Goal: Task Accomplishment & Management: Manage account settings

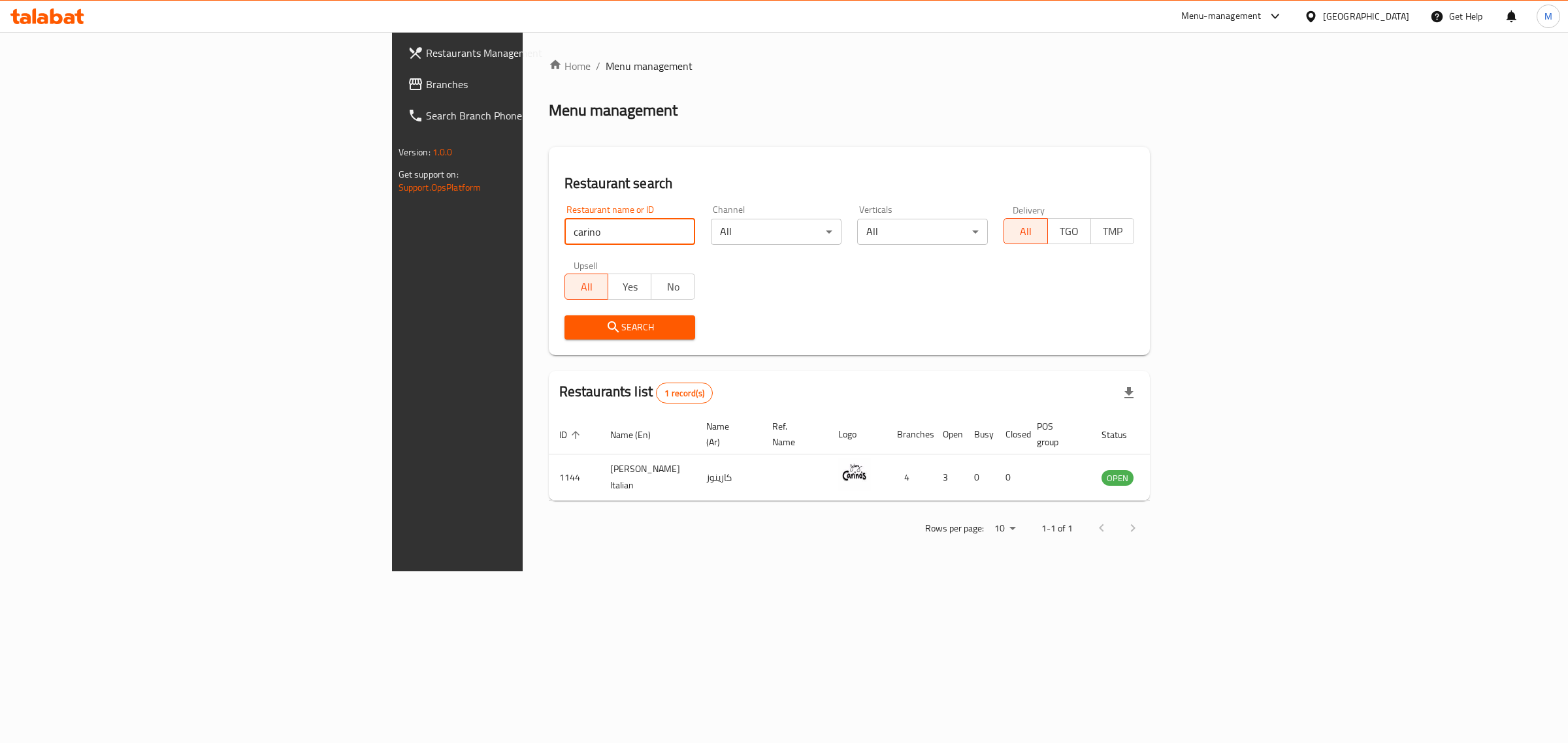
click at [564, 223] on input "carino" at bounding box center [629, 232] width 130 height 26
click button "Search" at bounding box center [629, 328] width 130 height 25
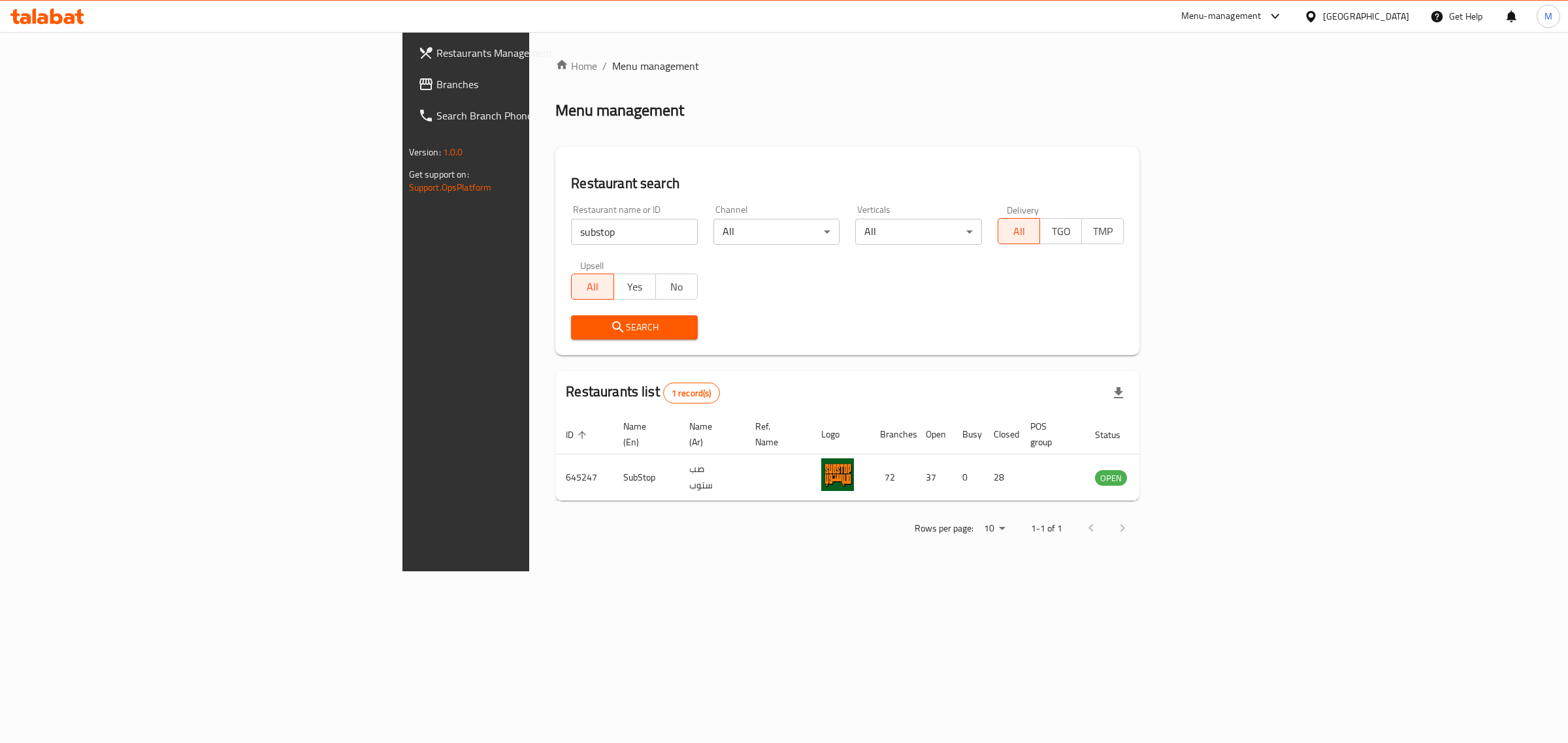
click at [571, 233] on input "substop" at bounding box center [634, 232] width 127 height 26
click button "Search" at bounding box center [634, 328] width 127 height 25
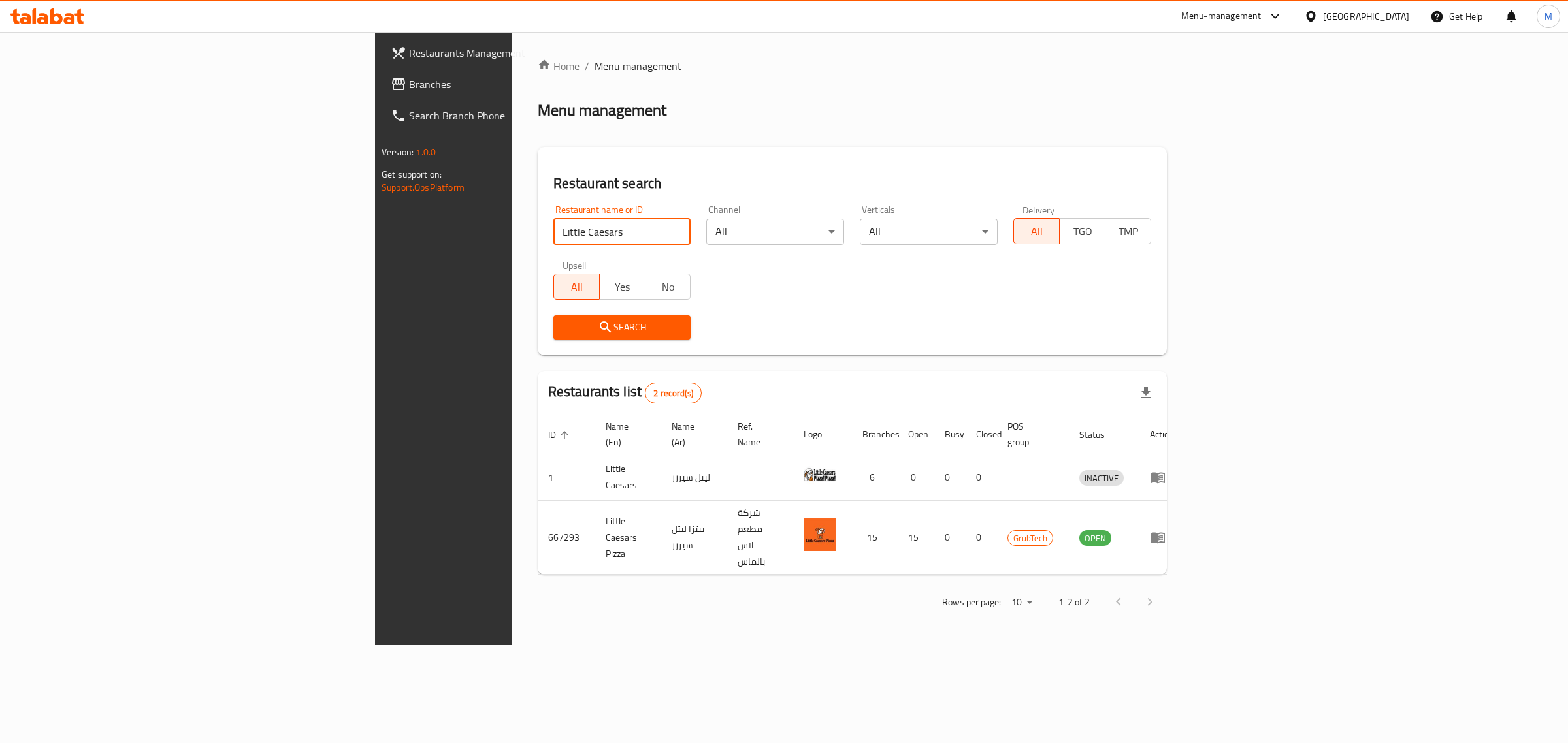
drag, startPoint x: 422, startPoint y: 233, endPoint x: 245, endPoint y: 228, distance: 177.1
click at [375, 228] on div "Restaurants Management Branches Search Branch Phone Version: 1.0.0 Get support …" at bounding box center [784, 338] width 818 height 613
paste input "Classic Burger"
type input "Classic Burger"
click button "Search" at bounding box center [622, 328] width 138 height 25
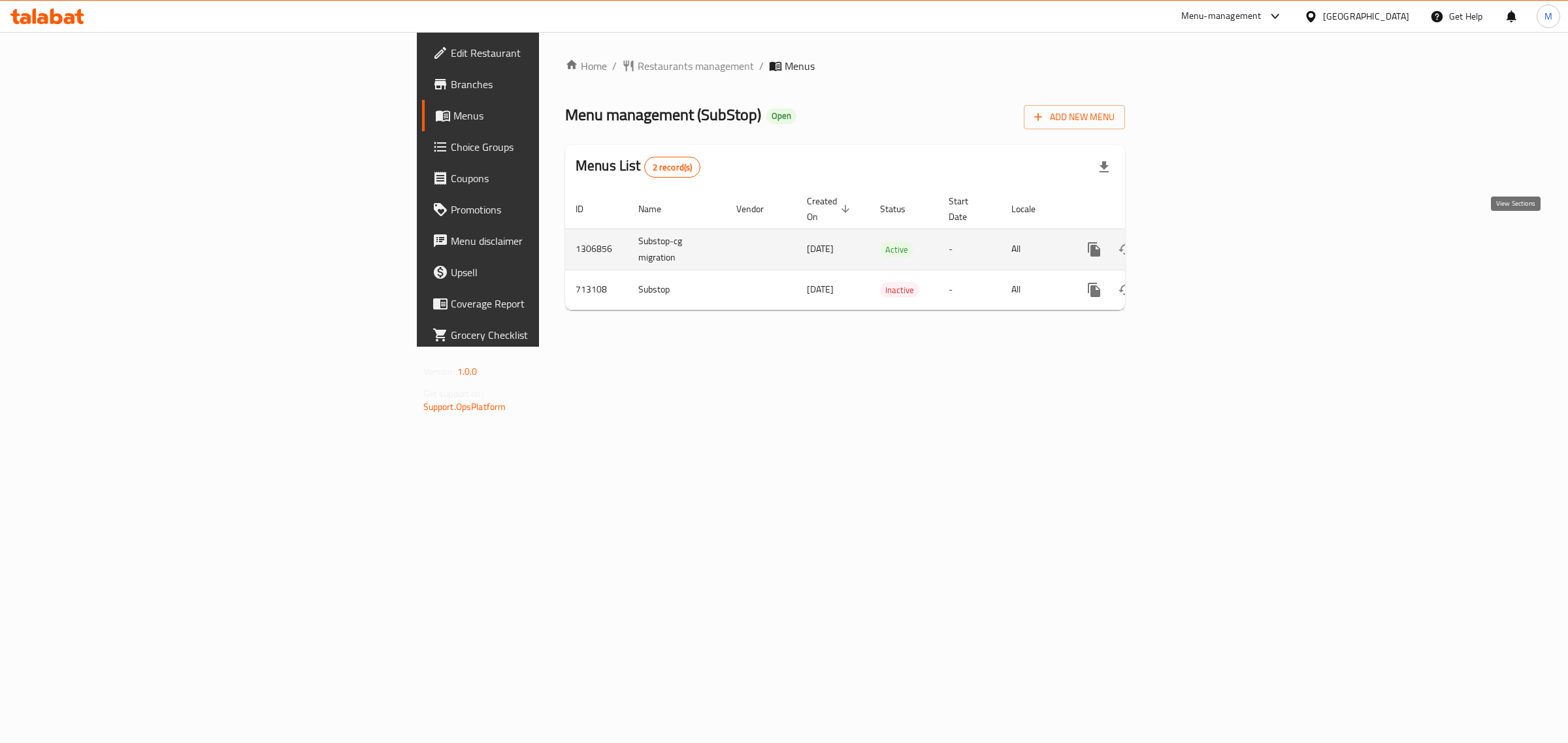
click at [1197, 241] on icon "enhanced table" at bounding box center [1189, 249] width 16 height 16
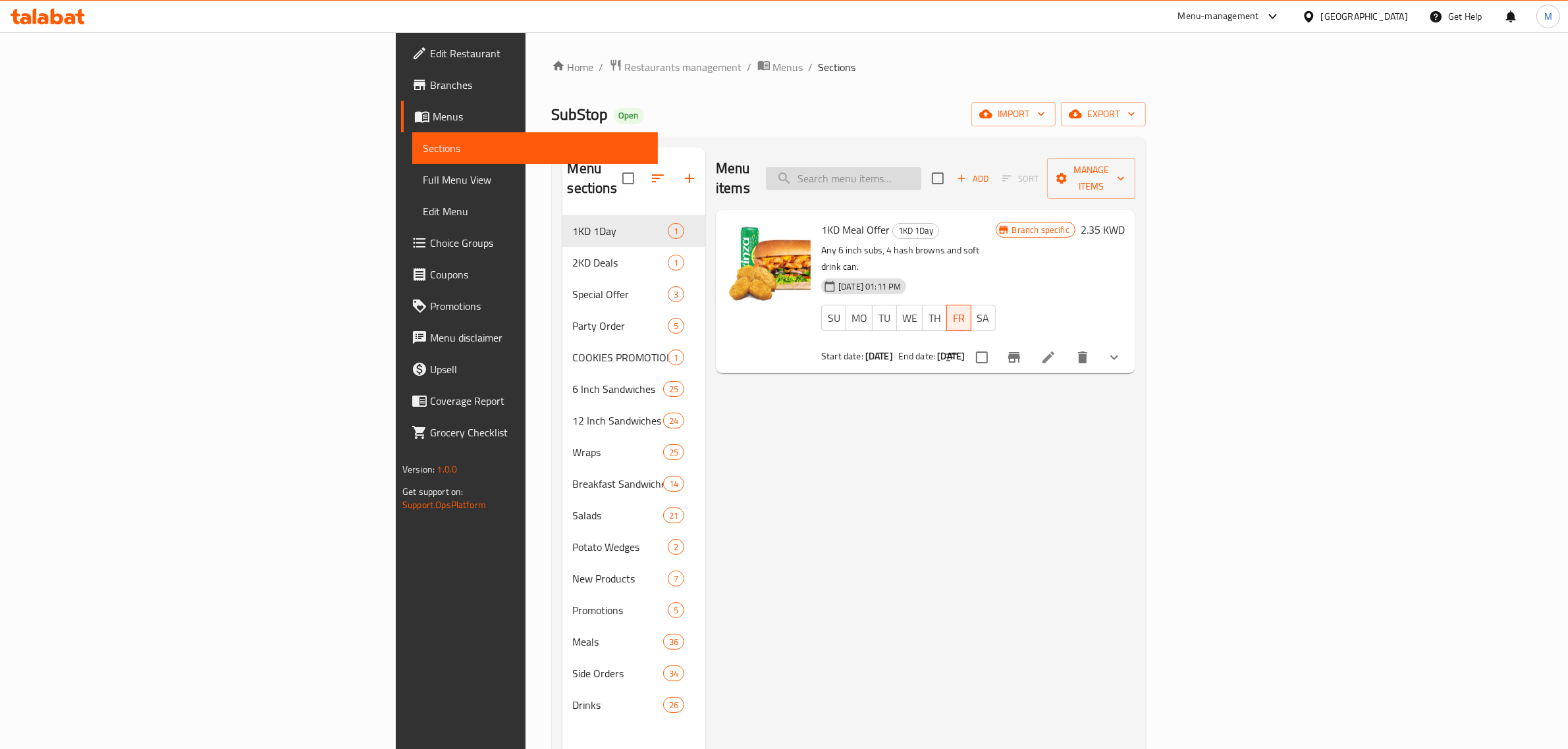
click at [921, 171] on input "search" at bounding box center [844, 179] width 155 height 23
paste input "Sub Platter"
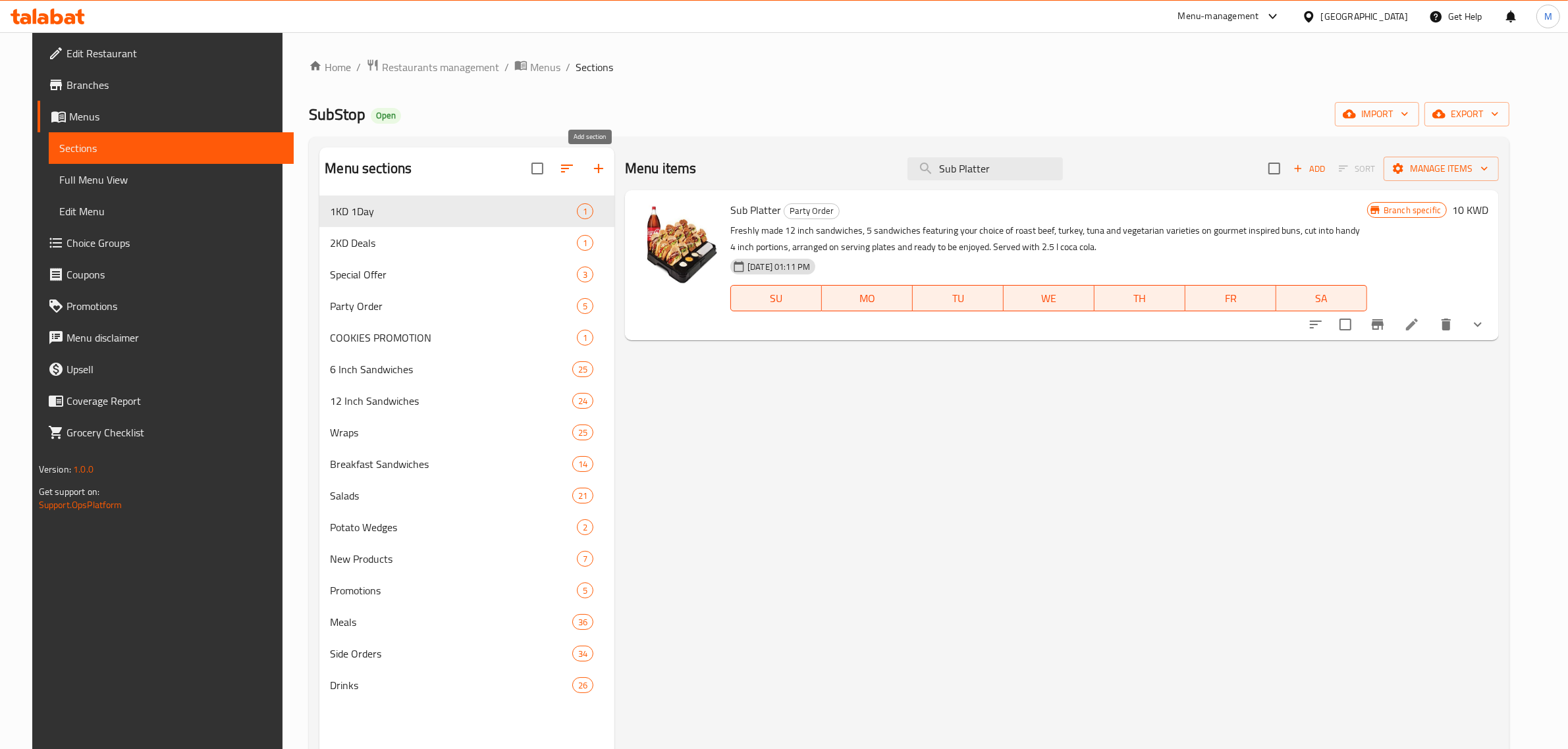
type input "Sub Platter"
click at [591, 165] on icon "button" at bounding box center [599, 169] width 16 height 16
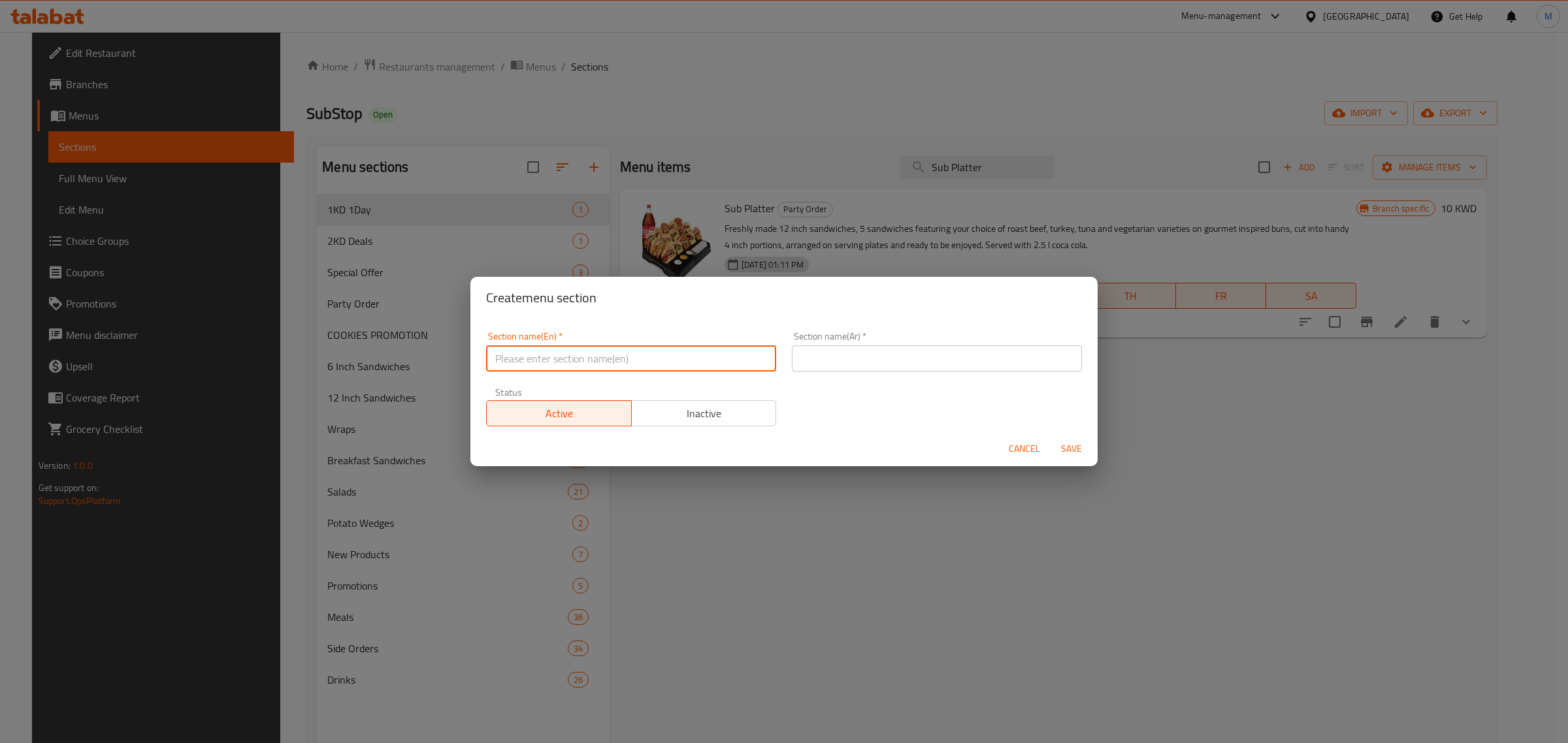
click at [583, 352] on input "text" at bounding box center [631, 358] width 290 height 26
type input "M4G"
click at [821, 357] on input "text" at bounding box center [937, 358] width 290 height 26
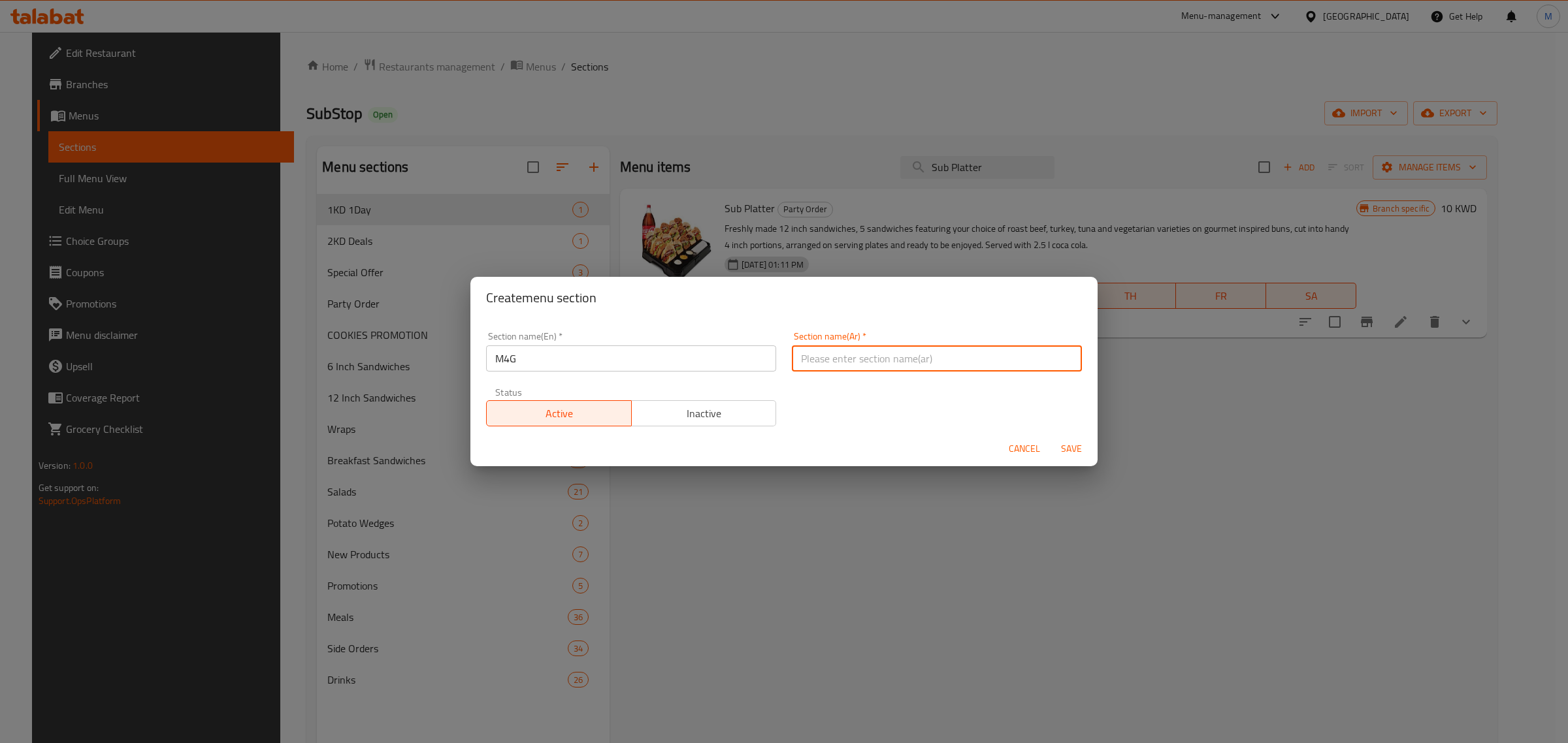
type input "عرض خاص"
click at [1060, 446] on span "Save" at bounding box center [1072, 449] width 32 height 17
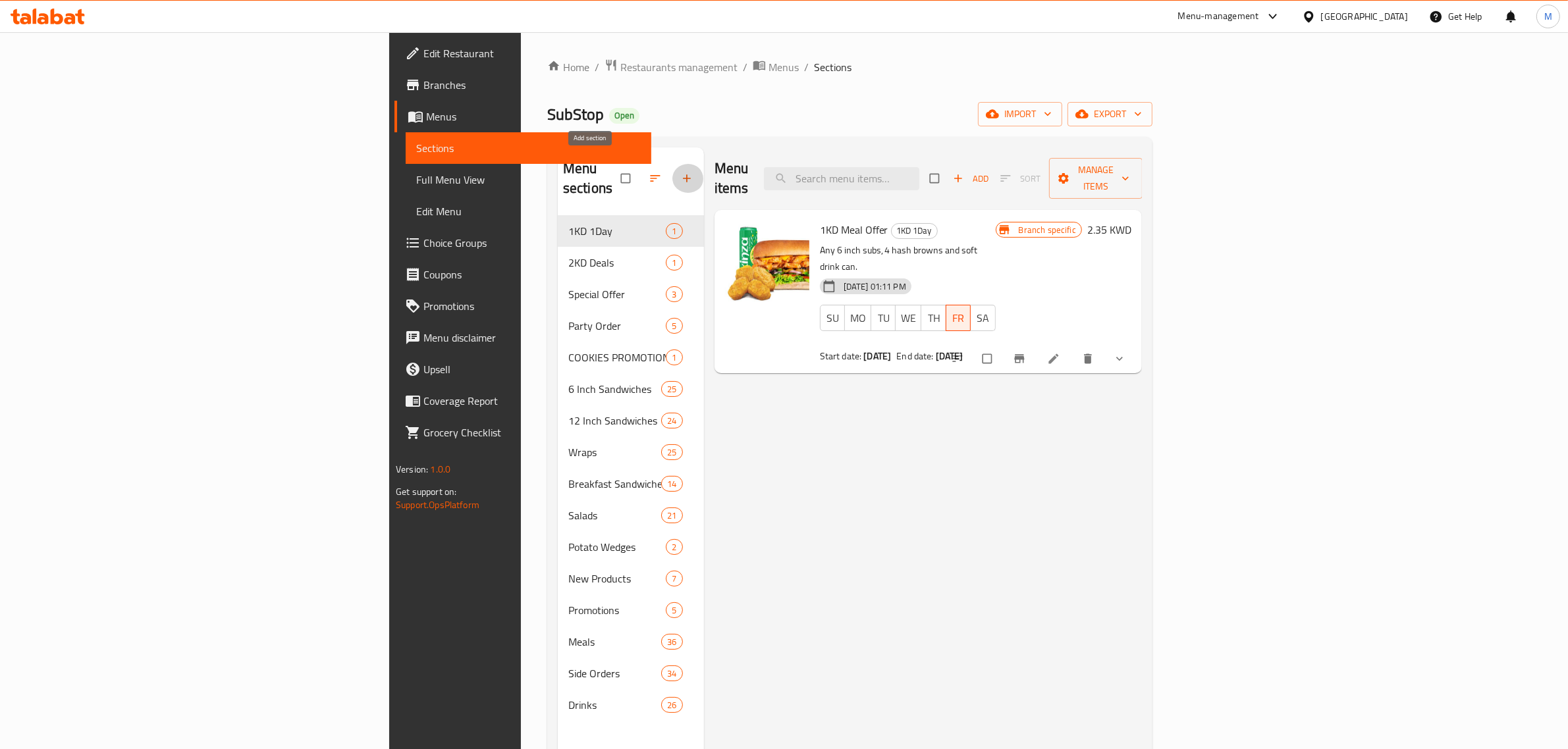
click at [680, 175] on span "button" at bounding box center [688, 179] width 16 height 13
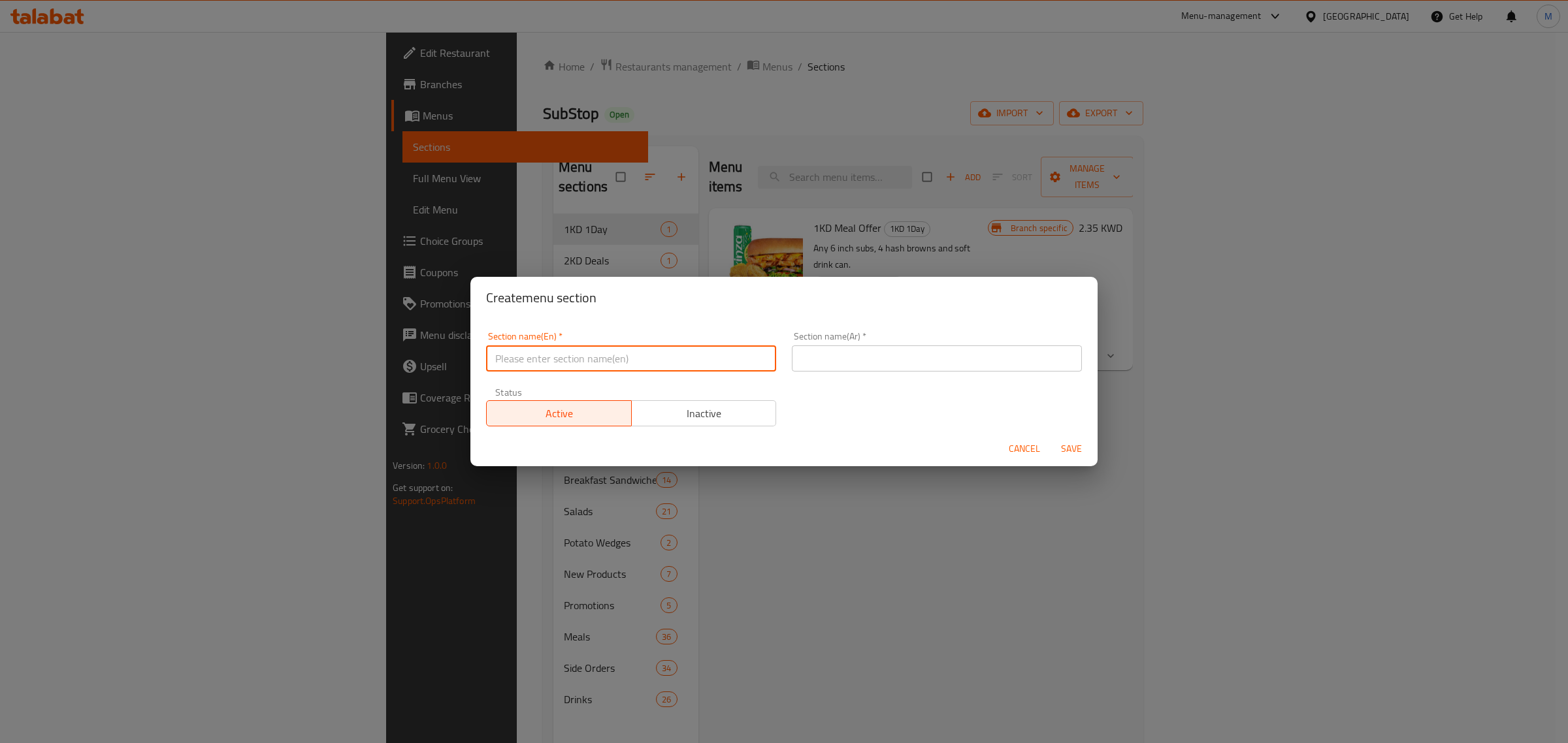
click at [678, 352] on input "text" at bounding box center [631, 358] width 290 height 26
type input "M4G"
click at [910, 362] on input "text" at bounding box center [937, 358] width 290 height 26
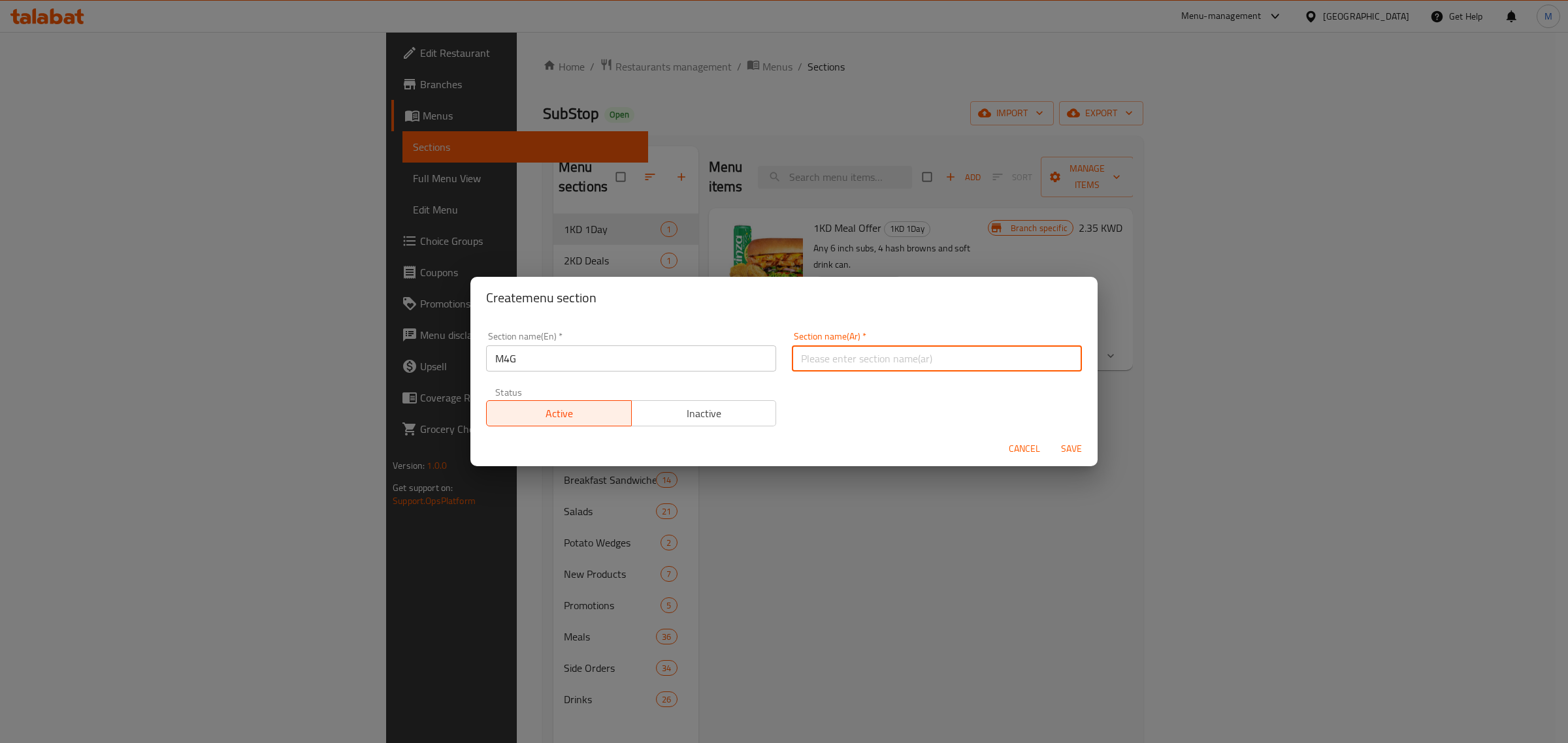
type input "عرض خاص"
click at [1070, 448] on span "Save" at bounding box center [1072, 449] width 32 height 17
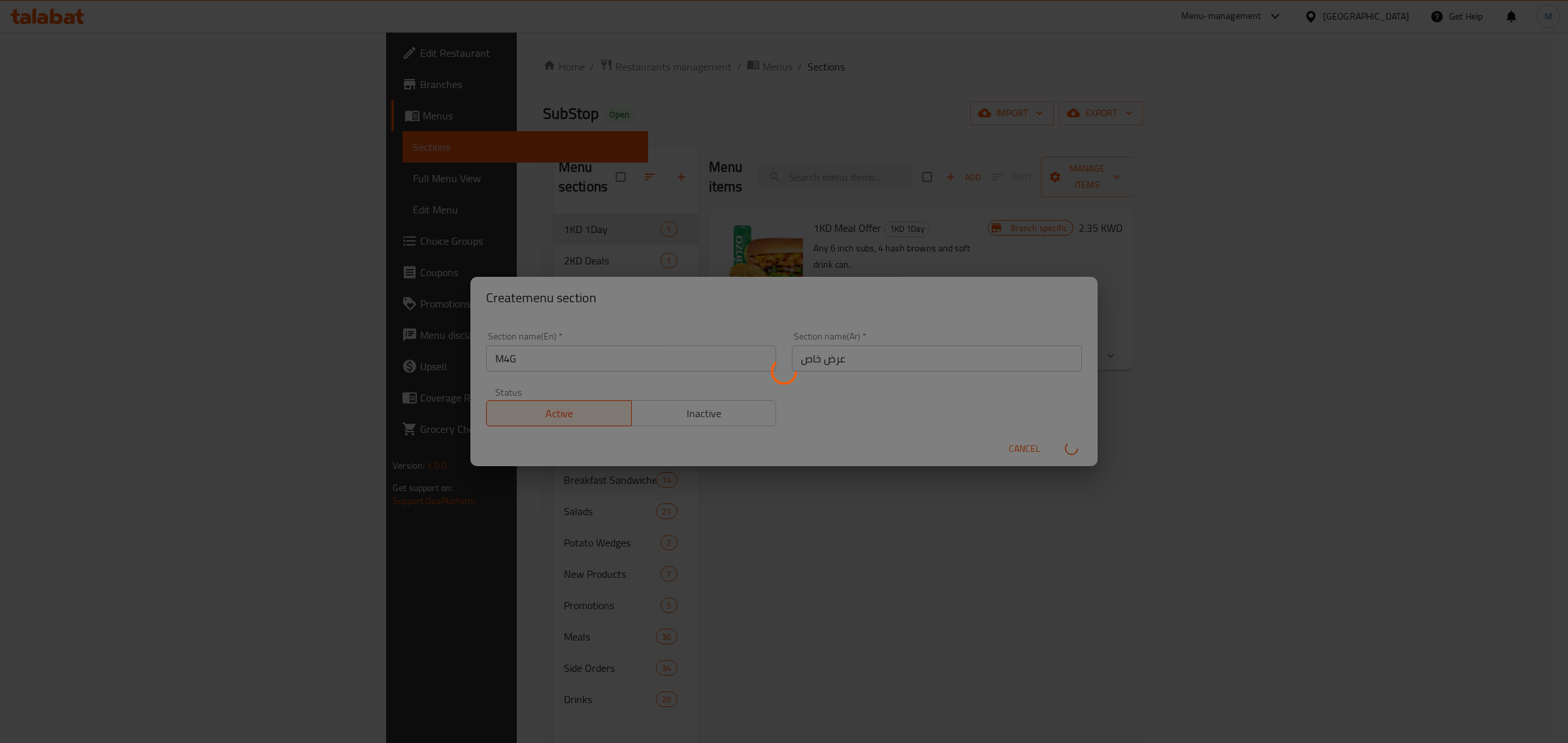
click at [668, 382] on div at bounding box center [784, 371] width 1568 height 743
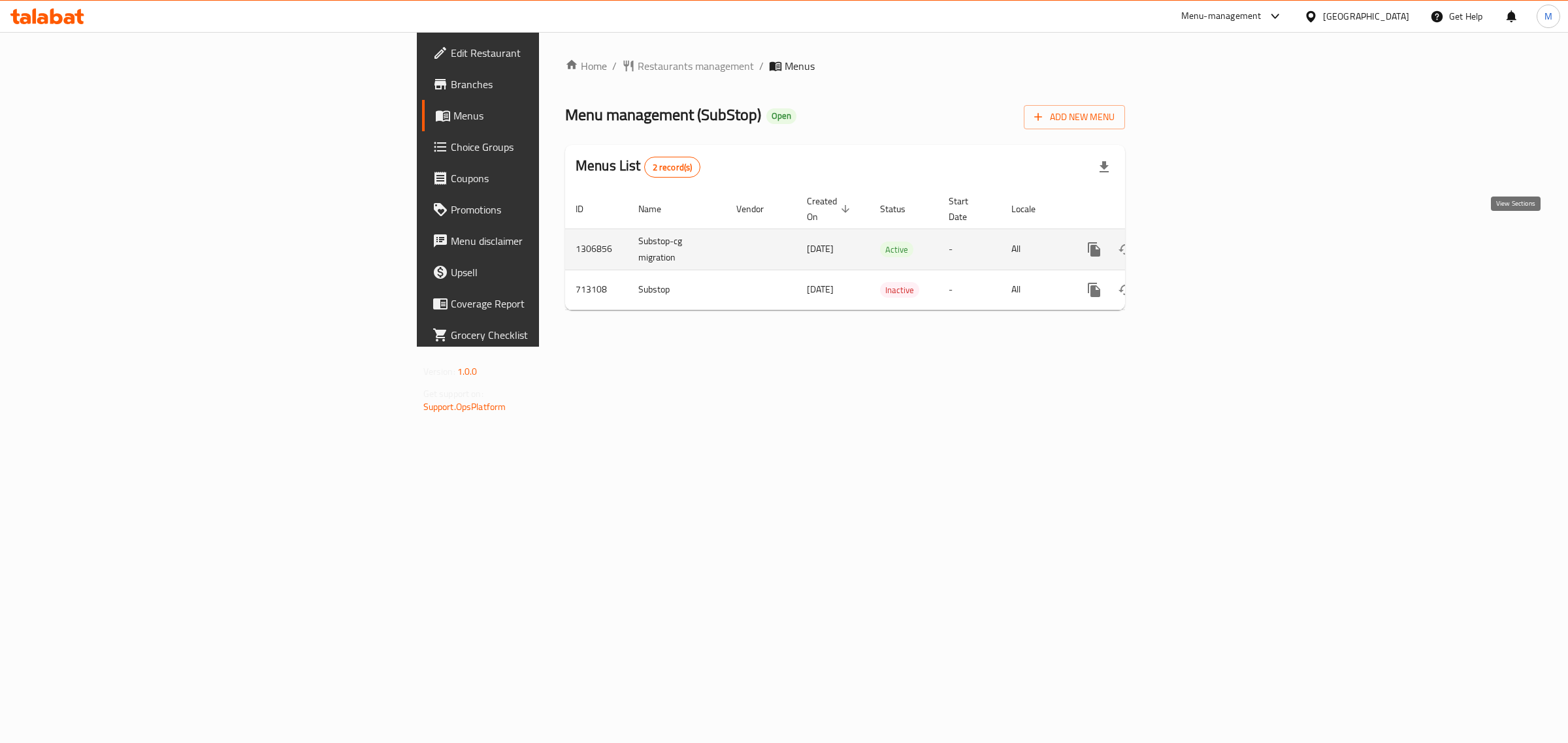
click at [1205, 233] on link "enhanced table" at bounding box center [1189, 249] width 32 height 32
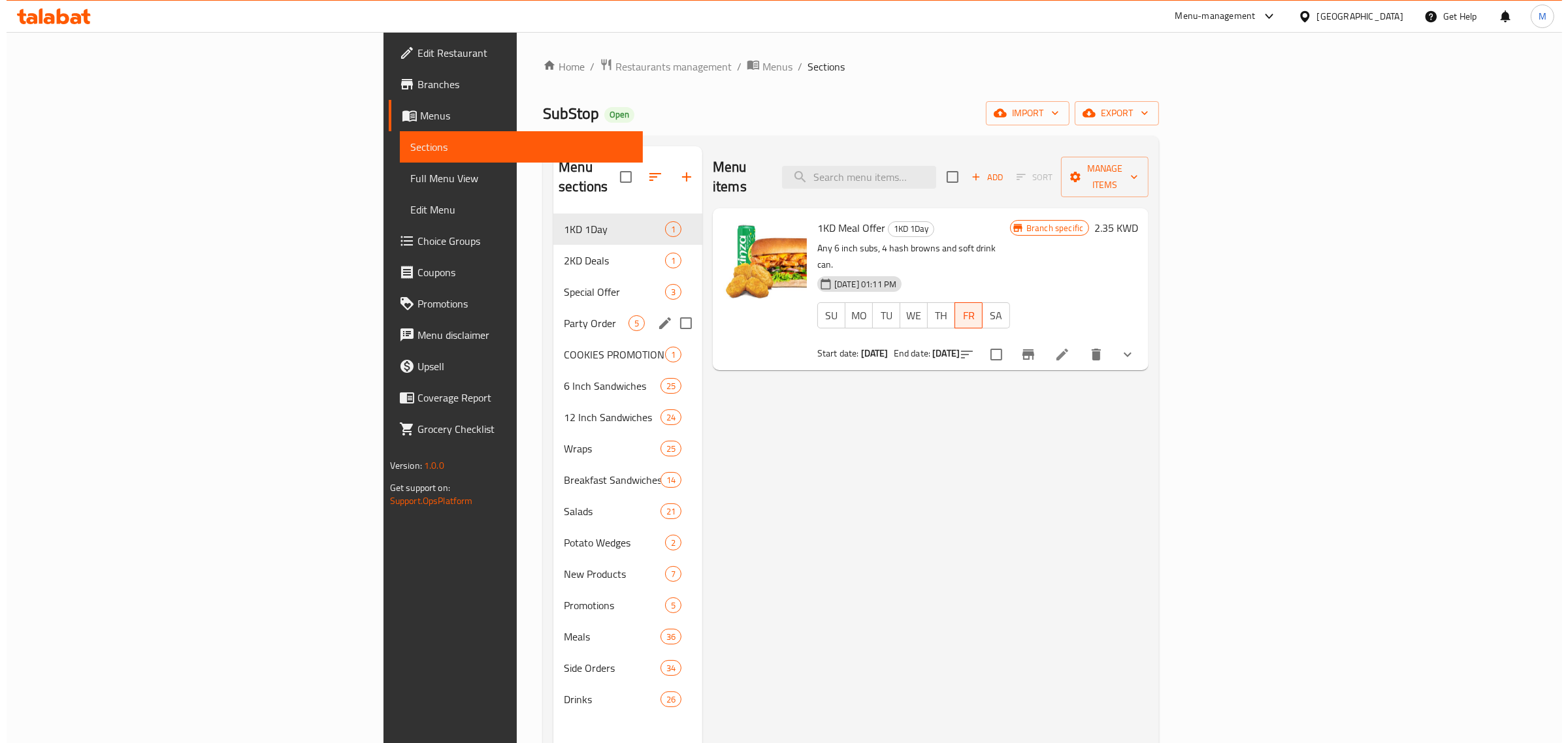
scroll to position [81, 0]
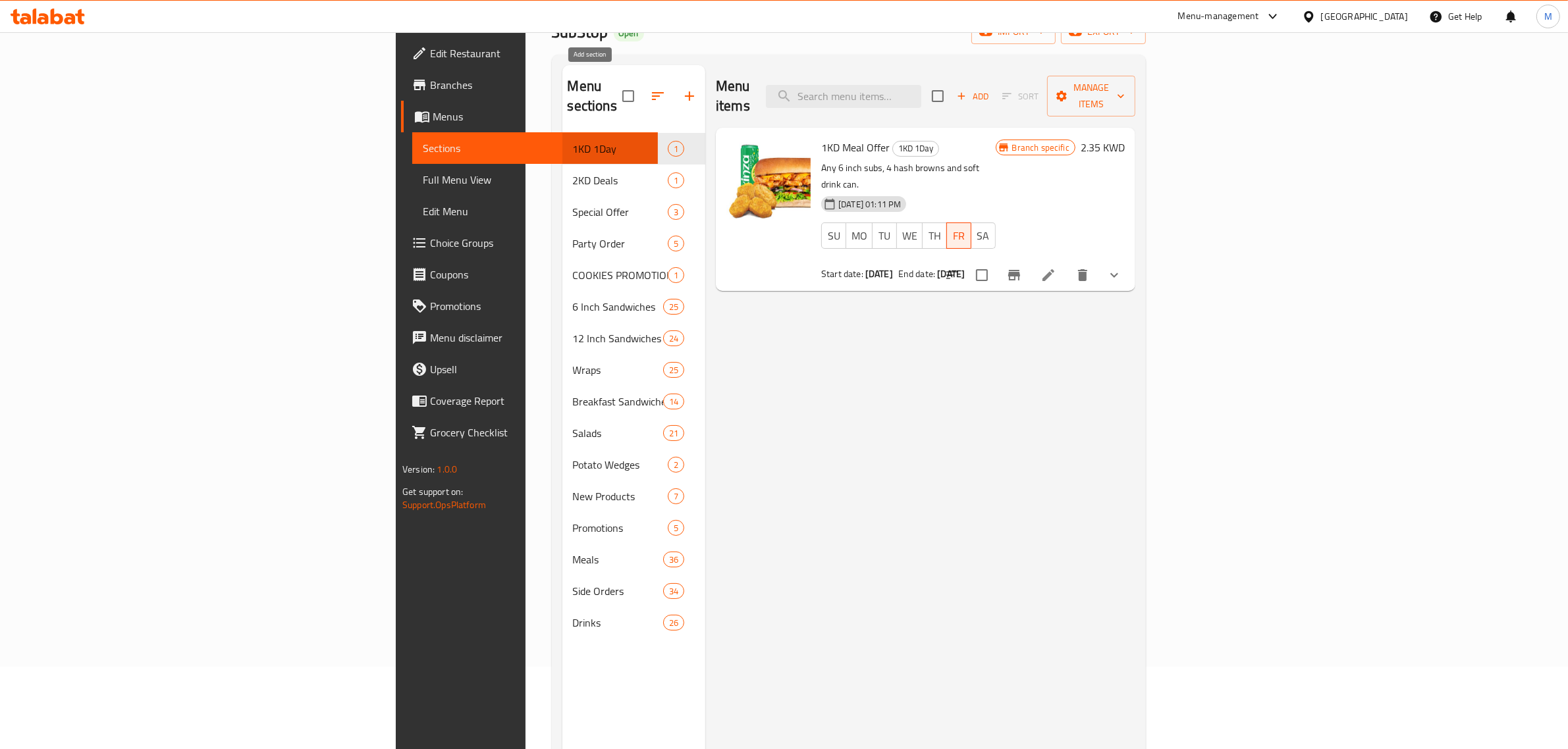
click at [682, 88] on icon "button" at bounding box center [690, 96] width 16 height 16
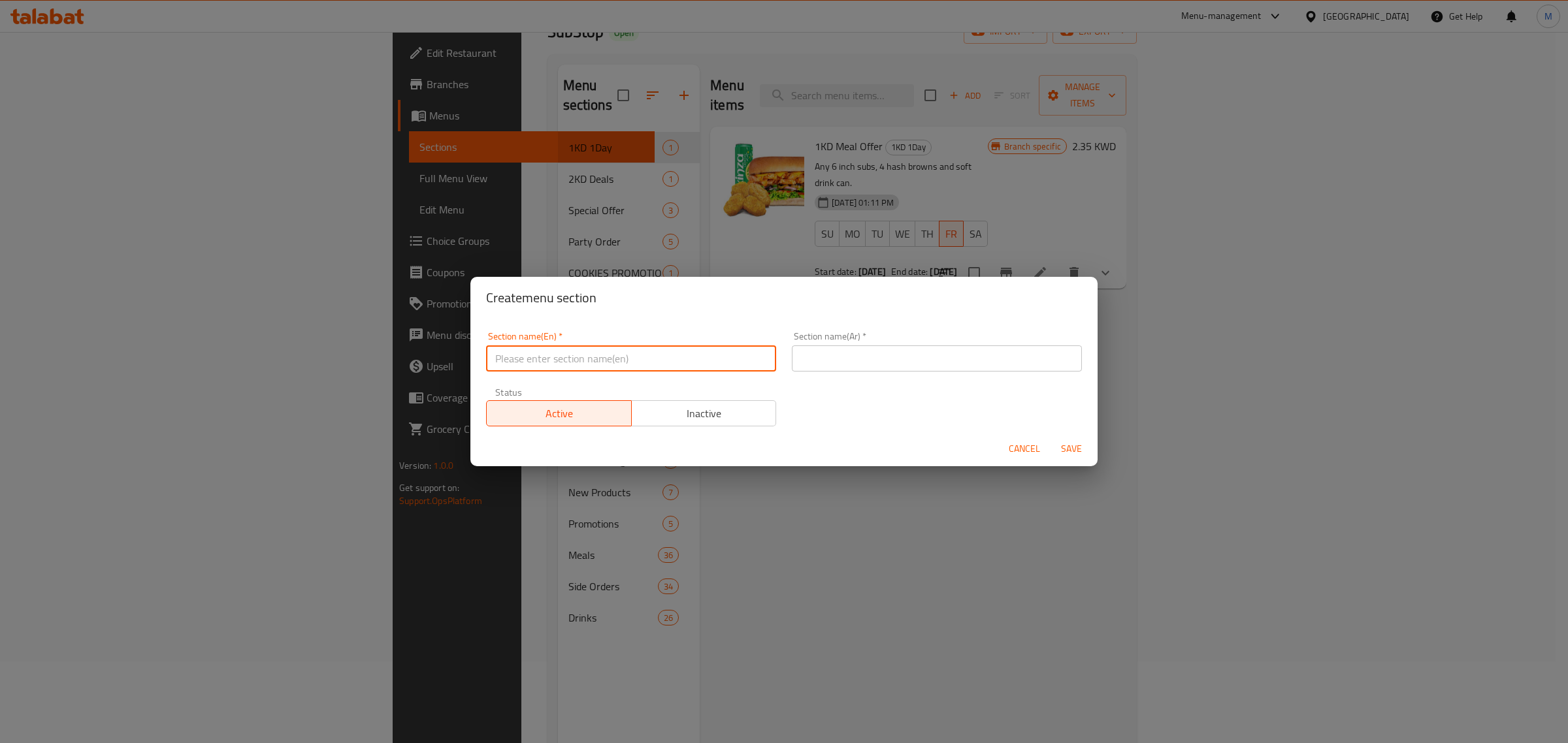
click at [572, 366] on input "text" at bounding box center [631, 358] width 290 height 26
type input "fgh"
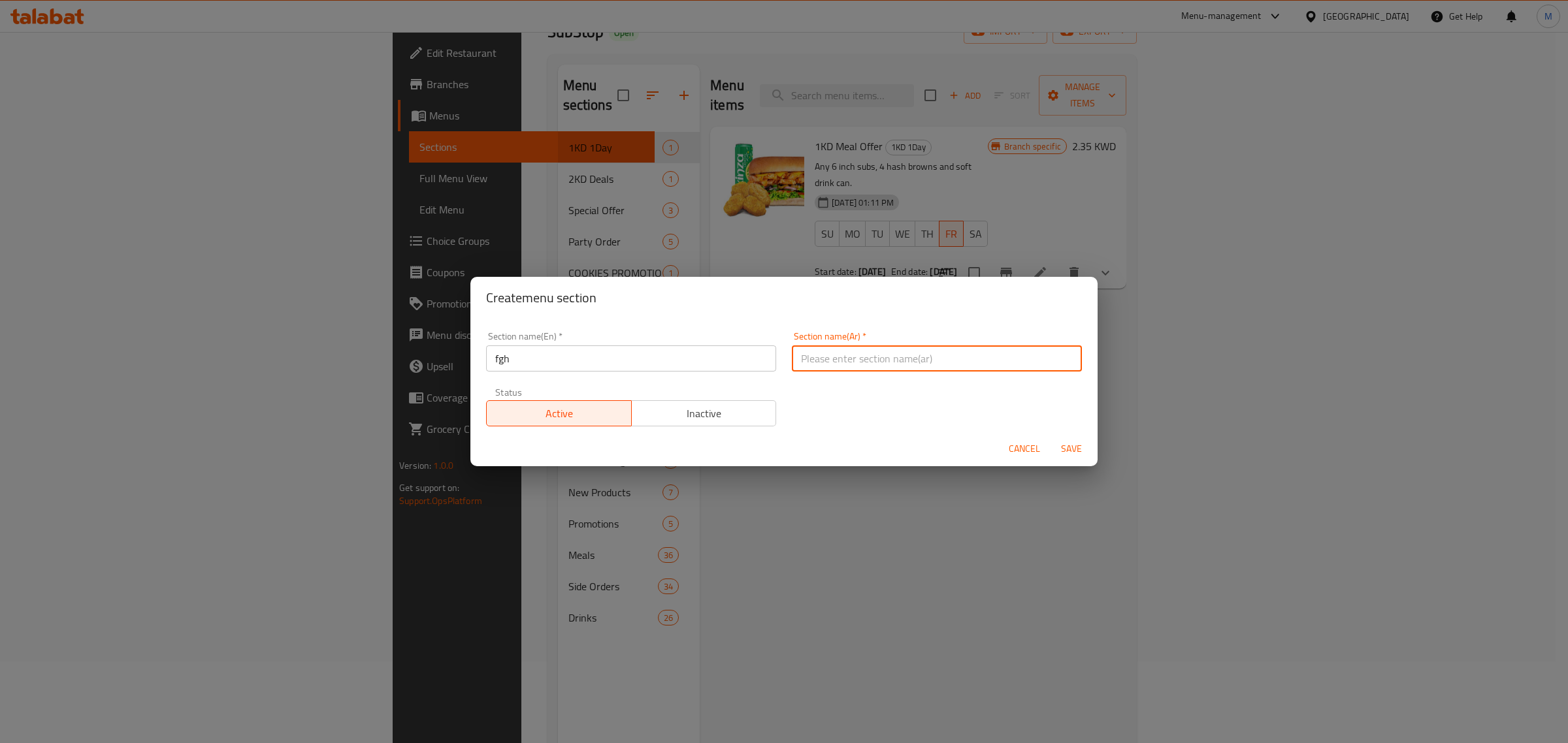
click at [851, 366] on input "text" at bounding box center [937, 358] width 290 height 26
type input "dfgh"
click at [1068, 449] on span "Save" at bounding box center [1072, 449] width 32 height 17
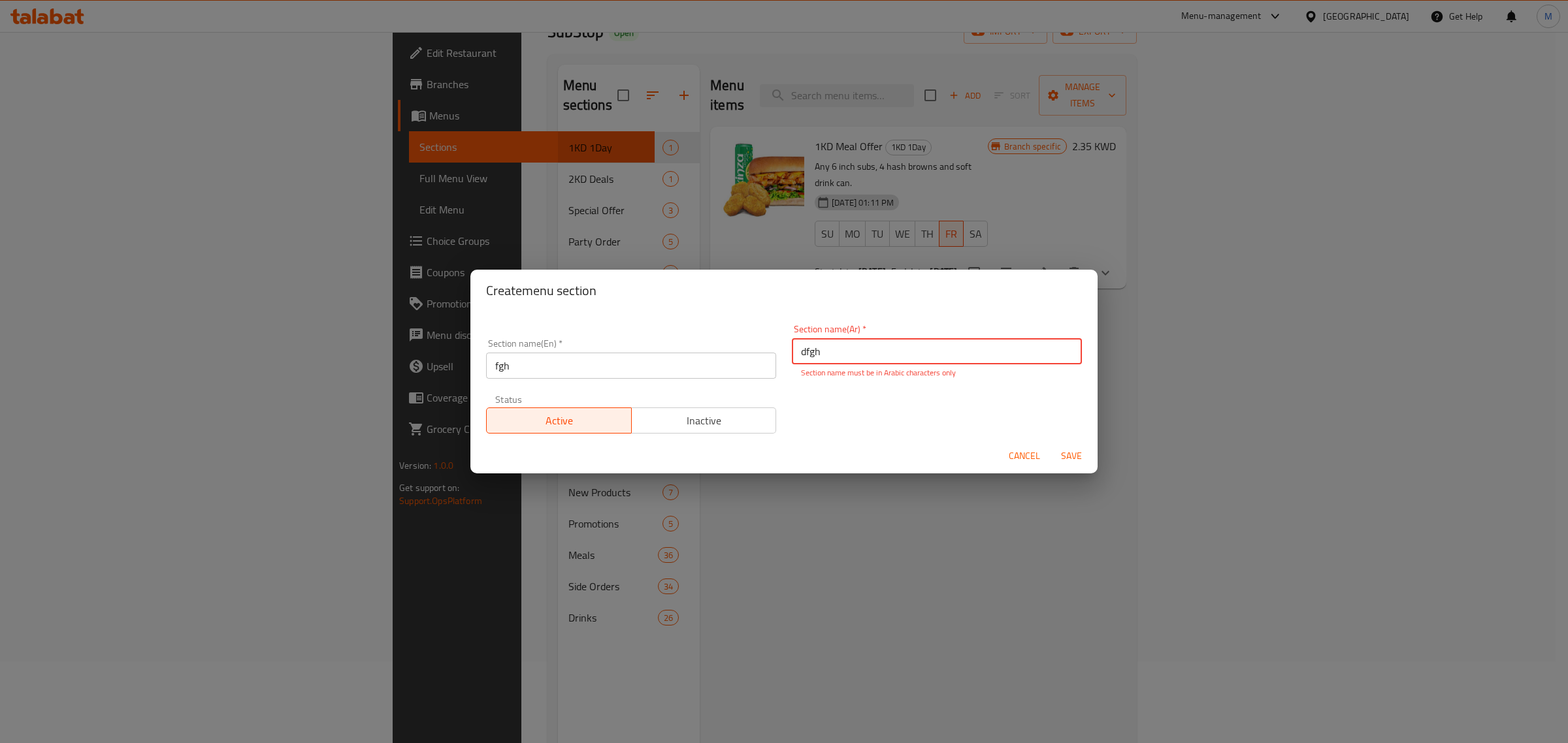
drag, startPoint x: 856, startPoint y: 352, endPoint x: 760, endPoint y: 339, distance: 96.9
click at [760, 339] on div "Section name(En)   * fgh Section name(En) * Section name(Ar)   * dfgh Section n…" at bounding box center [784, 379] width 611 height 125
click at [804, 347] on input "text" at bounding box center [937, 352] width 290 height 26
type input "عرض خاص"
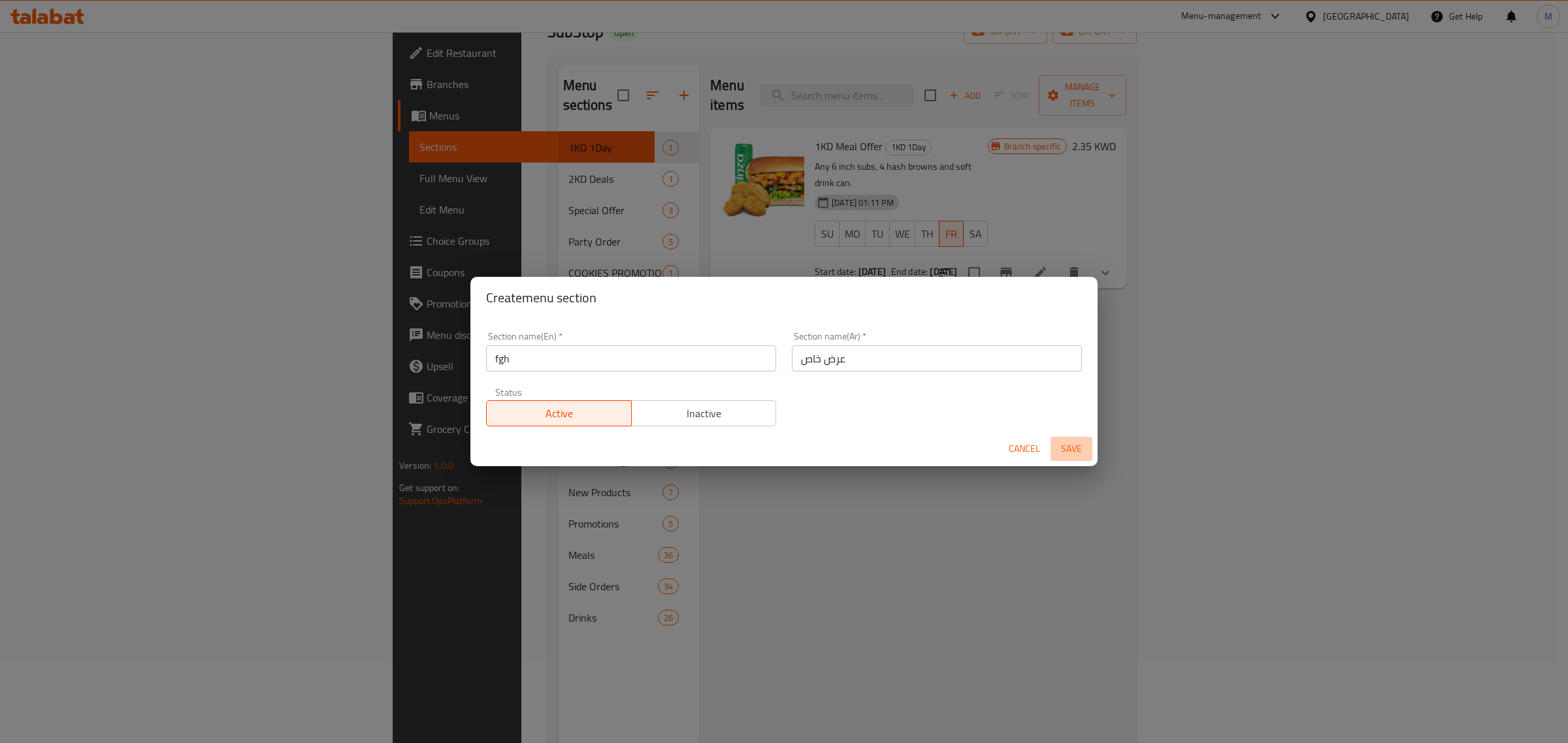
click at [1080, 442] on span "Save" at bounding box center [1072, 449] width 32 height 17
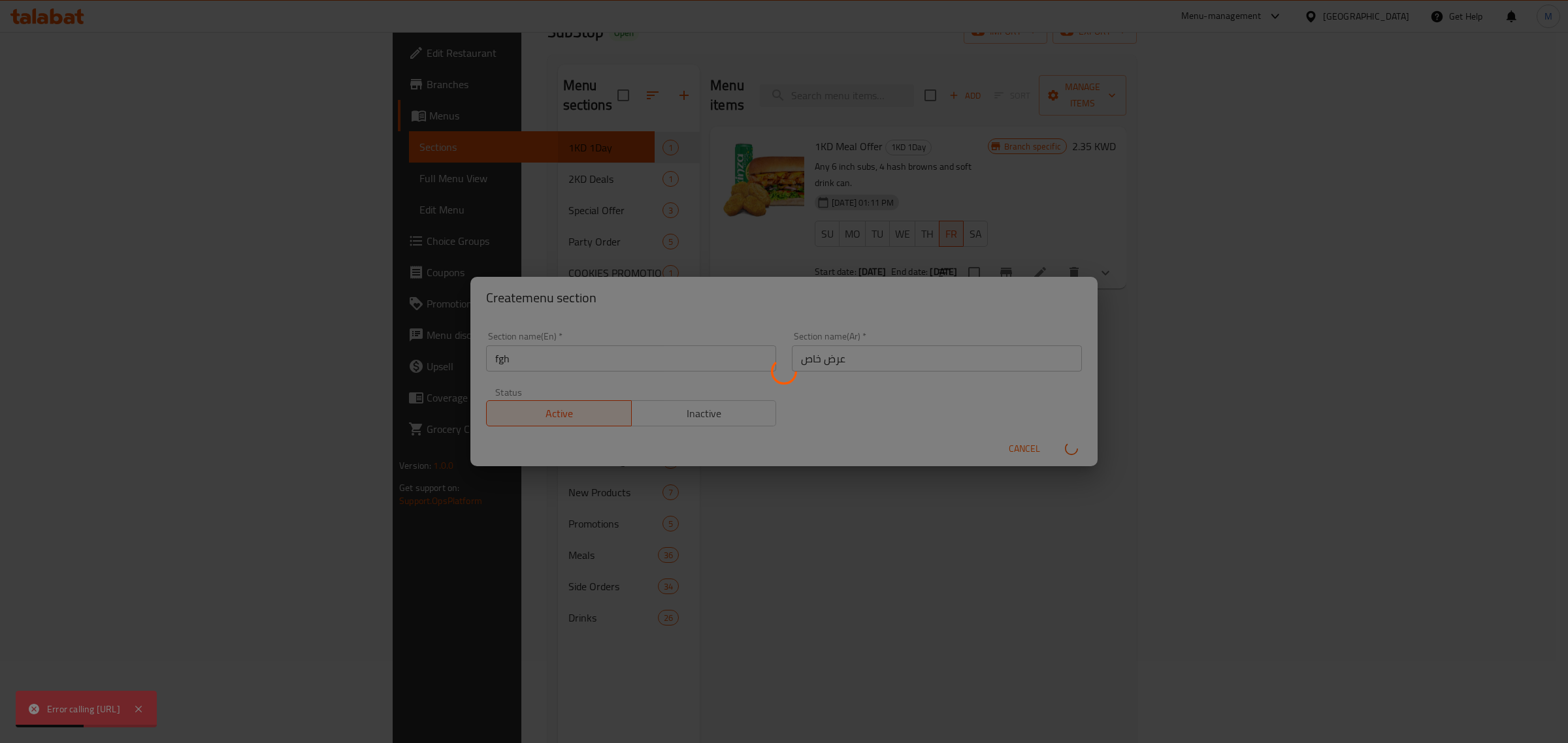
click at [1003, 508] on div at bounding box center [784, 371] width 1568 height 743
click at [918, 489] on div at bounding box center [784, 371] width 1568 height 743
click at [1028, 446] on div at bounding box center [784, 371] width 1568 height 743
click at [533, 471] on div at bounding box center [784, 371] width 1568 height 743
click at [285, 246] on div at bounding box center [784, 371] width 1568 height 743
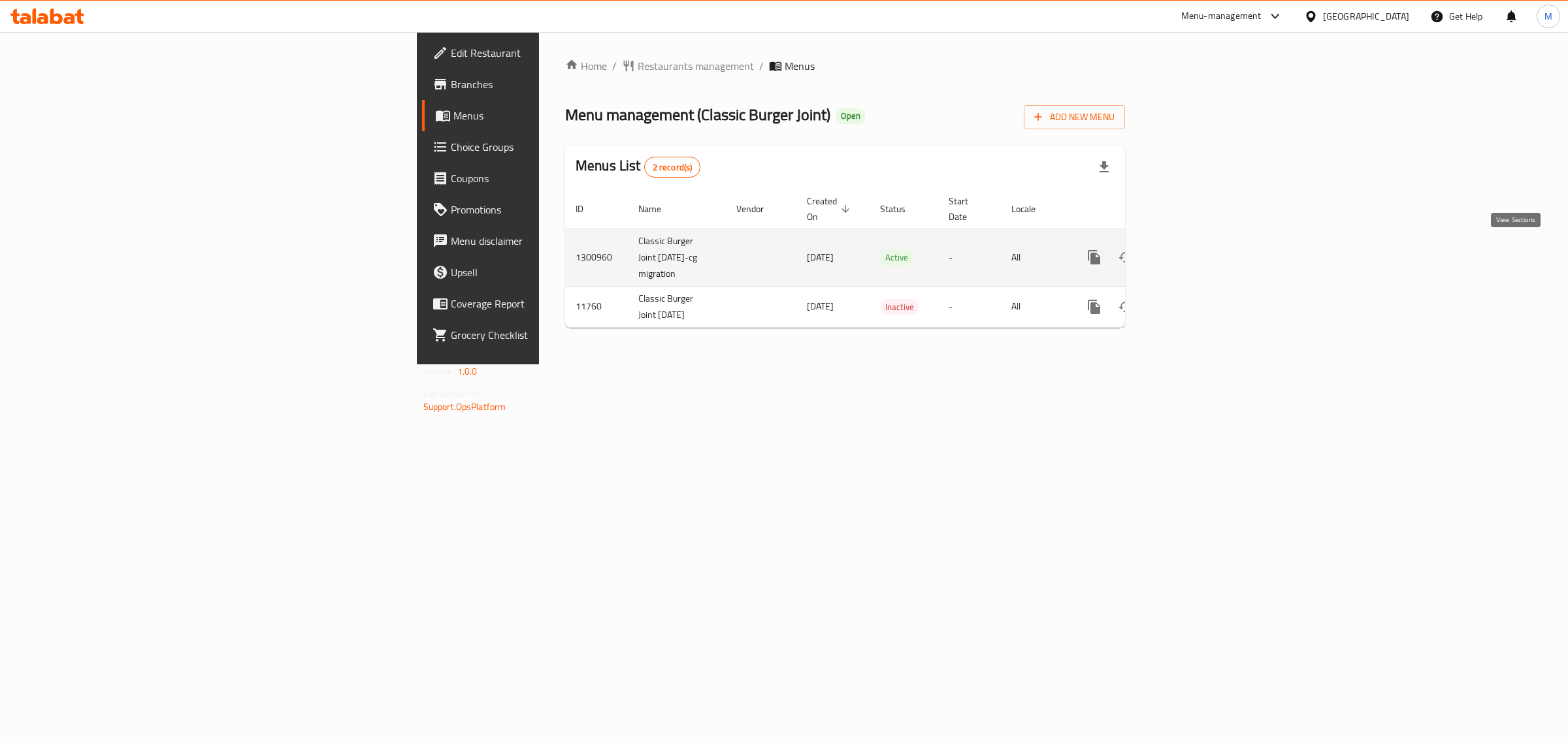
click at [1205, 254] on link "enhanced table" at bounding box center [1189, 257] width 32 height 32
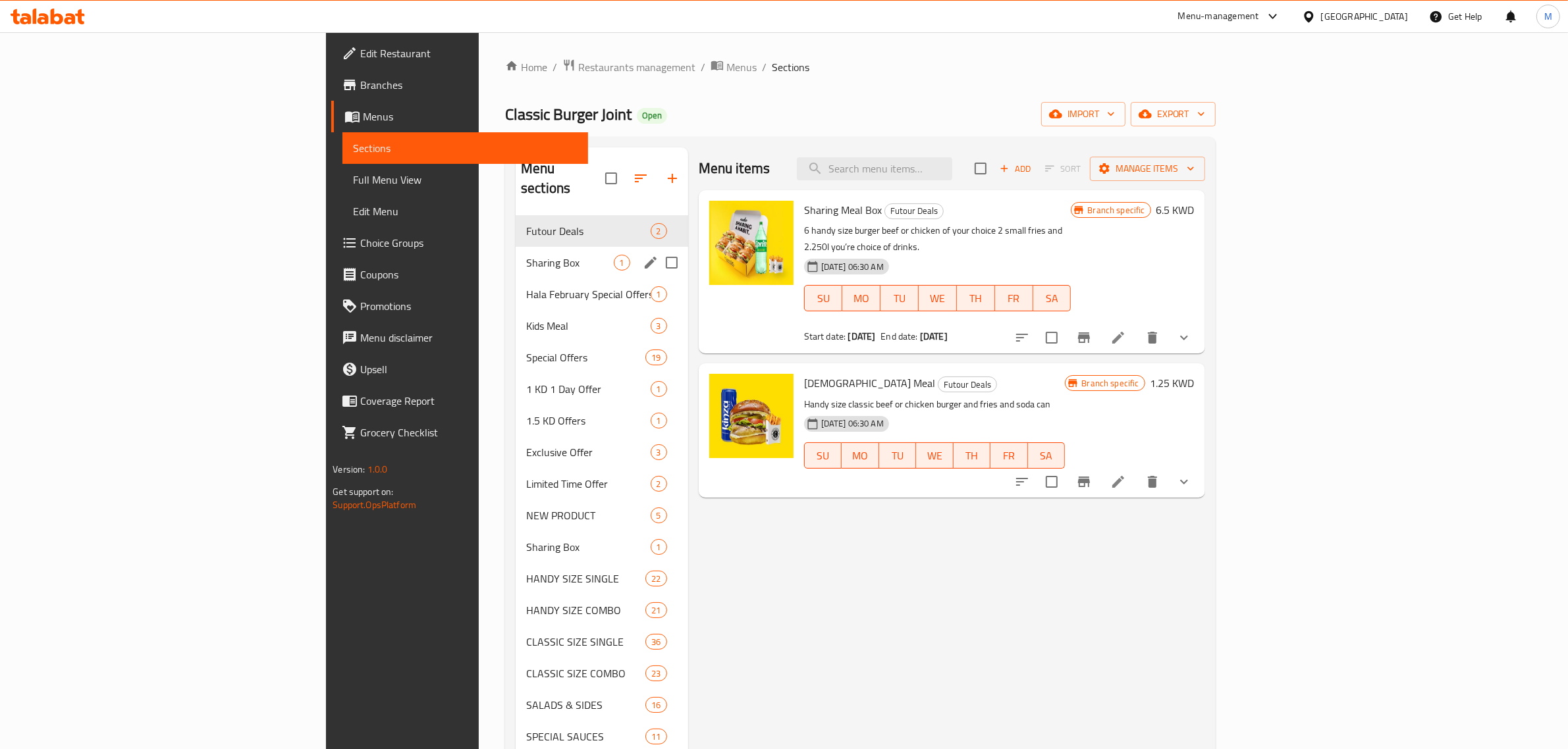
click at [547, 247] on div "Sharing Box 1" at bounding box center [602, 263] width 172 height 32
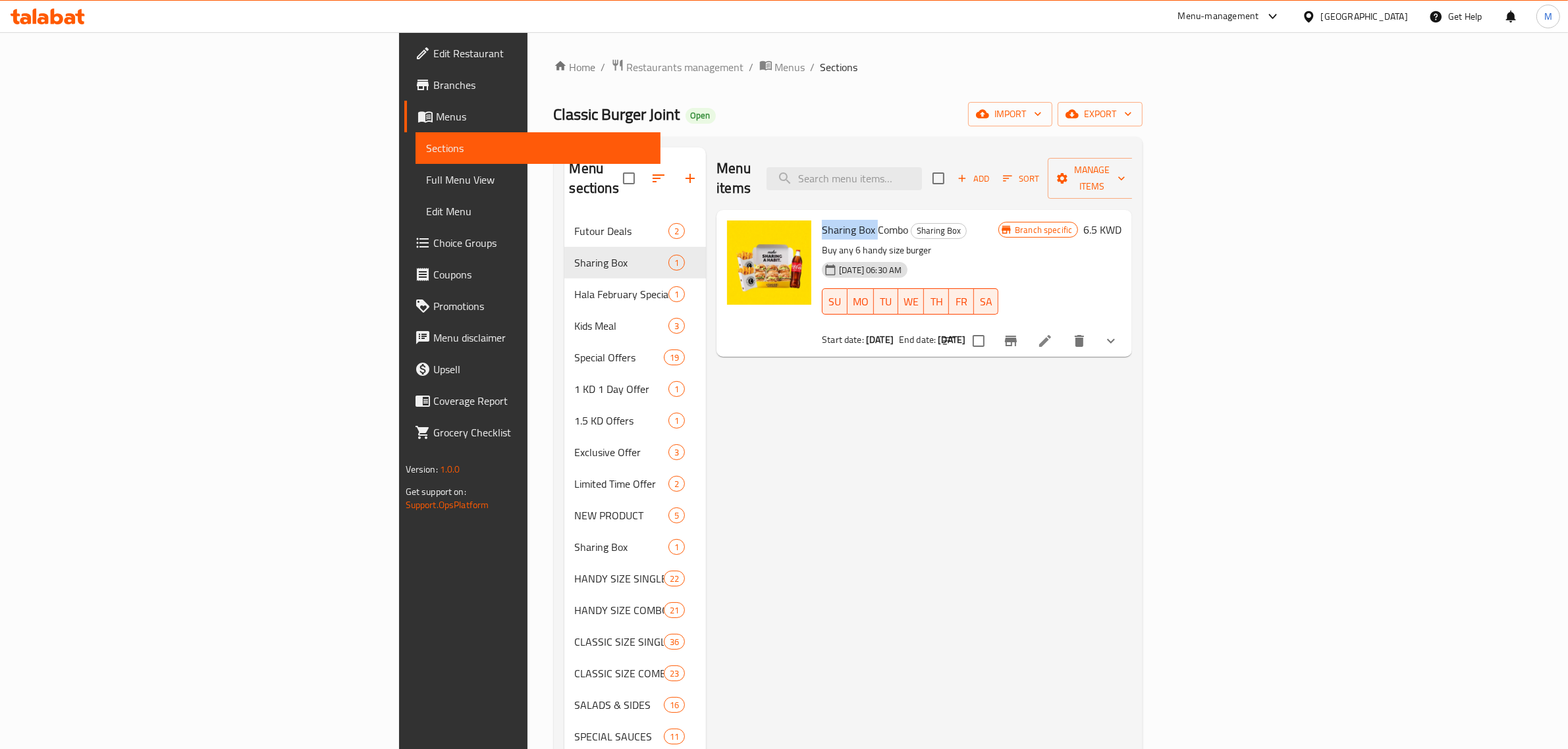
drag, startPoint x: 723, startPoint y: 208, endPoint x: 776, endPoint y: 211, distance: 53.1
click at [822, 220] on span "Sharing Box Combo" at bounding box center [865, 230] width 86 height 20
copy span "Sharing Box"
click at [989, 210] on div "Sharing Box Combo Sharing Box Buy any 6 handy size burger 17-07-2025 06:30 AM S…" at bounding box center [924, 283] width 416 height 147
paste input "Sharing Box"
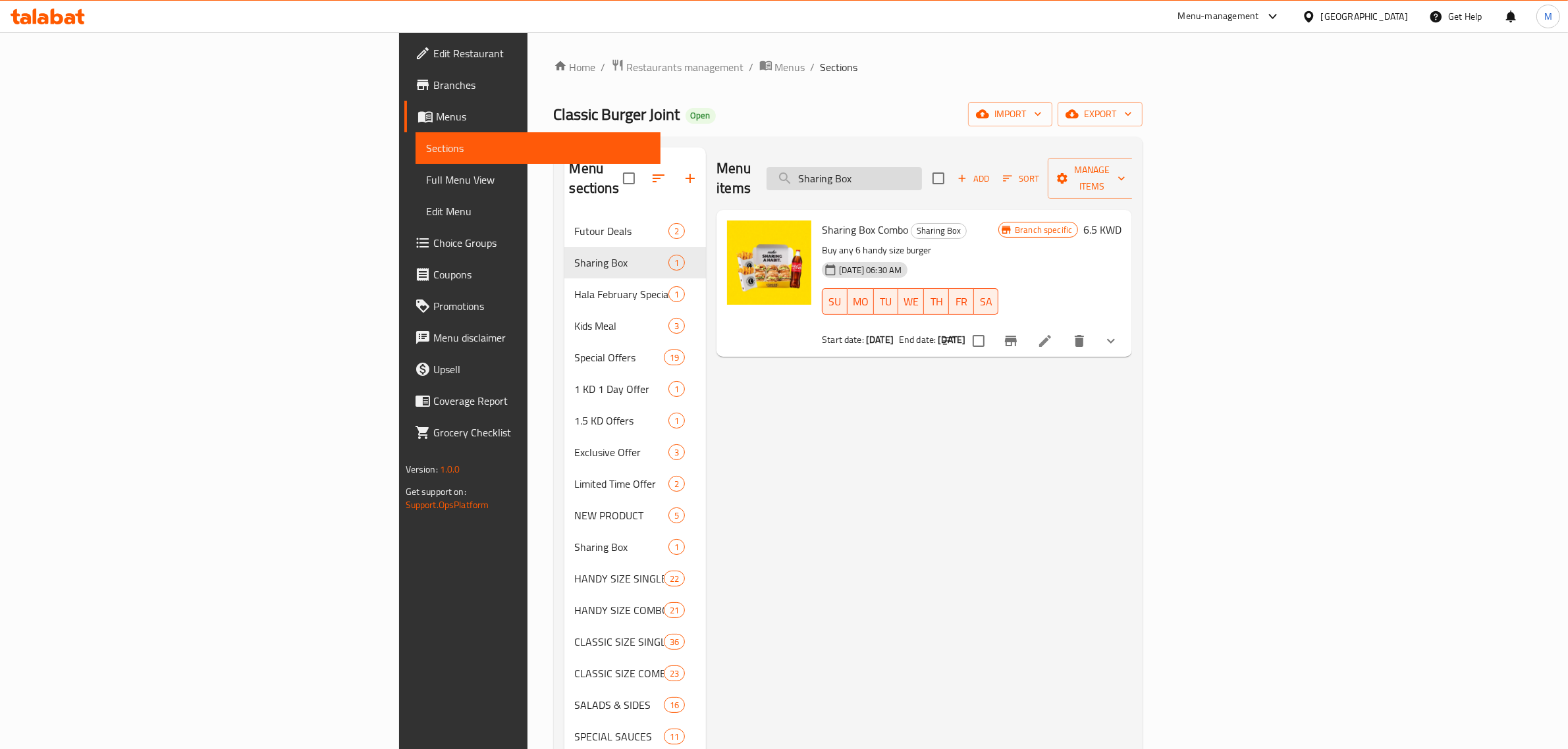
click at [922, 177] on input "Sharing Box" at bounding box center [844, 179] width 155 height 23
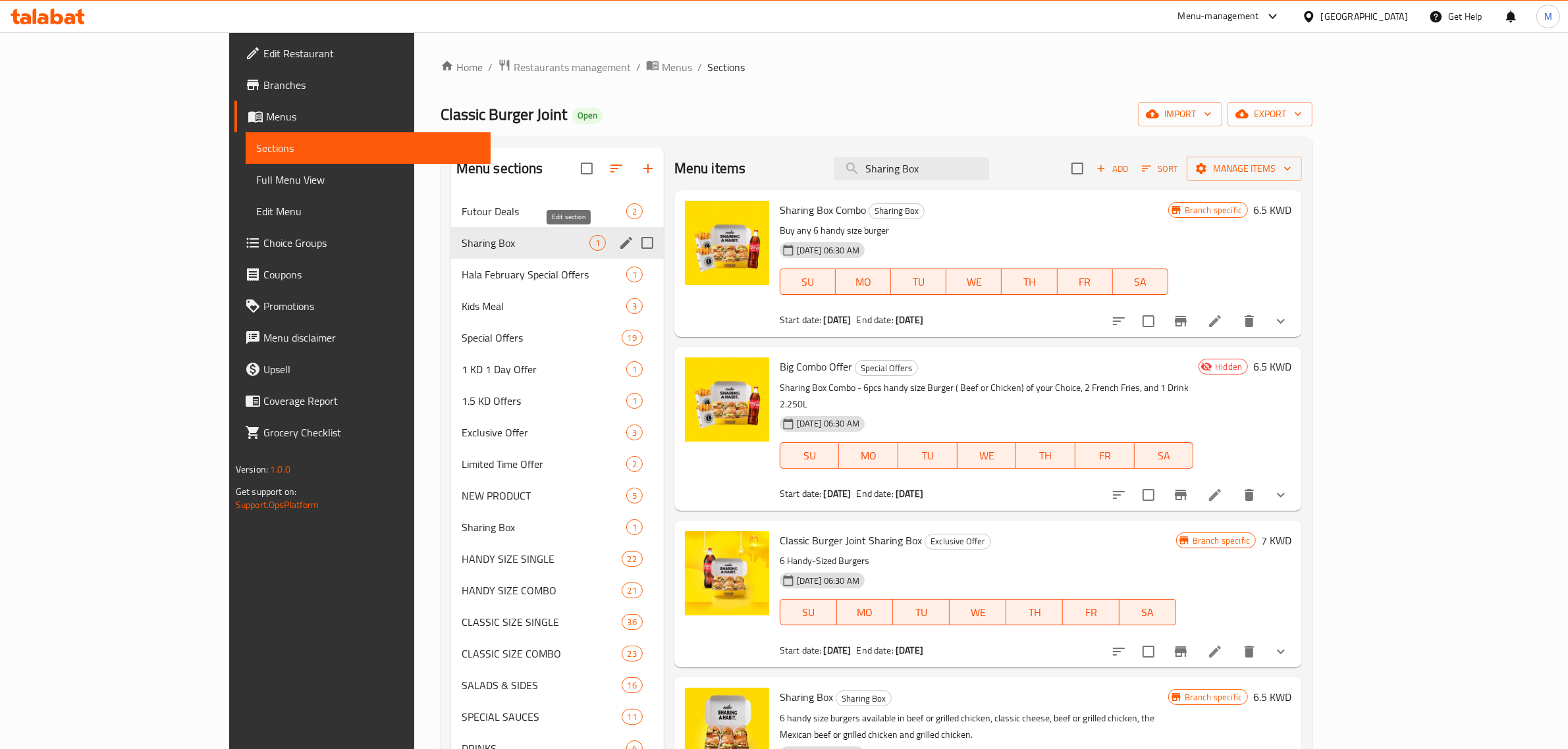
type input "Sharing Box"
click at [621, 241] on icon "edit" at bounding box center [626, 243] width 12 height 12
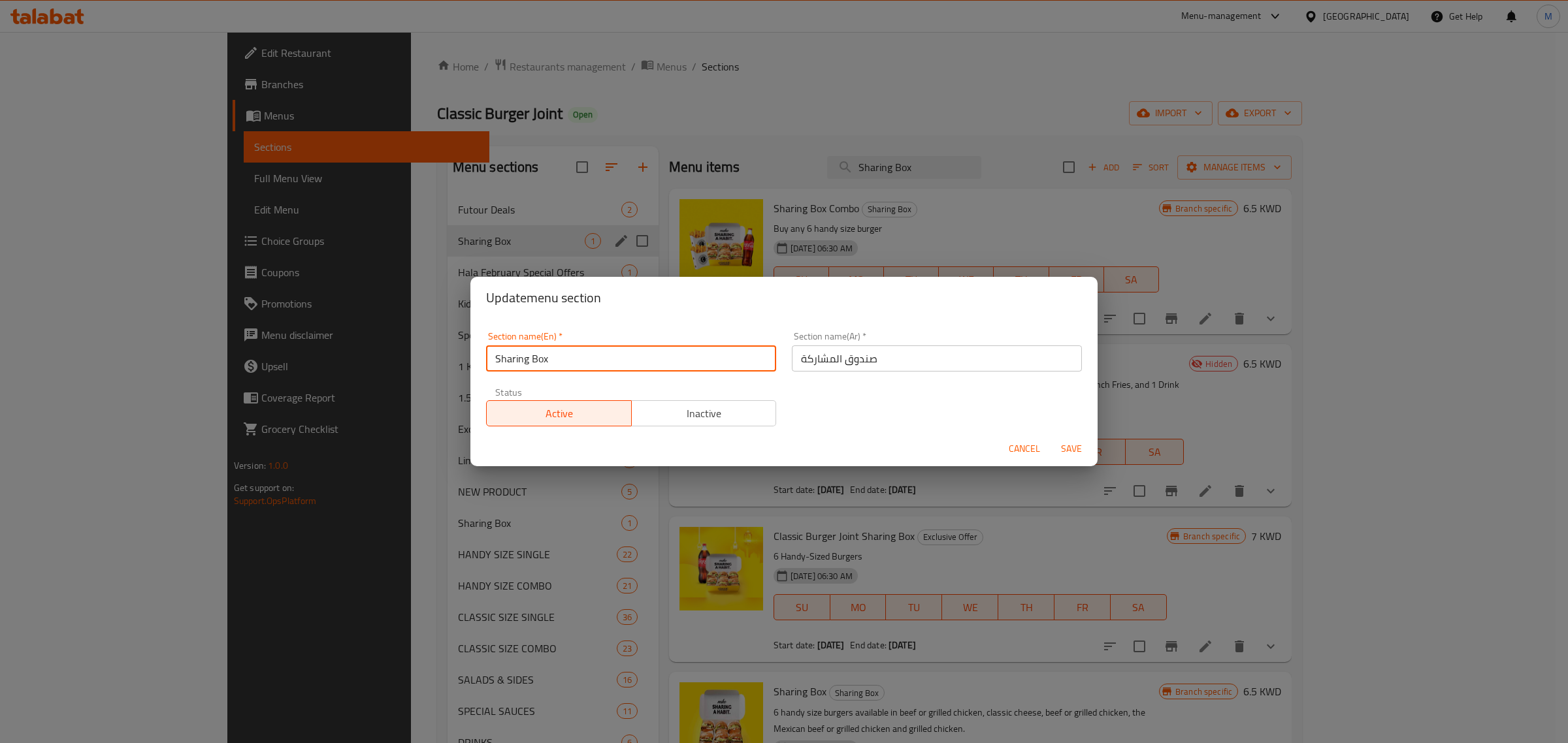
drag, startPoint x: 598, startPoint y: 355, endPoint x: 439, endPoint y: 341, distance: 159.6
click at [439, 341] on div "Update menu section Section name(En)   * Sharing Box Section name(En) * Section…" at bounding box center [784, 371] width 1568 height 743
type input "M4"
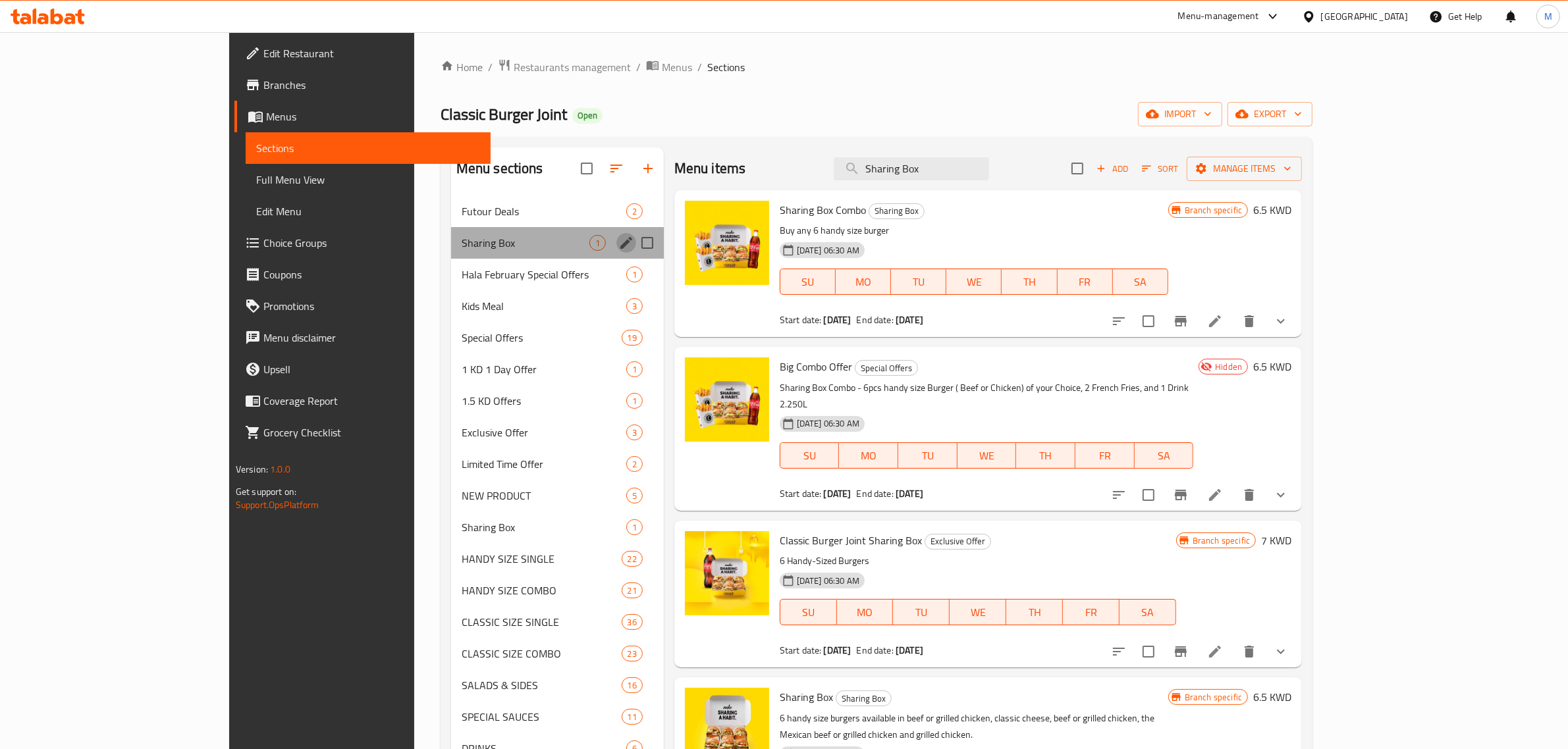
click at [618, 244] on icon "edit" at bounding box center [626, 243] width 16 height 16
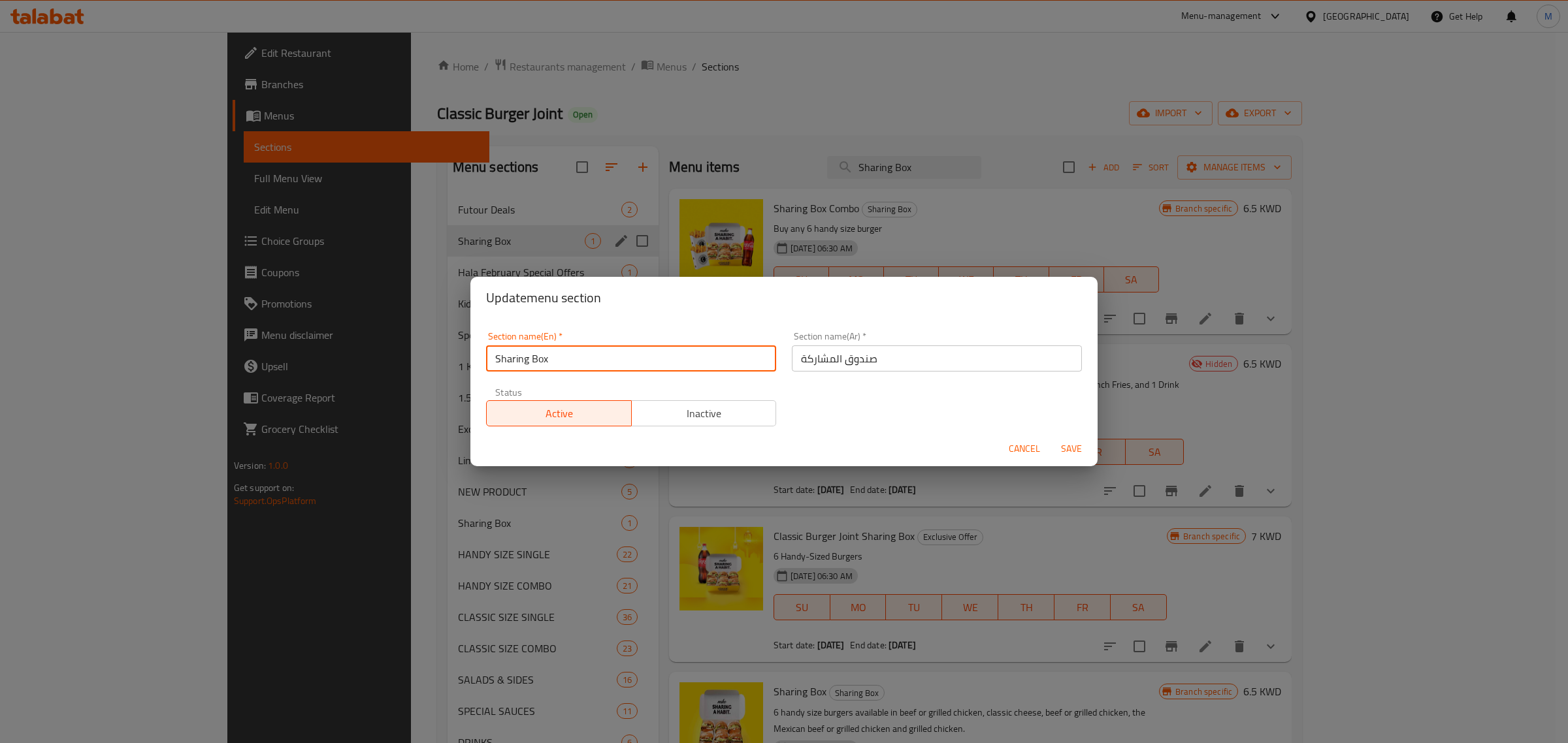
drag, startPoint x: 591, startPoint y: 366, endPoint x: 461, endPoint y: 365, distance: 130.0
click at [461, 365] on div "Update menu section Section name(En)   * Sharing Box Section name(En) * Section…" at bounding box center [784, 371] width 1568 height 743
type input "M"
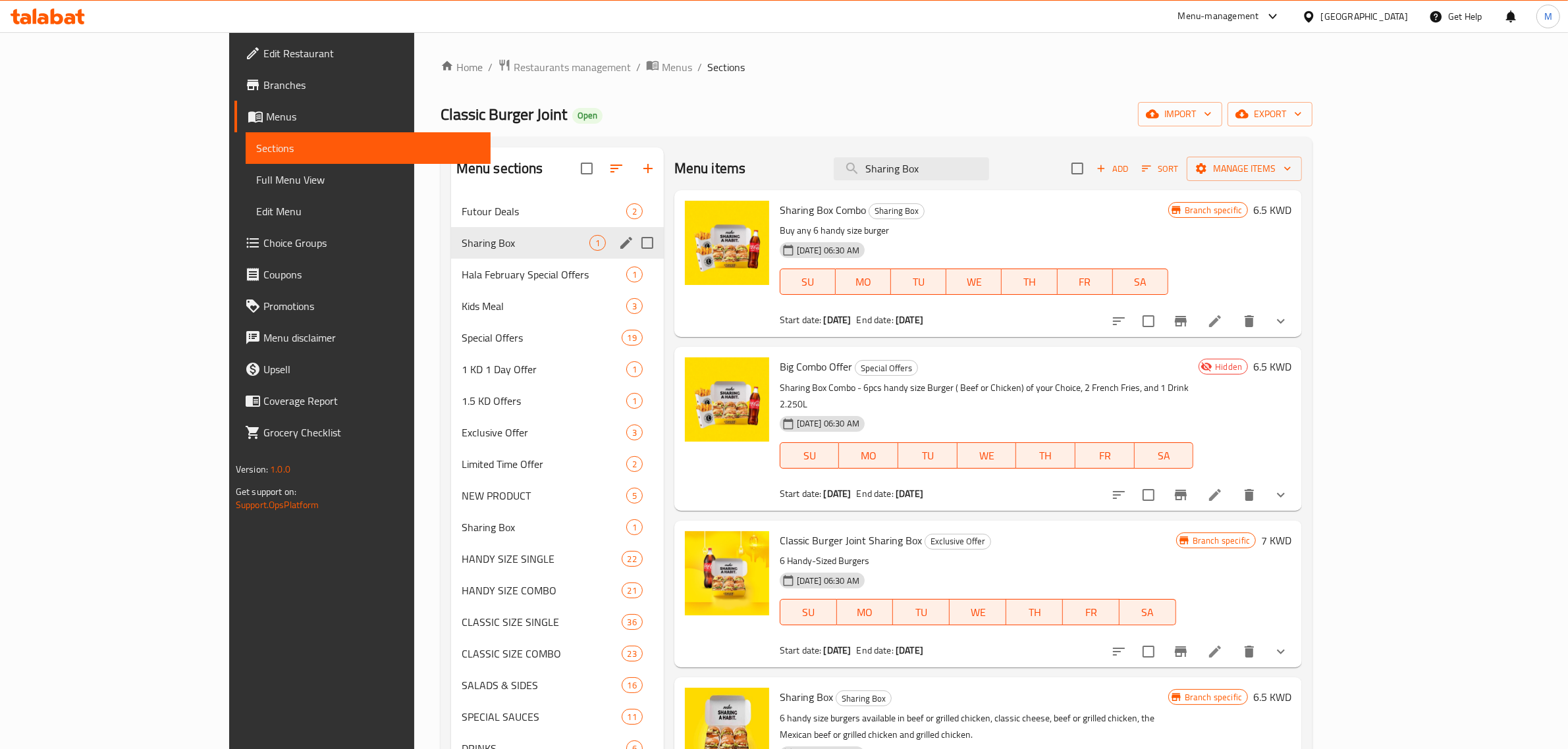
click at [634, 245] on input "Menu sections" at bounding box center [647, 243] width 28 height 28
checkbox input "false"
click at [621, 243] on icon "edit" at bounding box center [626, 243] width 12 height 12
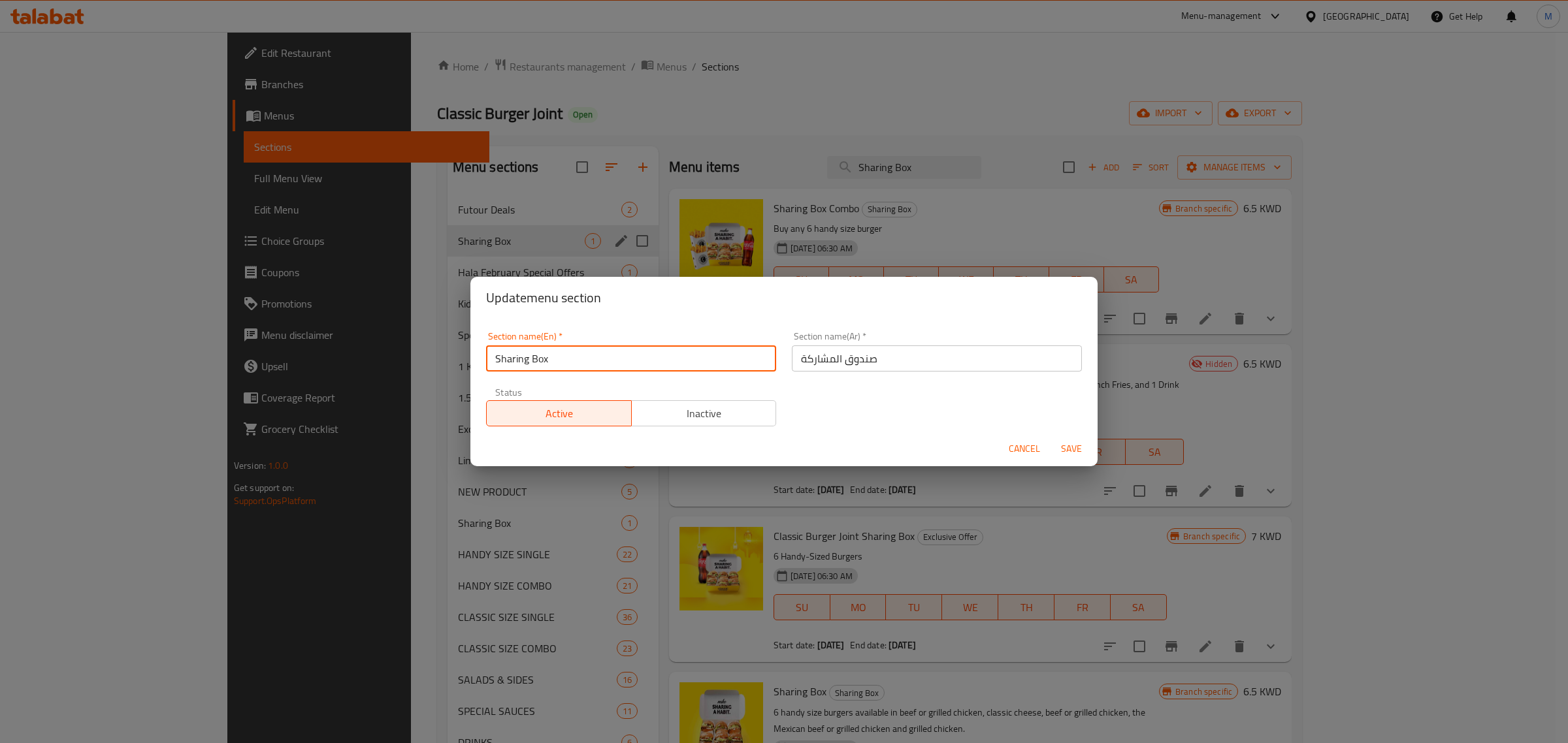
drag, startPoint x: 552, startPoint y: 367, endPoint x: 443, endPoint y: 352, distance: 110.0
click at [443, 352] on div "Update menu section Section name(En)   * Sharing Box Section name(En) * Section…" at bounding box center [784, 371] width 1568 height 743
type input "m"
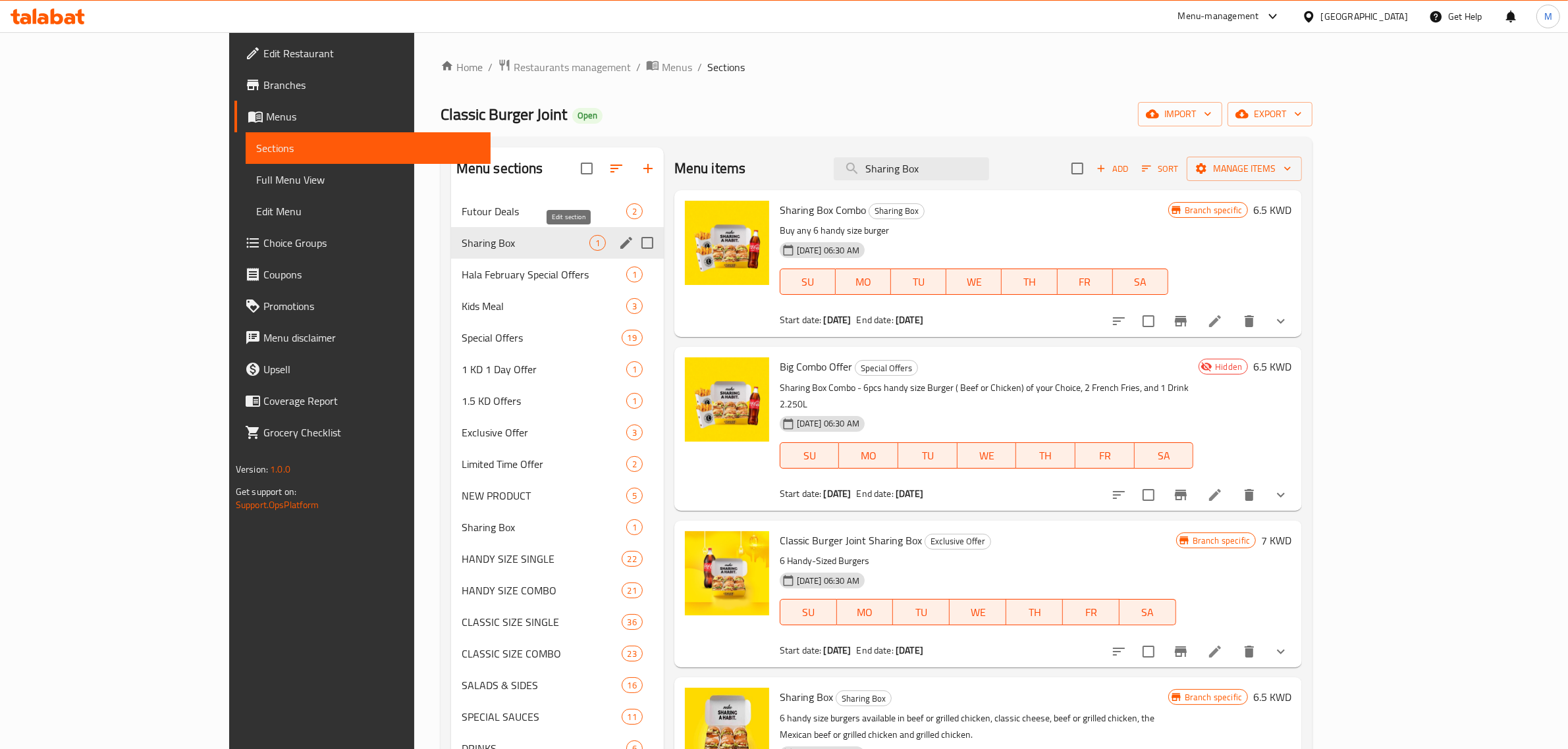
click at [621, 243] on icon "edit" at bounding box center [626, 243] width 12 height 12
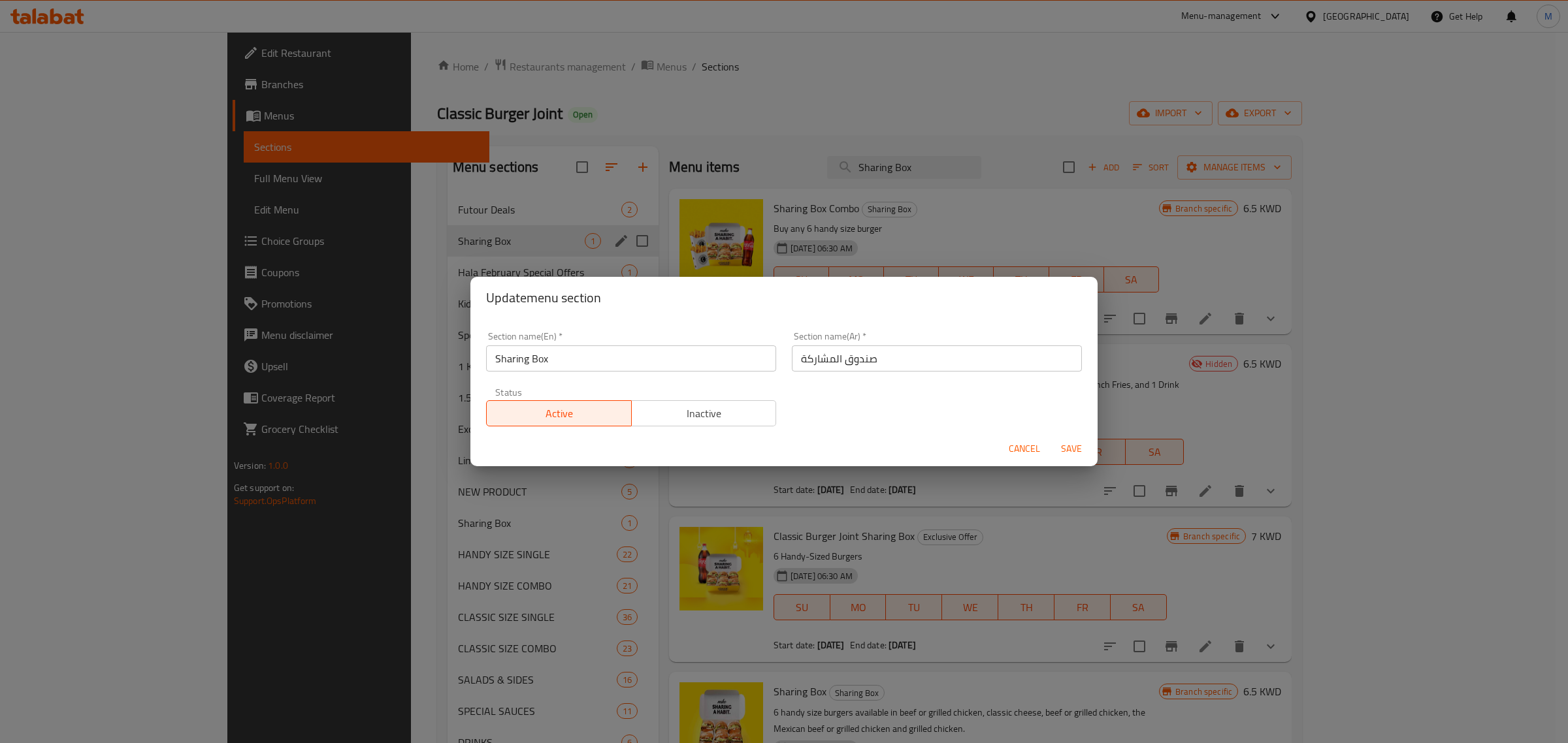
click at [575, 357] on input "Sharing Box" at bounding box center [631, 358] width 290 height 26
type input "M4G"
click at [1063, 444] on span "Save" at bounding box center [1072, 449] width 32 height 17
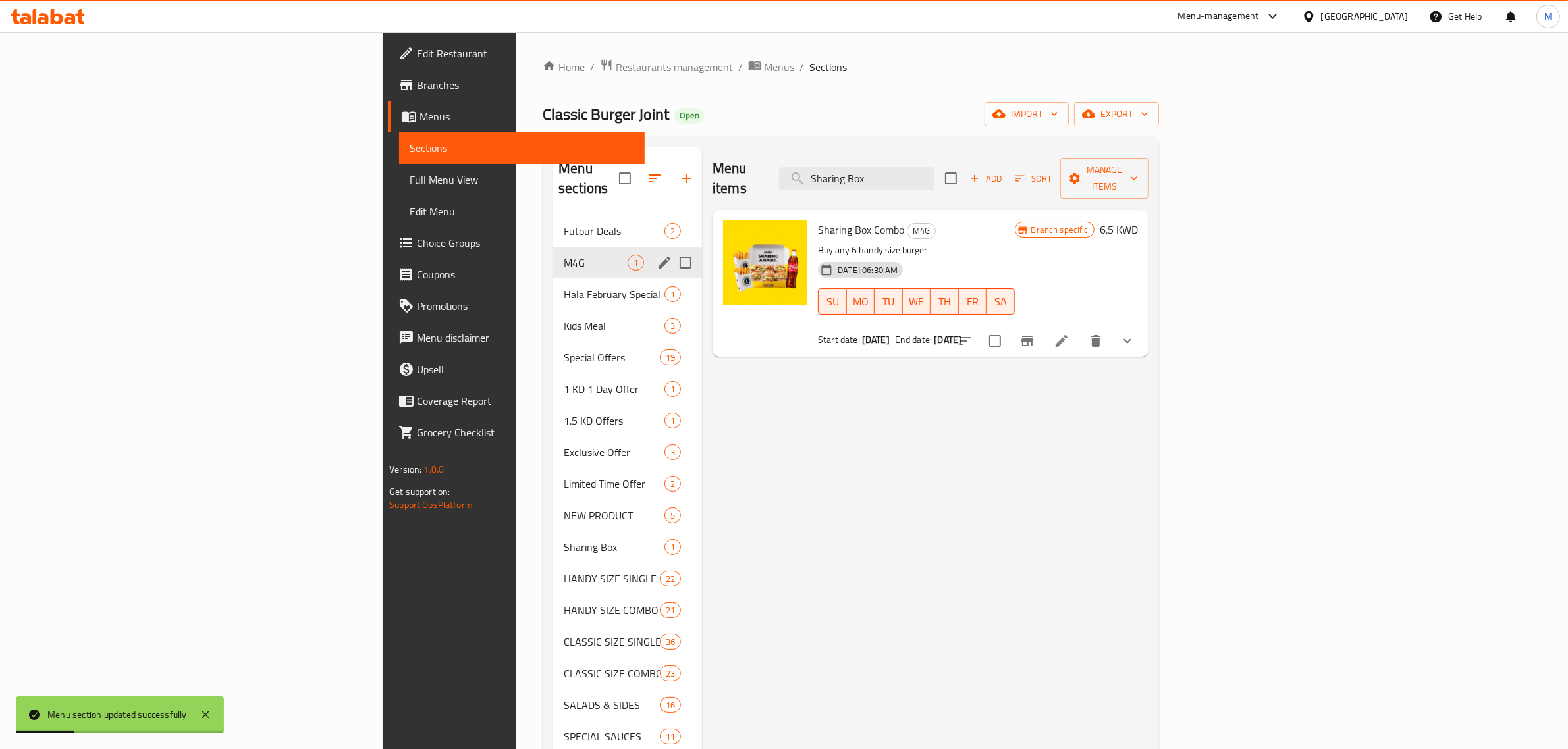
click at [657, 255] on icon "edit" at bounding box center [665, 263] width 16 height 16
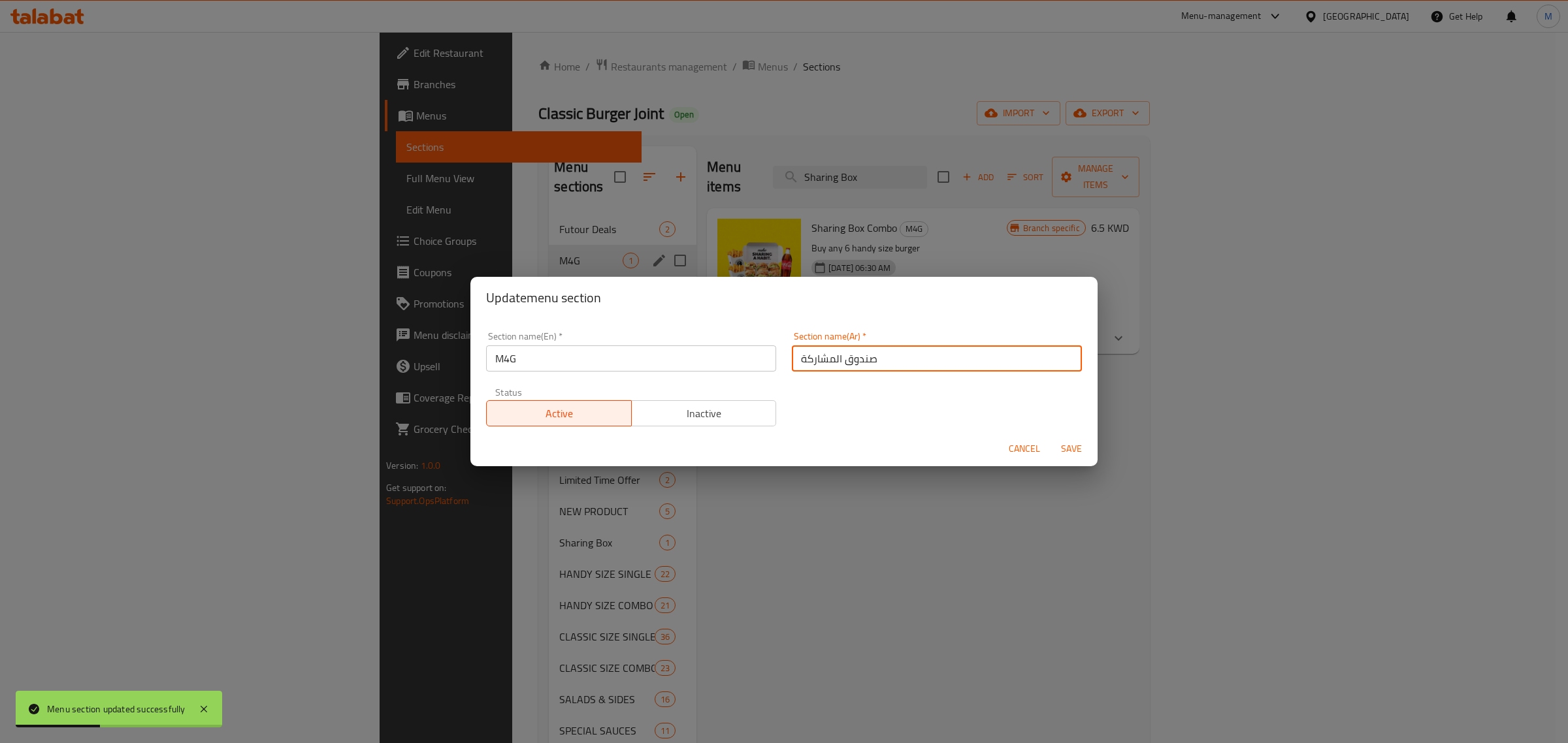
drag, startPoint x: 886, startPoint y: 363, endPoint x: 760, endPoint y: 354, distance: 126.3
click at [760, 354] on div "Section name(En)   * M4G Section name(En) * Section name(Ar)   * صندوق المشاركة…" at bounding box center [784, 379] width 611 height 110
click at [835, 357] on input "text" at bounding box center [937, 358] width 290 height 26
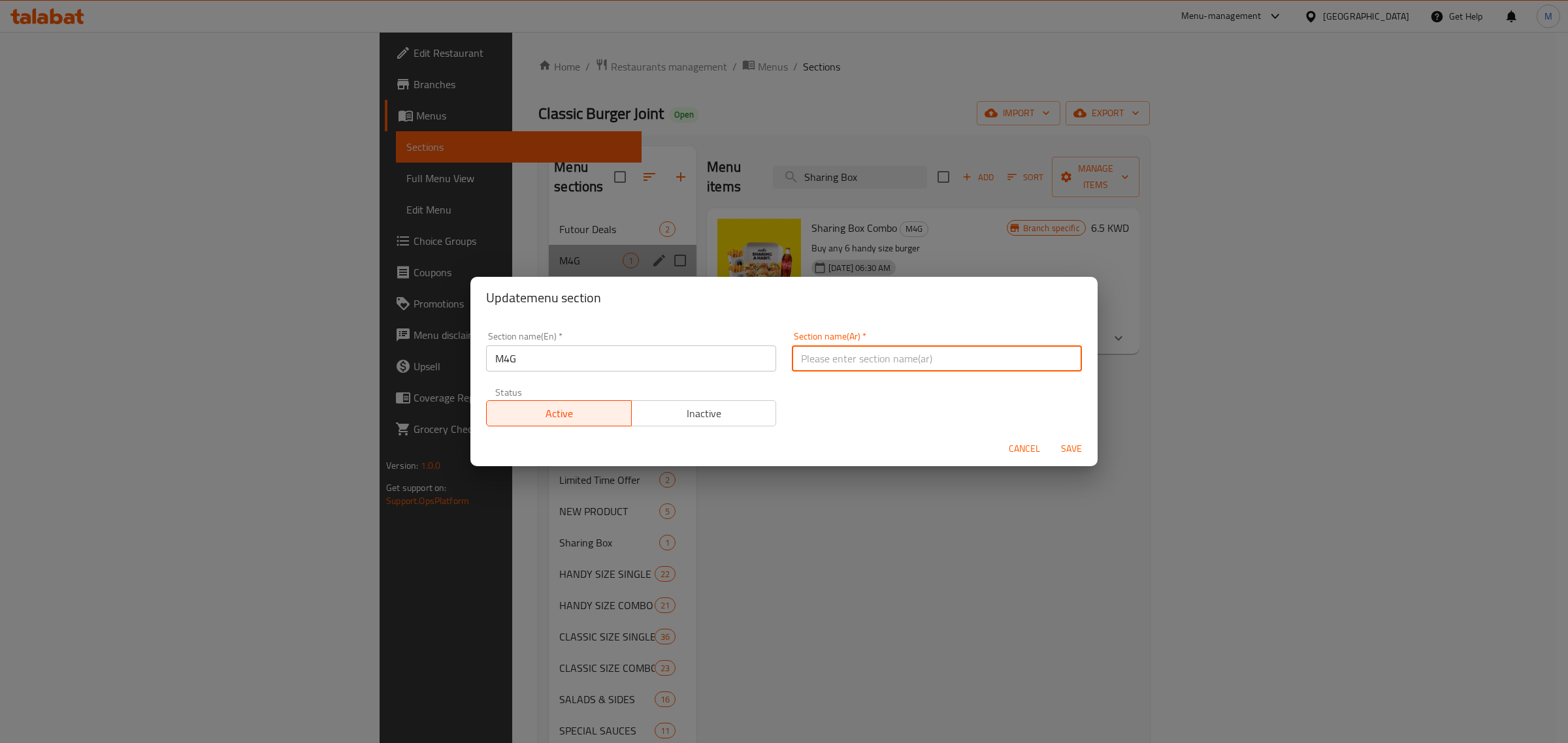
click at [835, 357] on input "text" at bounding box center [937, 358] width 290 height 26
type input "عرض خاص"
click at [835, 357] on input "عرض خاص" at bounding box center [937, 358] width 290 height 26
click at [1077, 448] on span "Save" at bounding box center [1072, 449] width 32 height 17
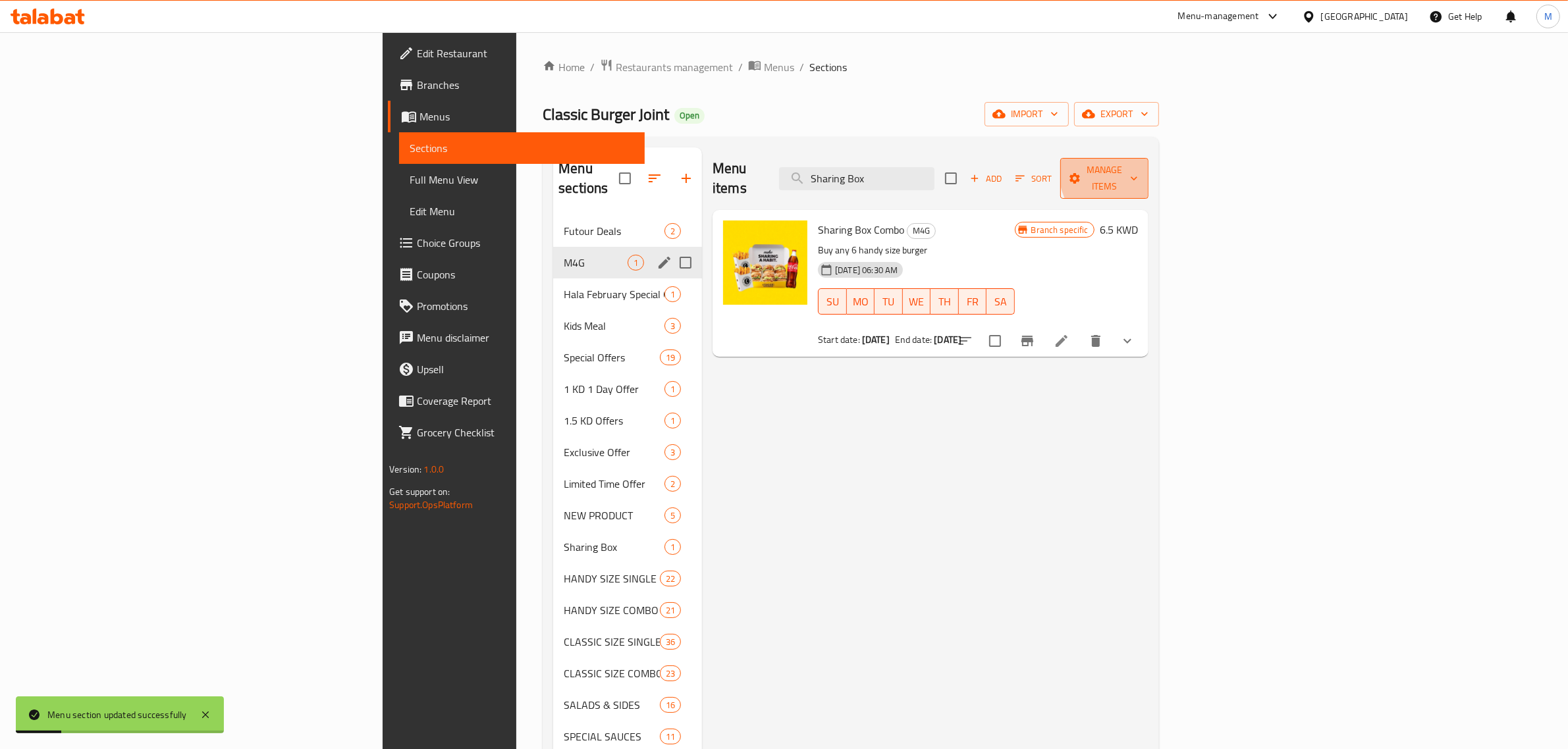
click at [1138, 170] on span "Manage items" at bounding box center [1104, 178] width 67 height 33
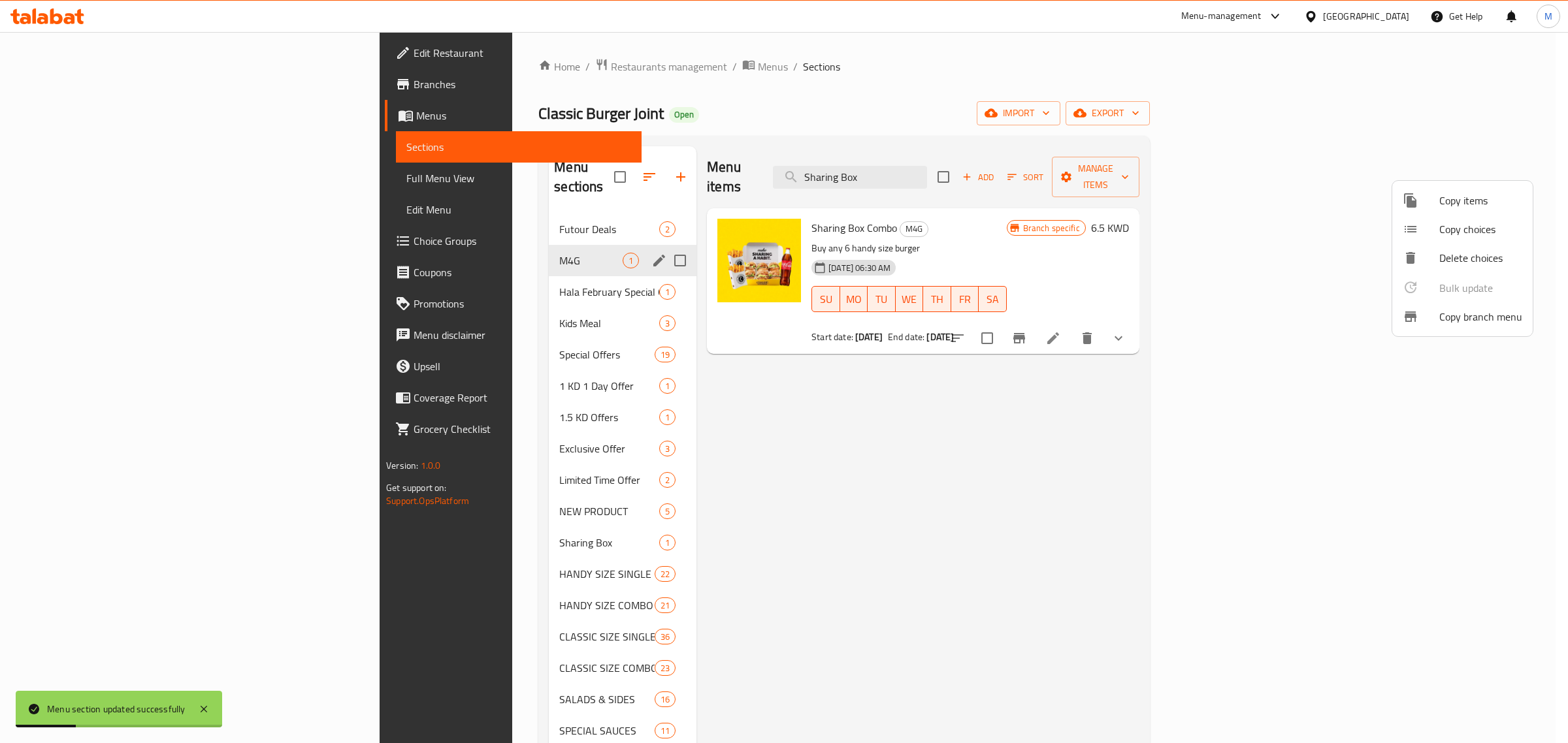
click at [1320, 394] on div at bounding box center [784, 371] width 1568 height 743
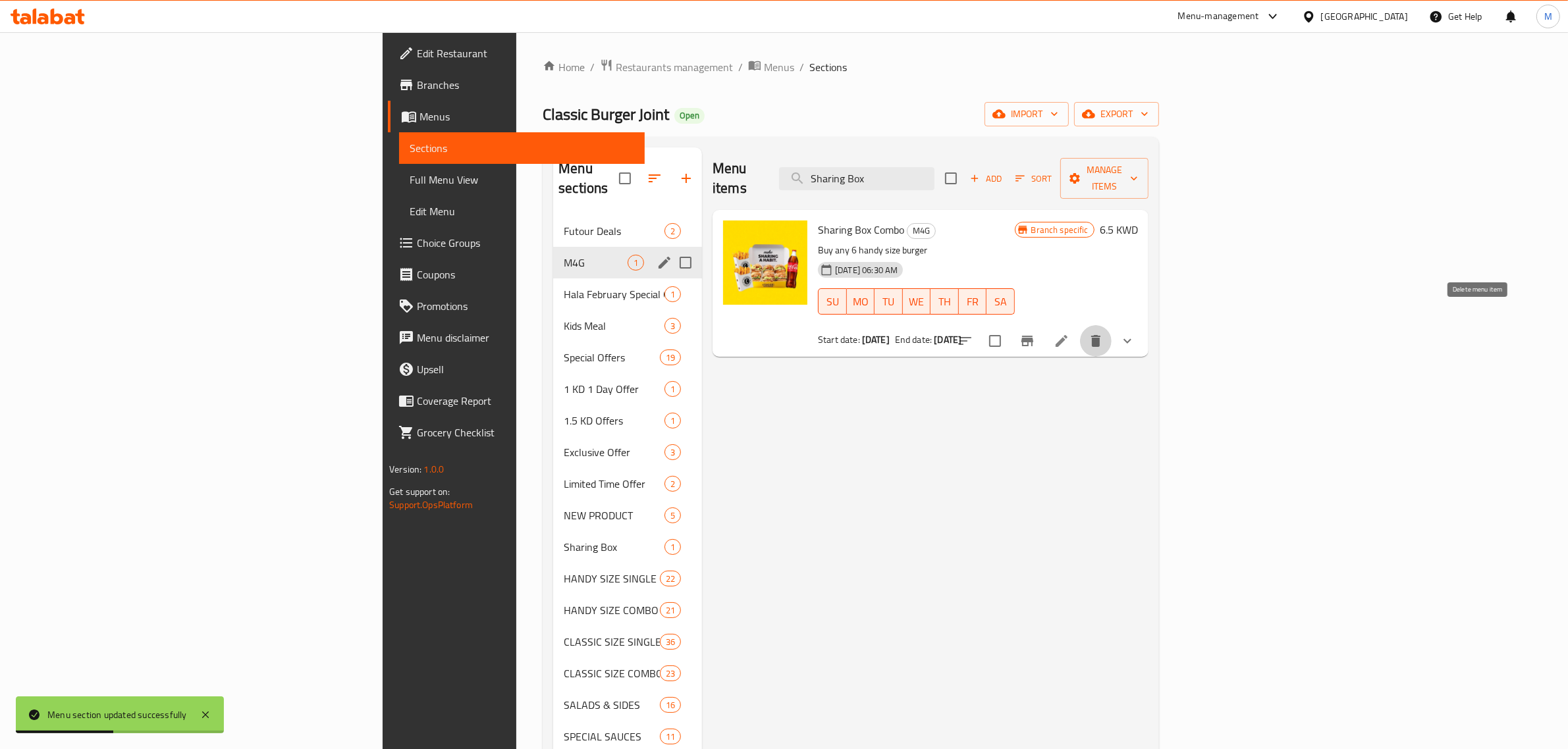
click at [1101, 335] on icon "delete" at bounding box center [1096, 341] width 9 height 12
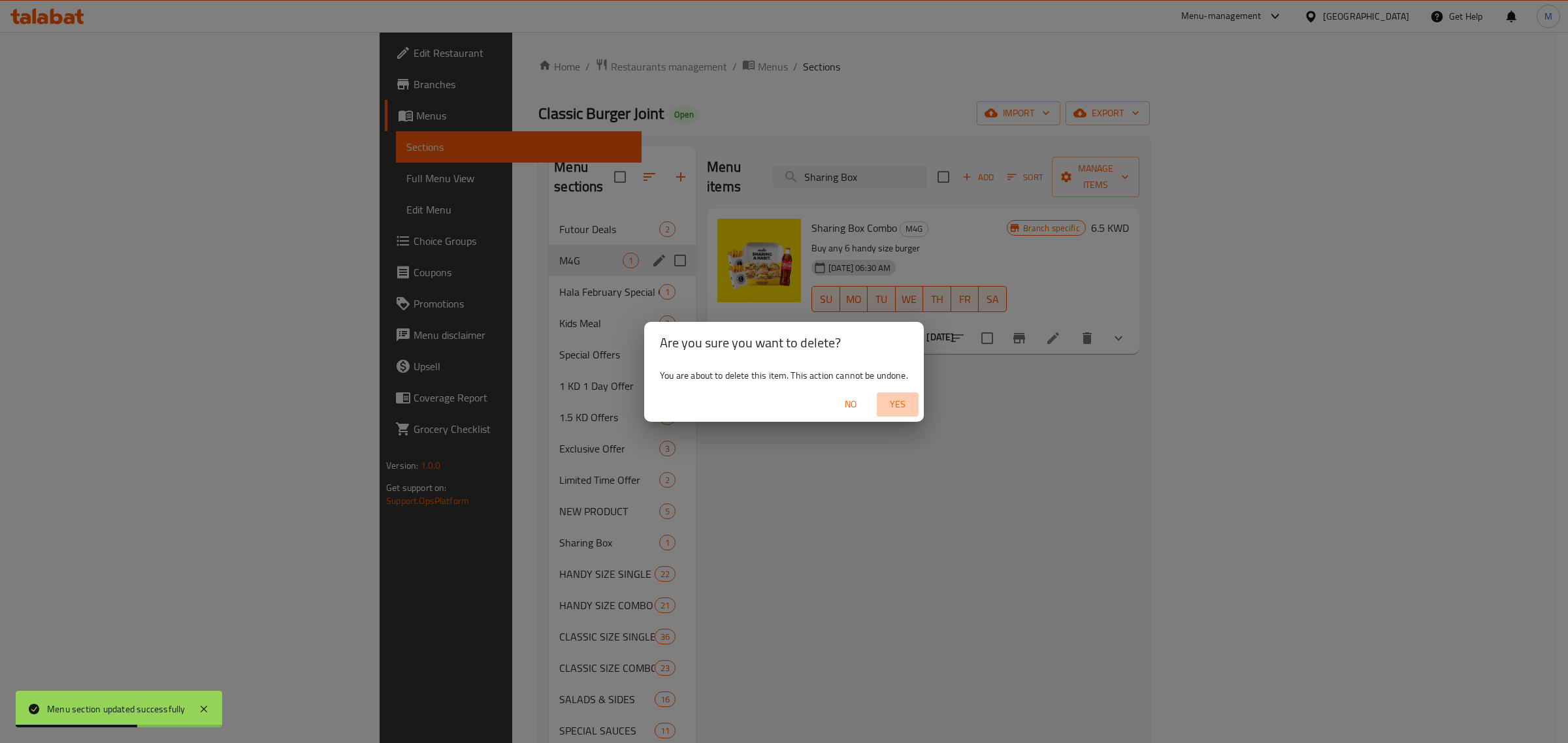
click at [893, 403] on span "Yes" at bounding box center [898, 404] width 32 height 17
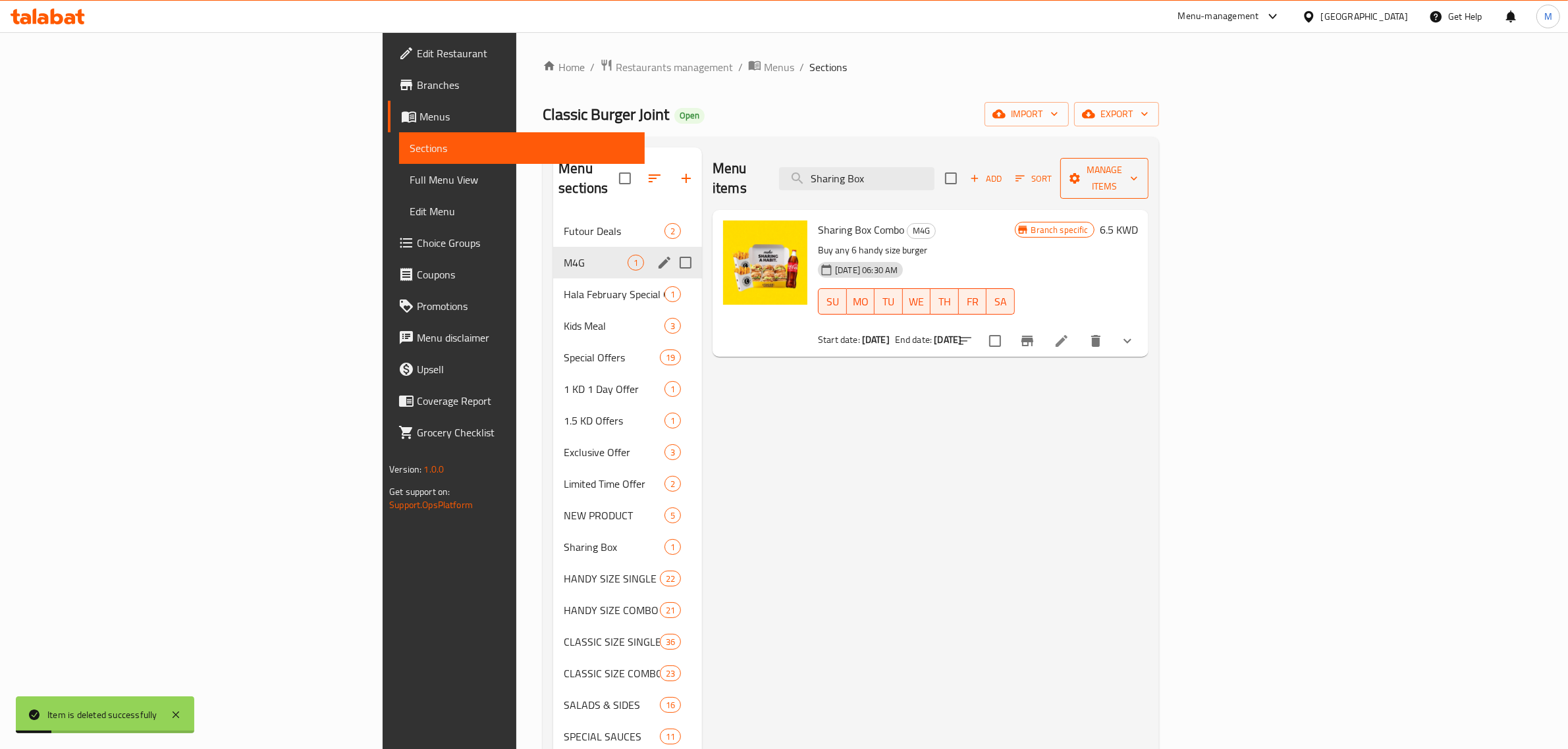
click at [1141, 172] on icon "button" at bounding box center [1134, 179] width 13 height 13
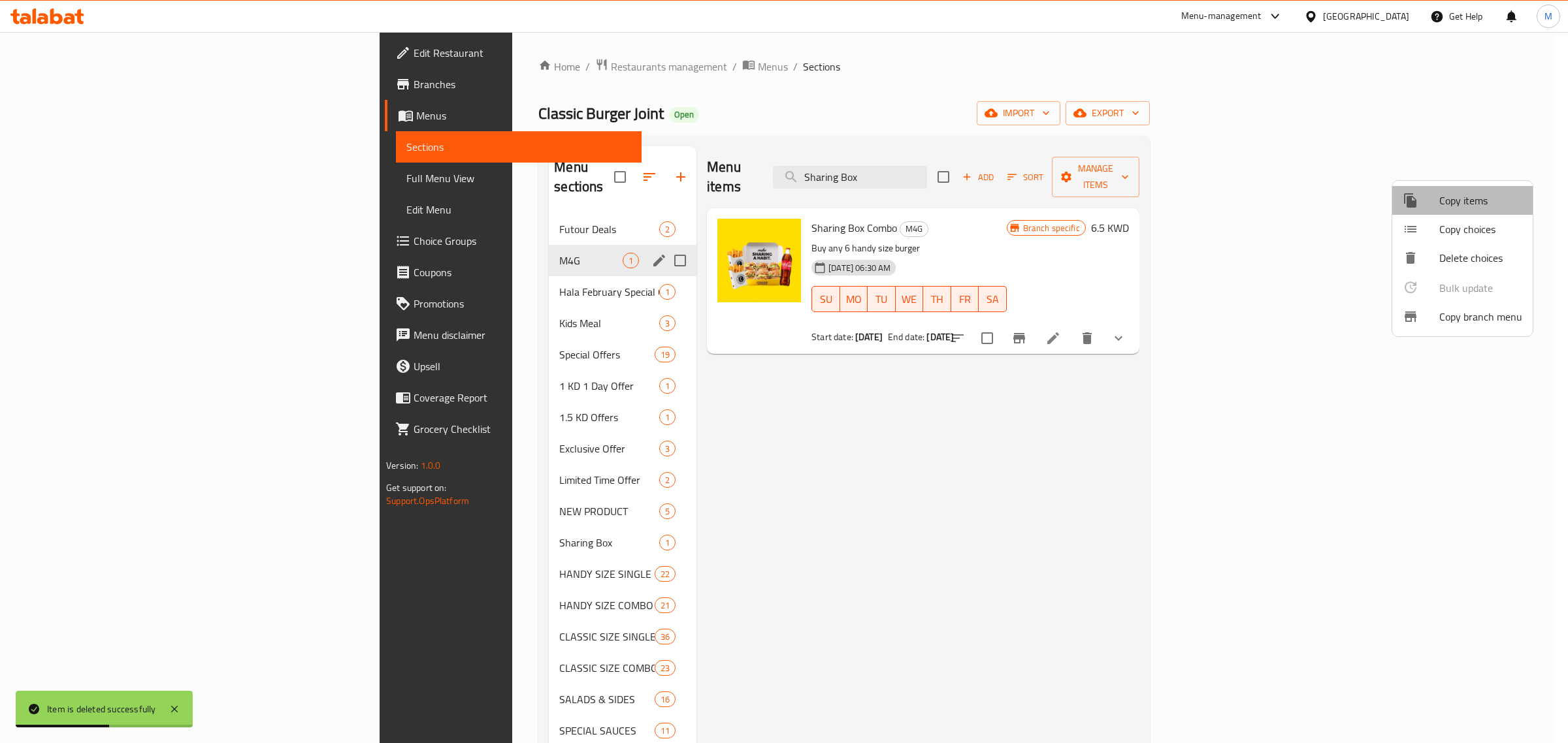
click at [1471, 200] on span "Copy items" at bounding box center [1481, 200] width 83 height 16
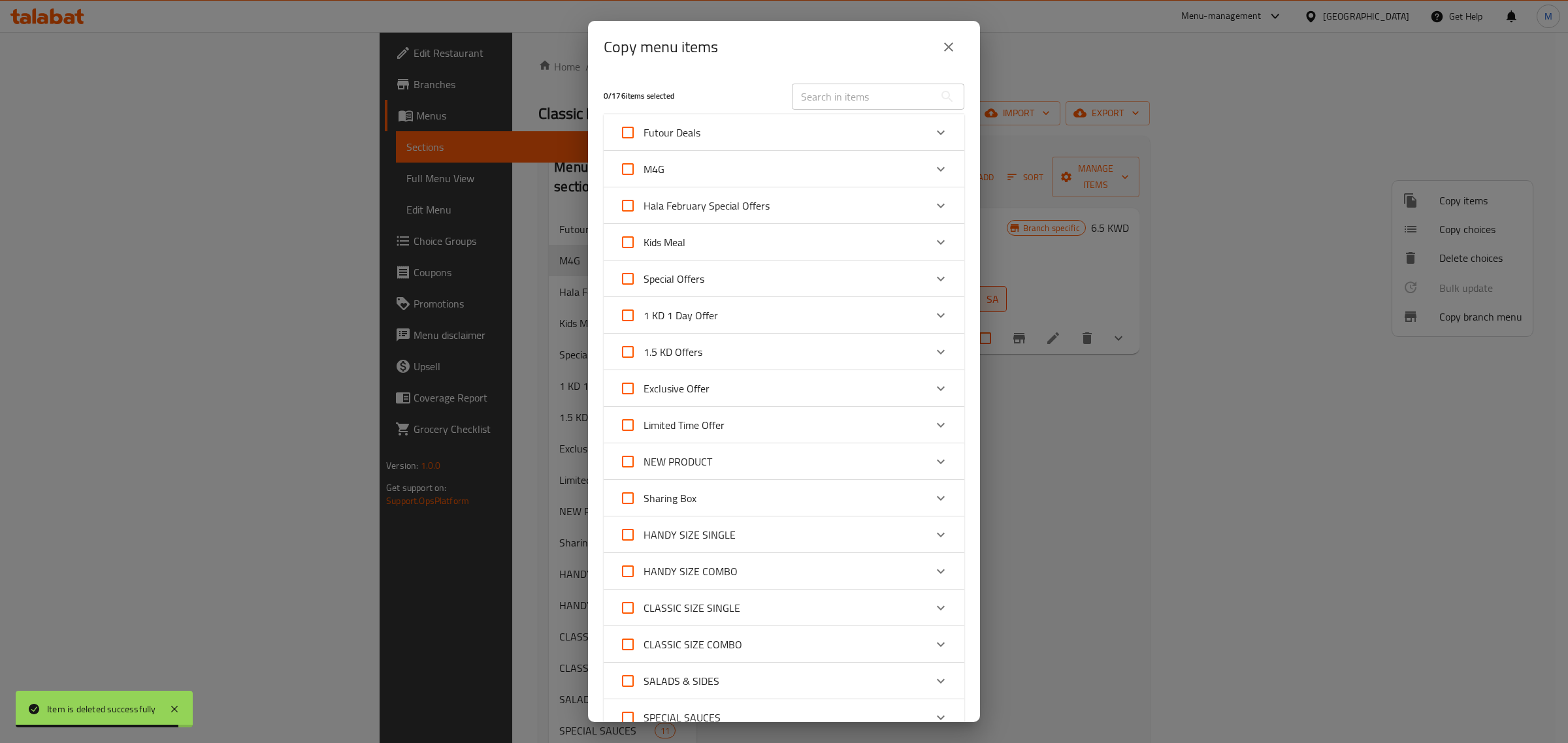
click at [936, 491] on div "Expand" at bounding box center [941, 499] width 32 height 32
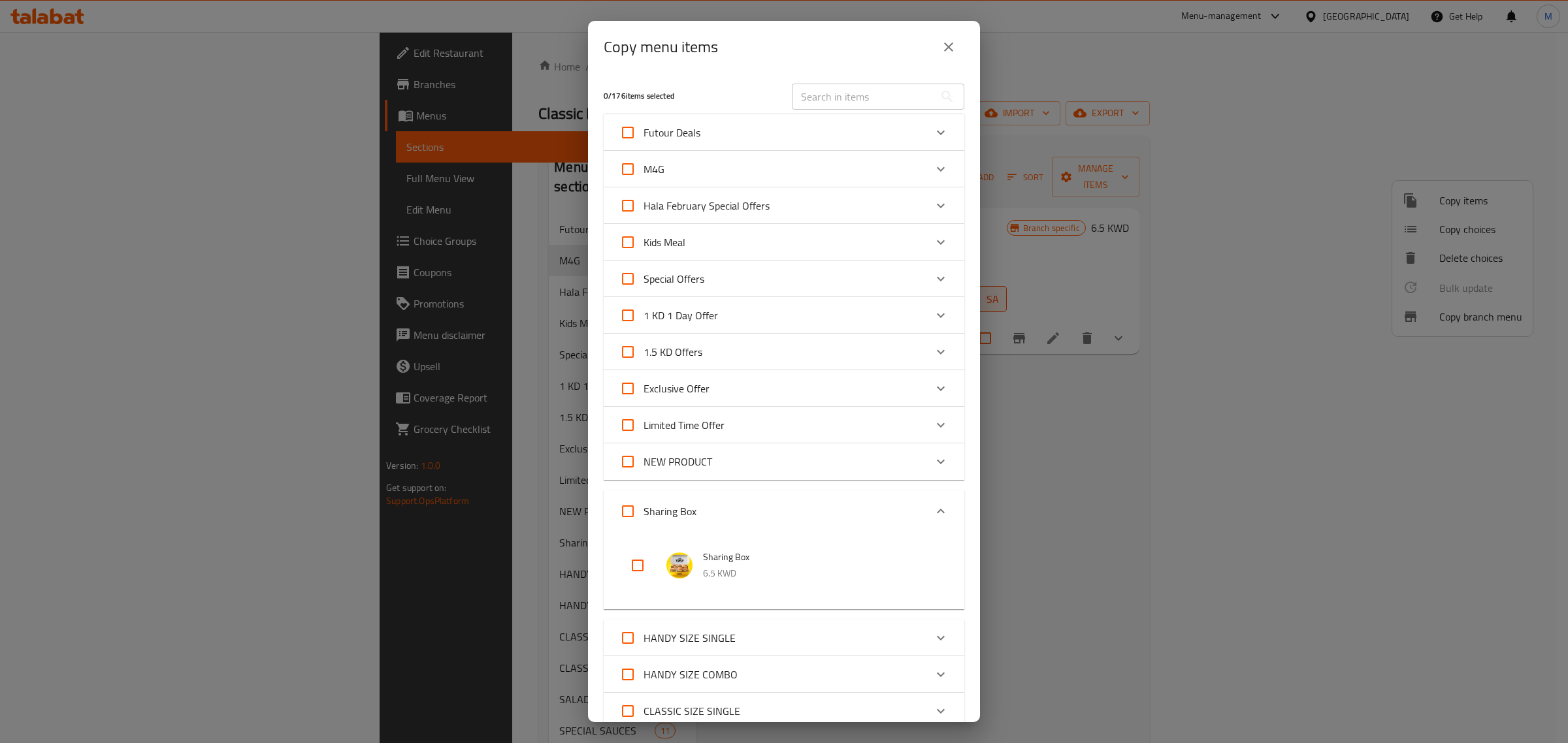
click at [639, 564] on input "checkbox" at bounding box center [638, 566] width 32 height 32
checkbox input "true"
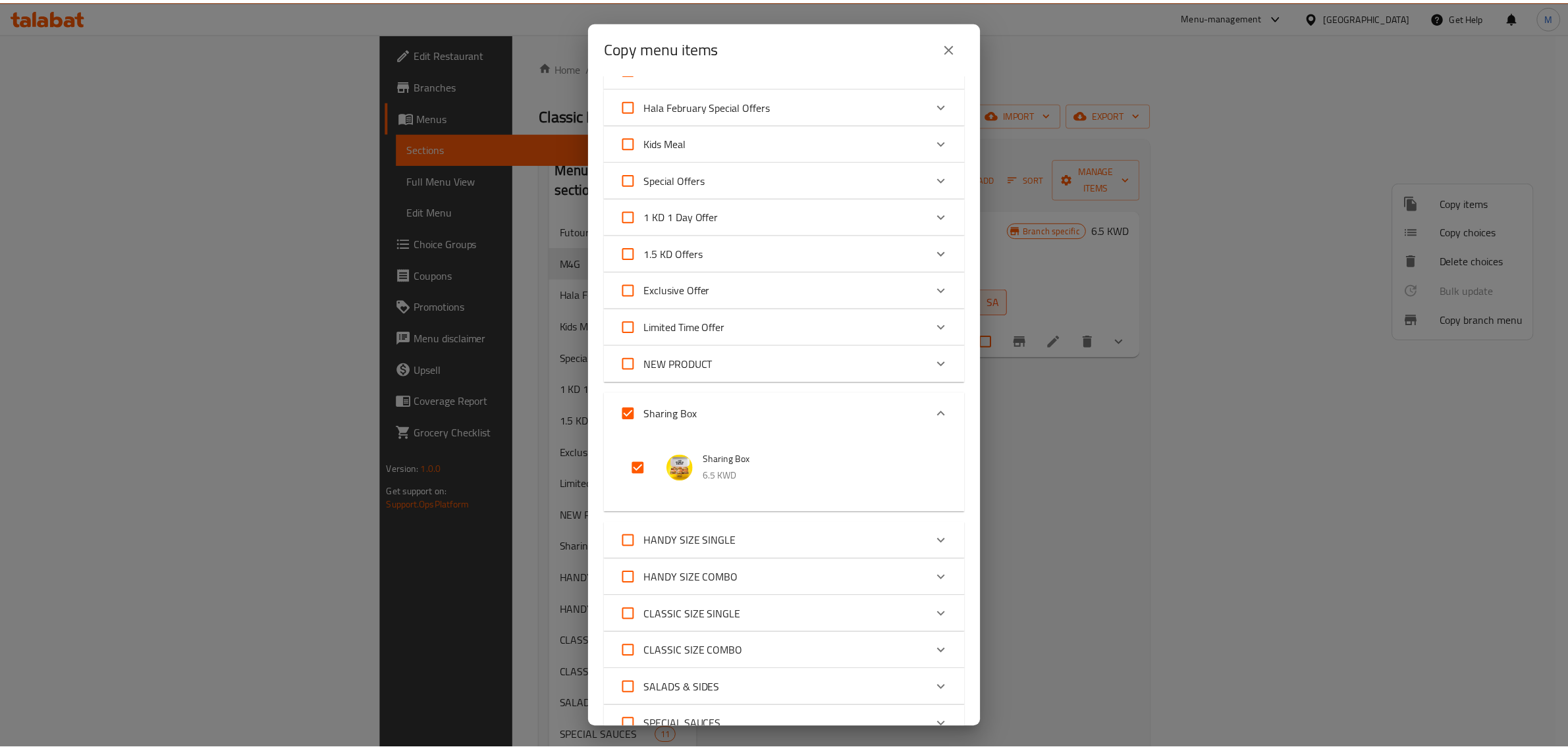
scroll to position [380, 0]
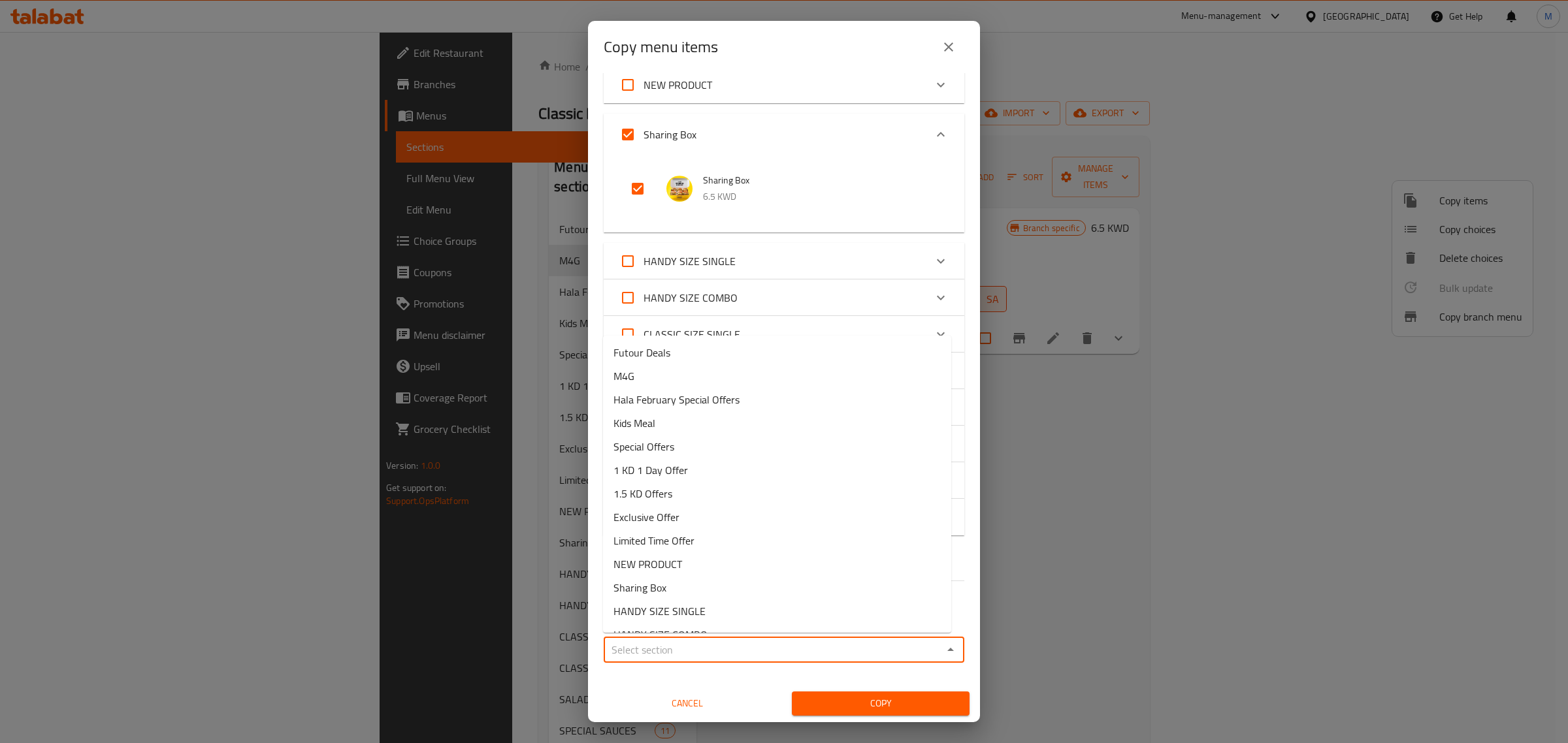
click at [768, 657] on input "Sections   *" at bounding box center [774, 649] width 332 height 18
click at [743, 381] on li "M4G" at bounding box center [777, 376] width 348 height 24
type input "M4G"
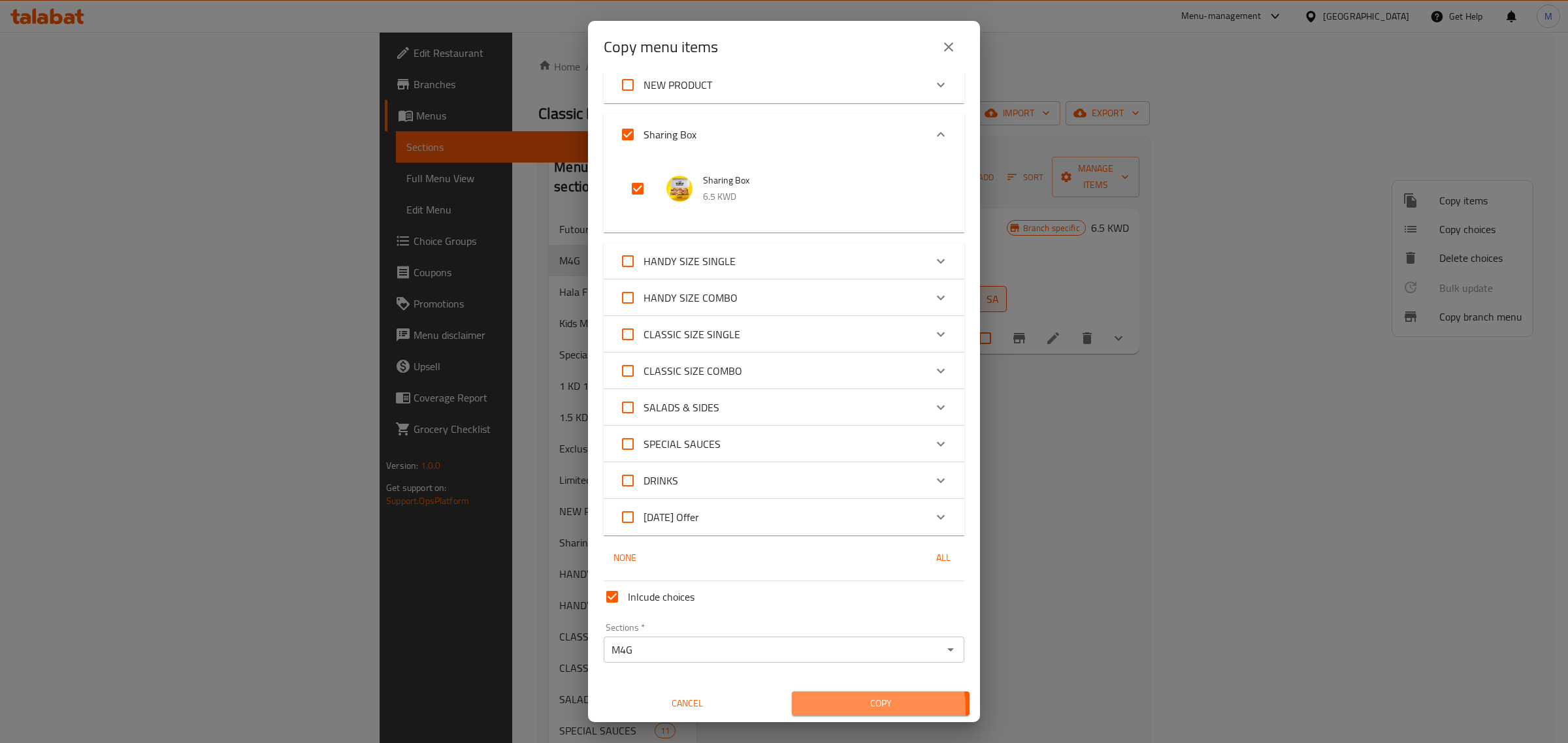
click at [841, 708] on span "Copy" at bounding box center [881, 703] width 157 height 17
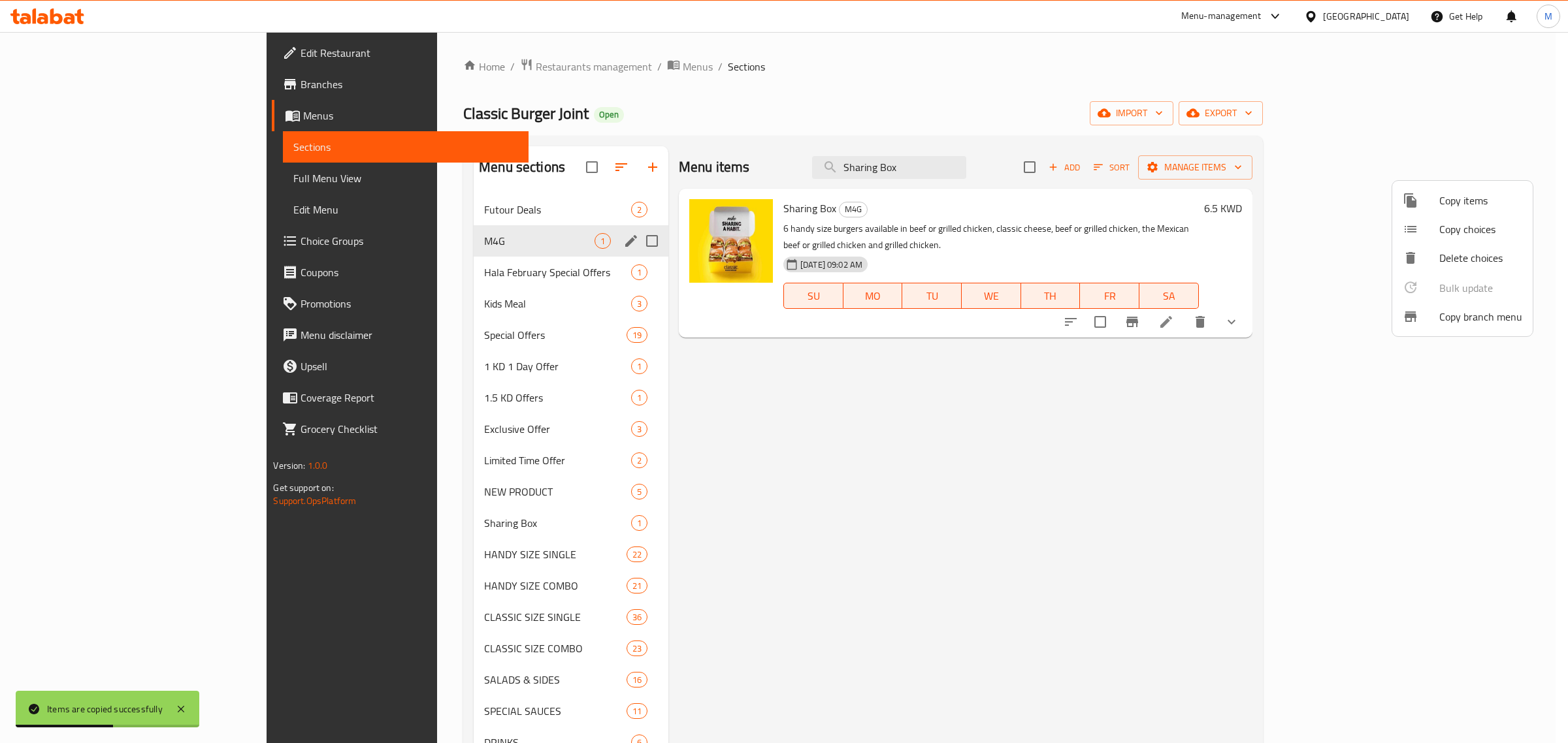
click at [1177, 375] on div at bounding box center [784, 371] width 1568 height 743
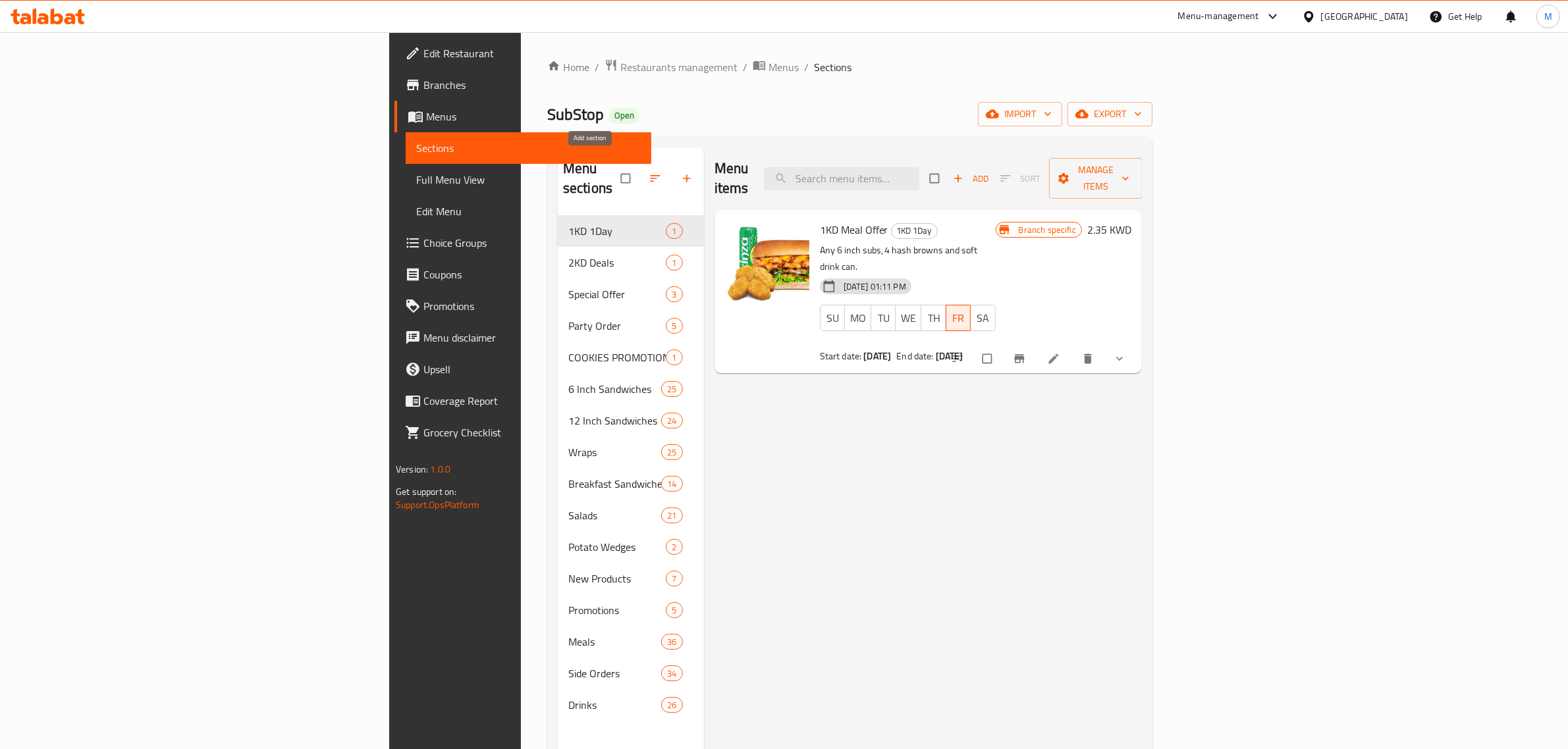
click at [680, 172] on icon "button" at bounding box center [687, 179] width 13 height 13
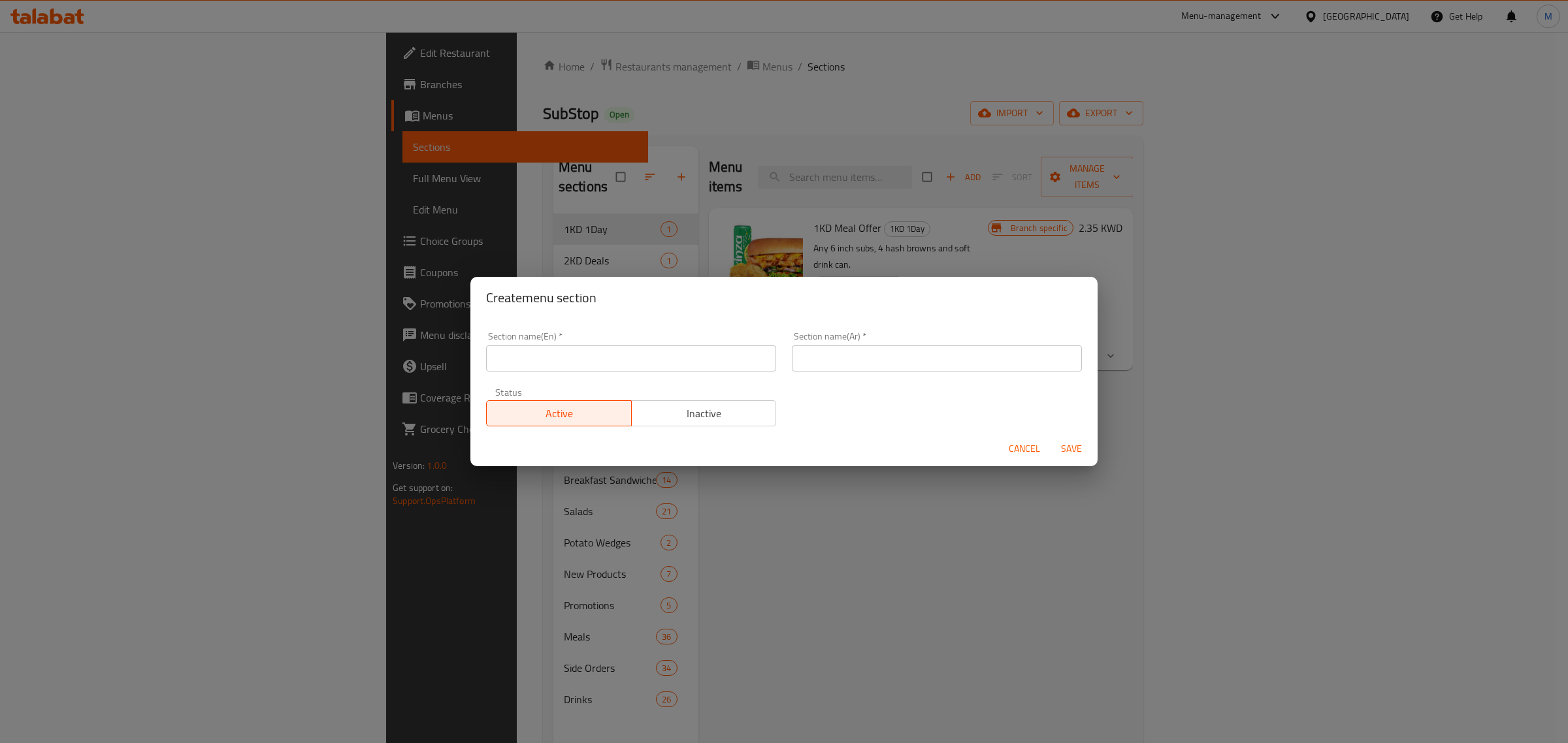
click at [597, 353] on input "text" at bounding box center [631, 358] width 290 height 26
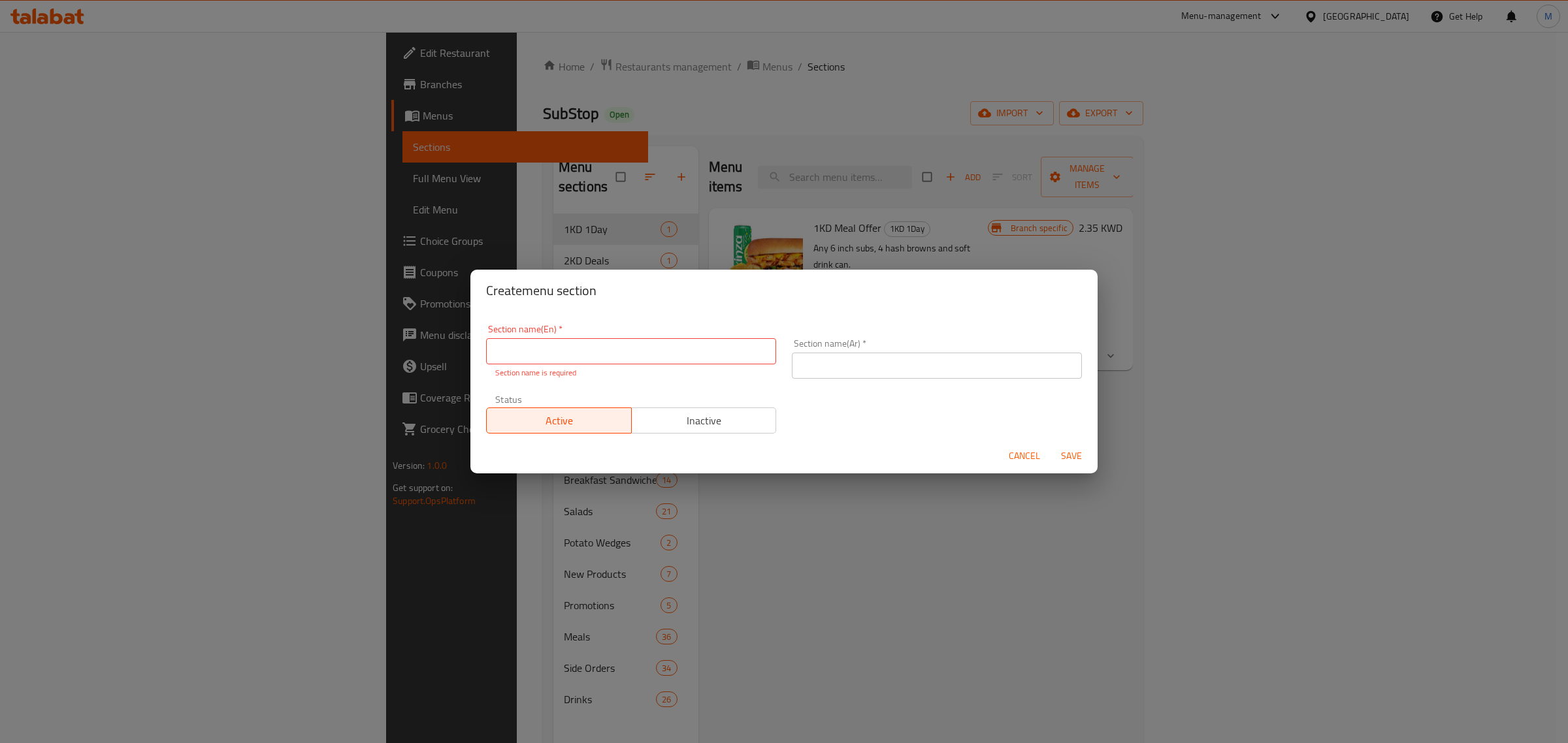
click at [819, 614] on div "Create menu section Section name(En)   * Section name(En) * Section name is req…" at bounding box center [784, 371] width 1568 height 743
click at [1023, 451] on span "Cancel" at bounding box center [1024, 456] width 32 height 17
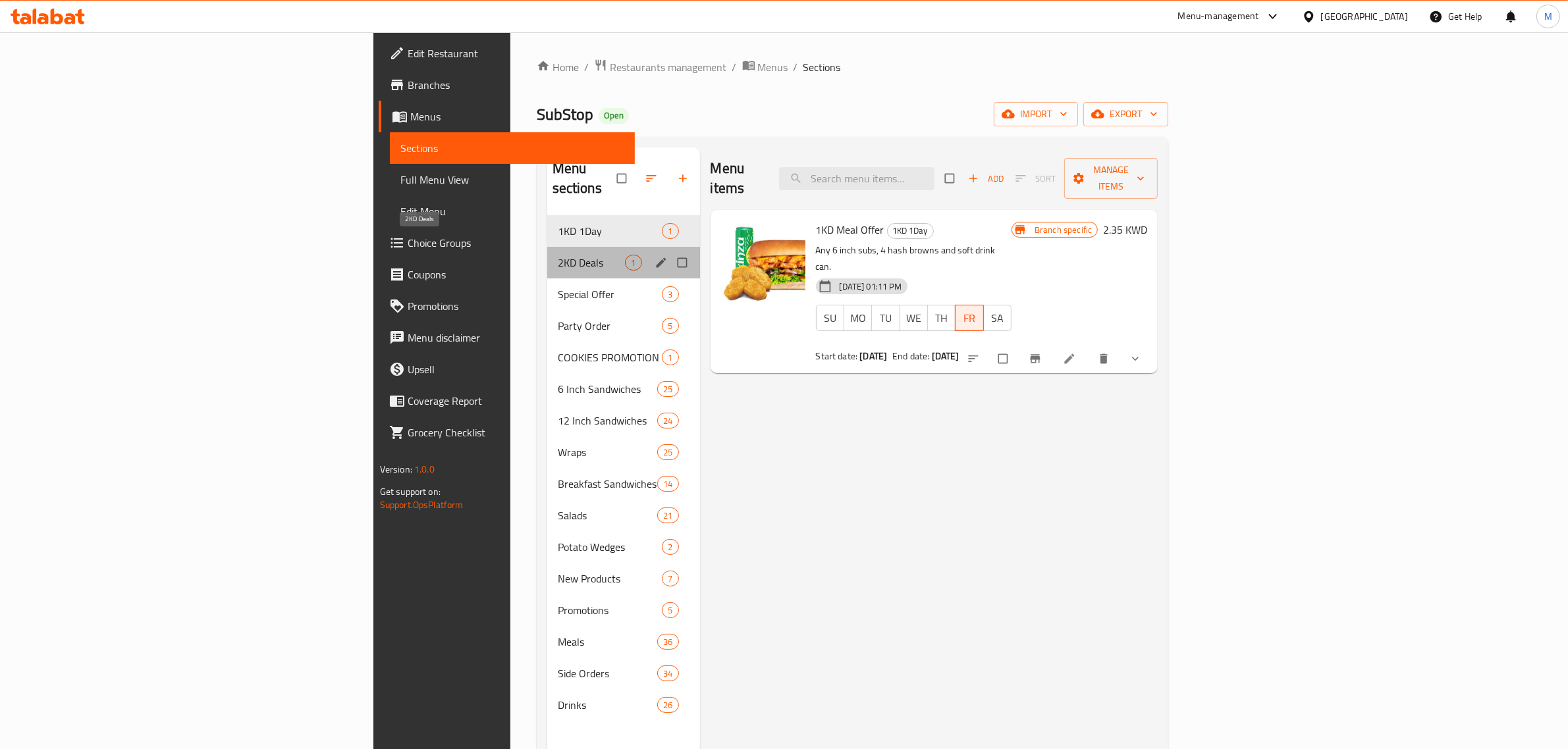
click at [558, 255] on span "2KD Deals" at bounding box center [591, 263] width 68 height 16
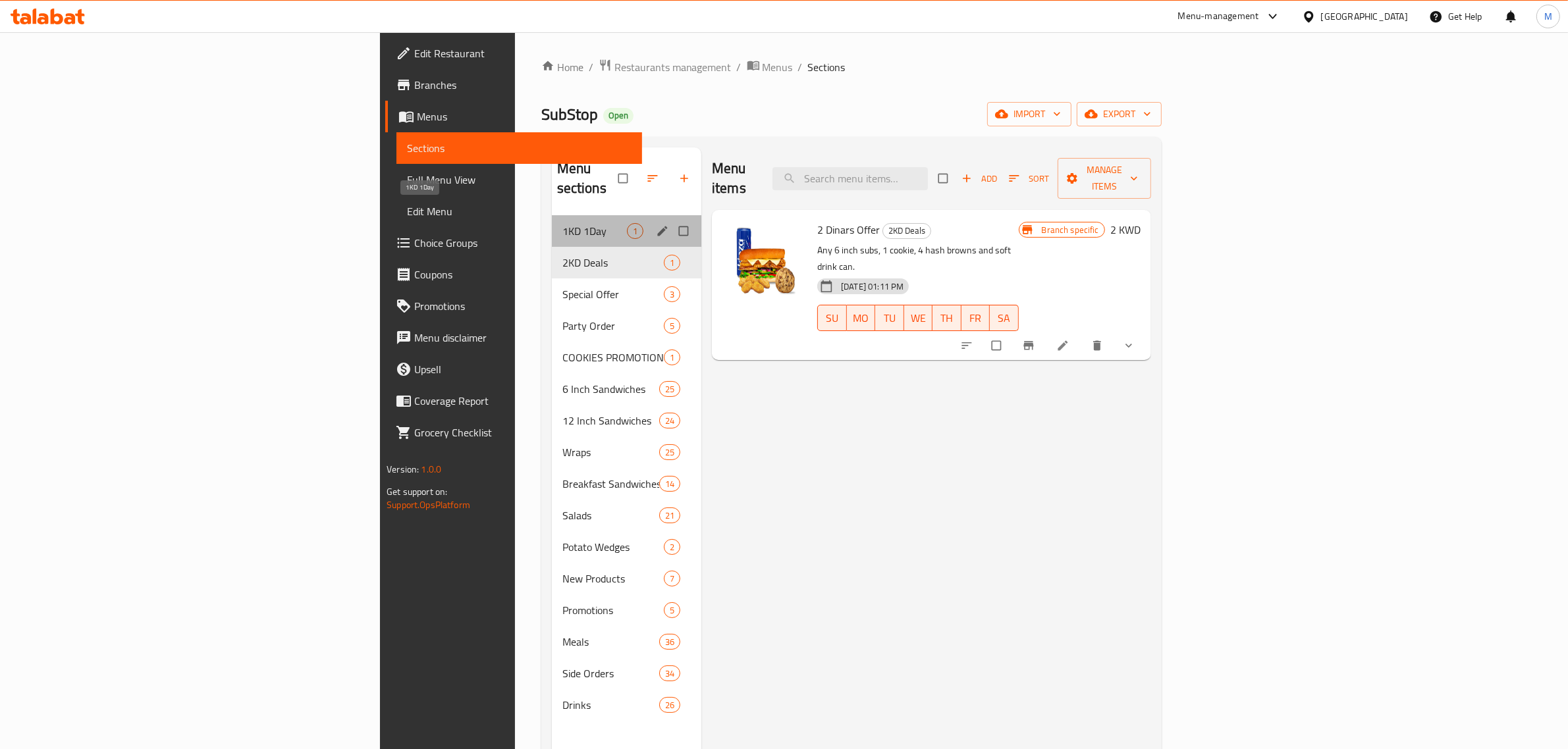
click at [562, 223] on span "1KD 1Day" at bounding box center [594, 231] width 65 height 16
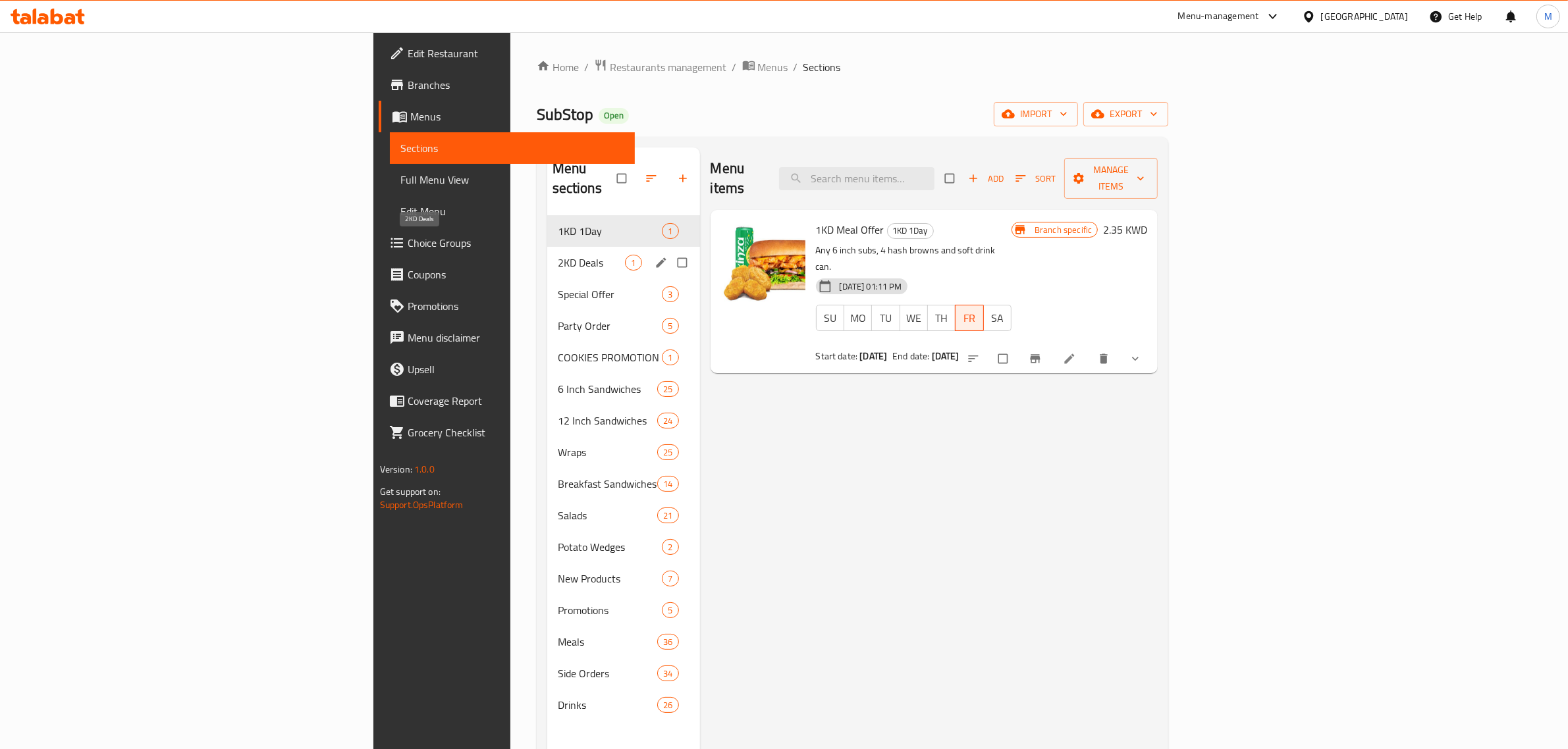
click at [558, 255] on span "2KD Deals" at bounding box center [591, 263] width 68 height 16
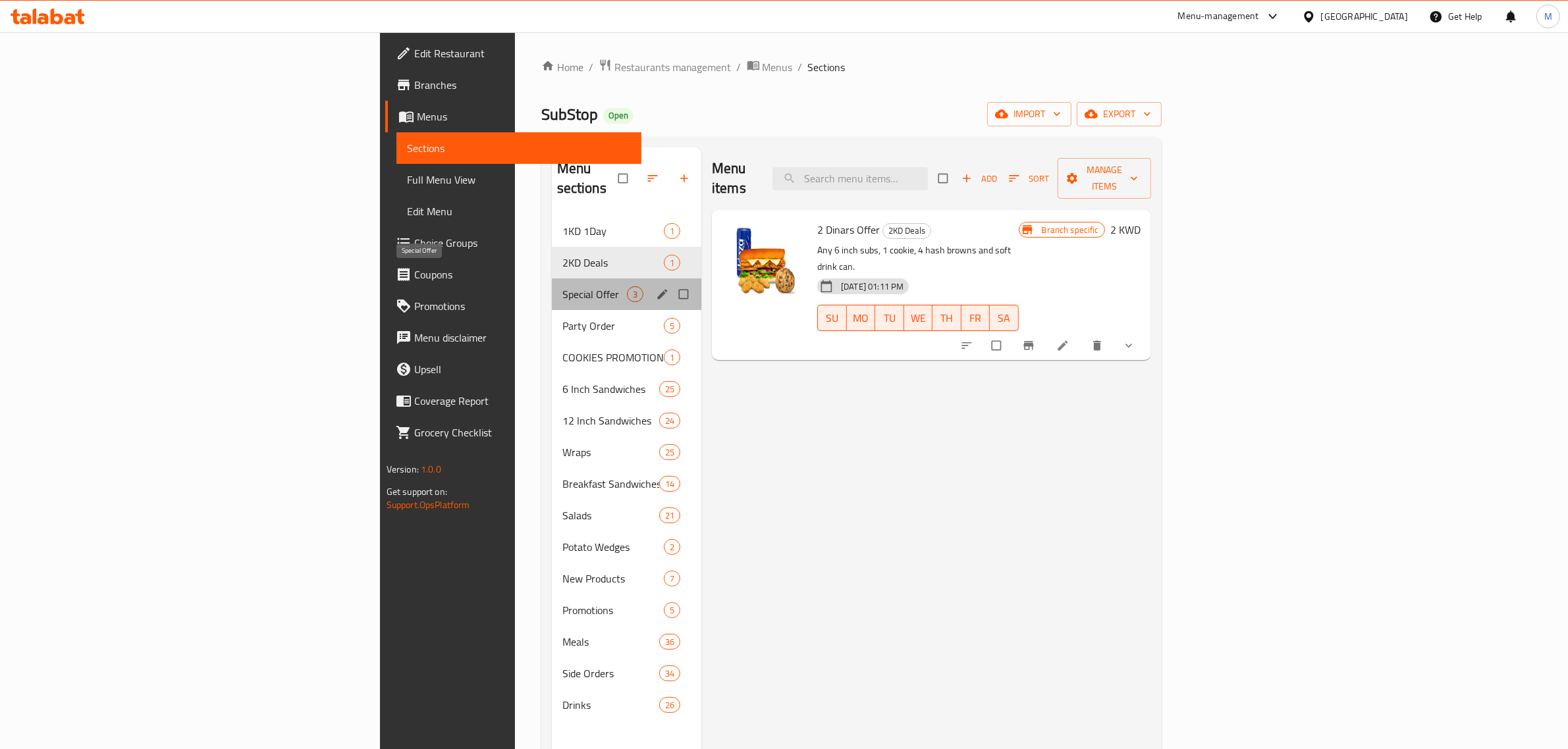
click at [562, 286] on span "Special Offer" at bounding box center [594, 294] width 65 height 16
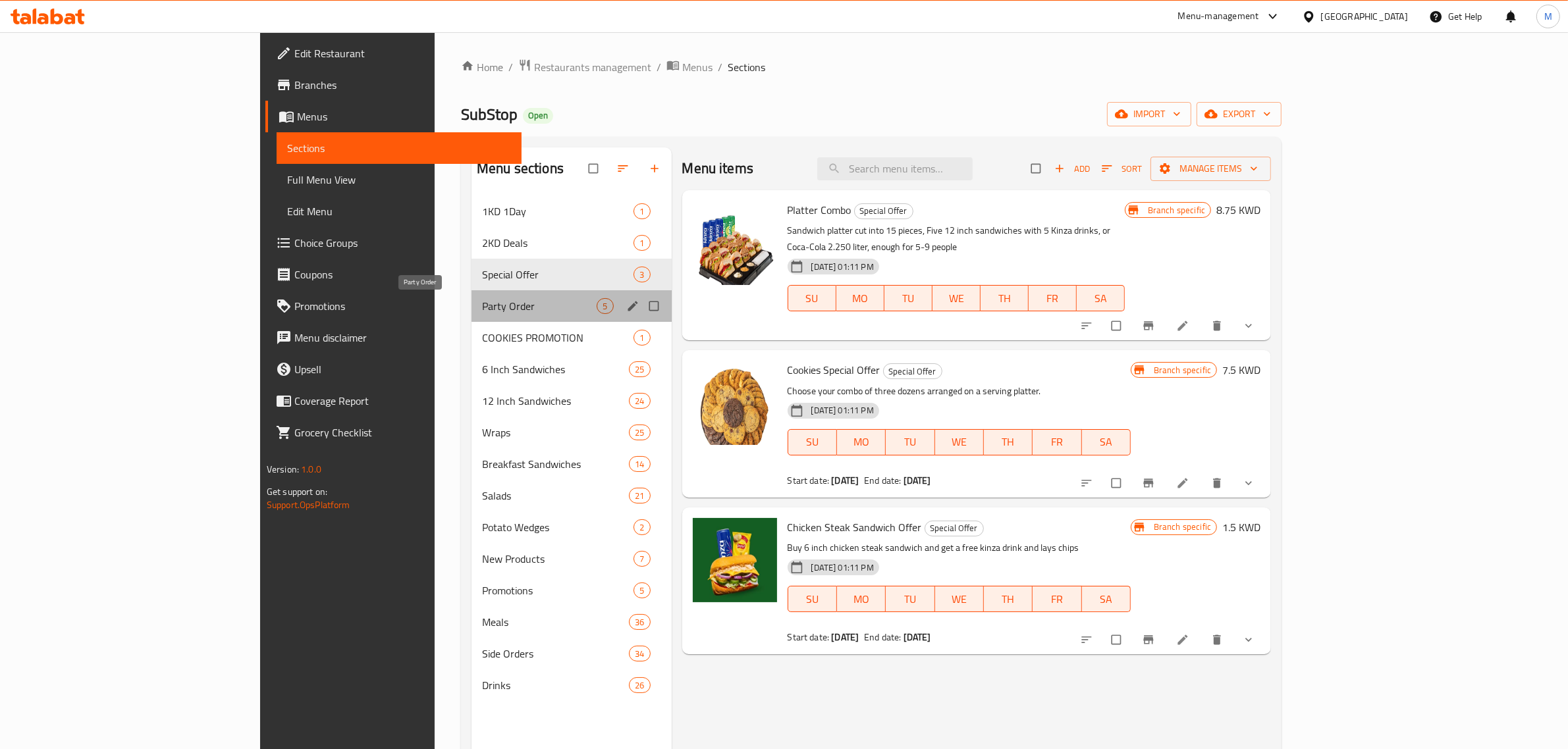
click at [482, 312] on span "Party Order" at bounding box center [539, 307] width 115 height 16
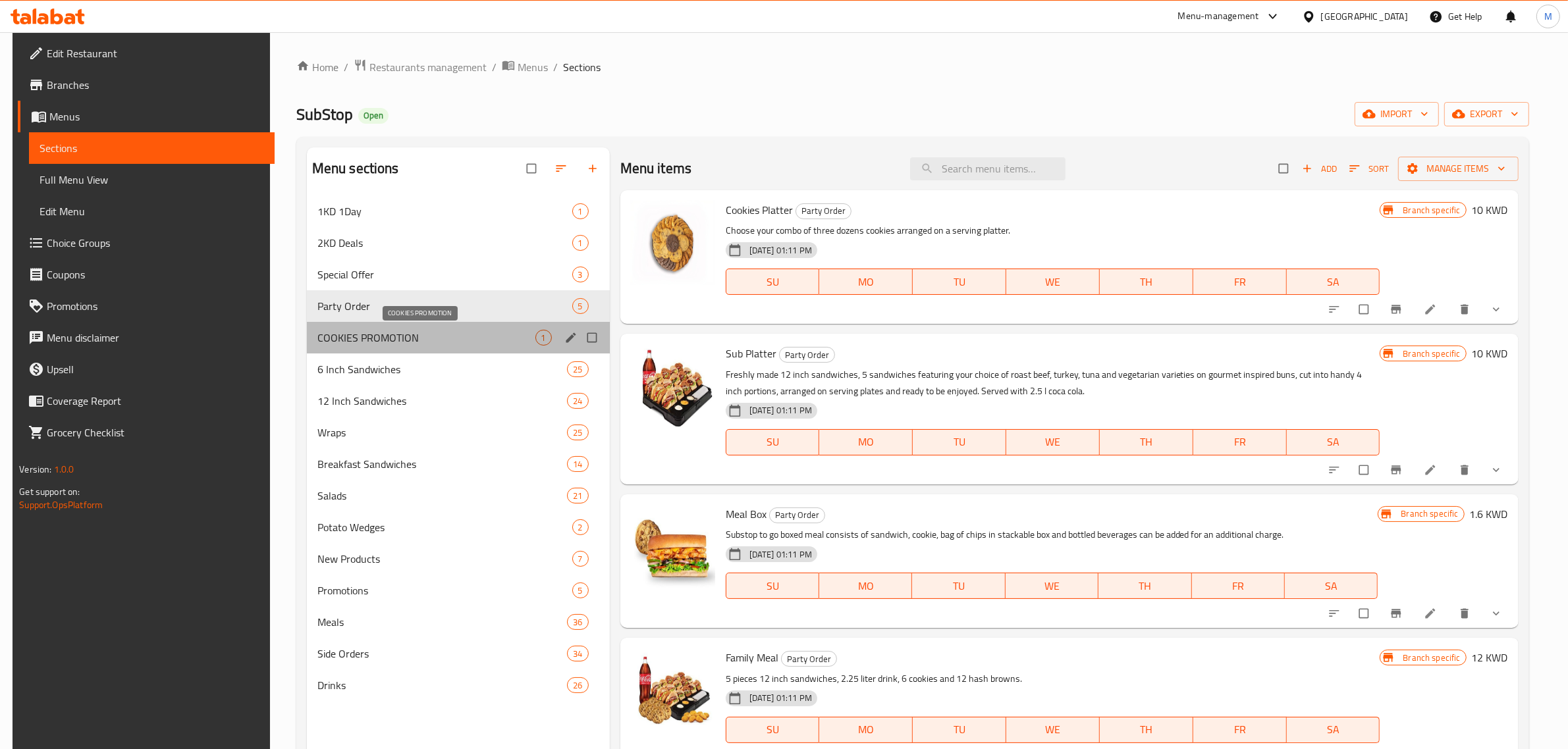
click at [445, 344] on span "COOKIES PROMOTION" at bounding box center [427, 338] width 218 height 16
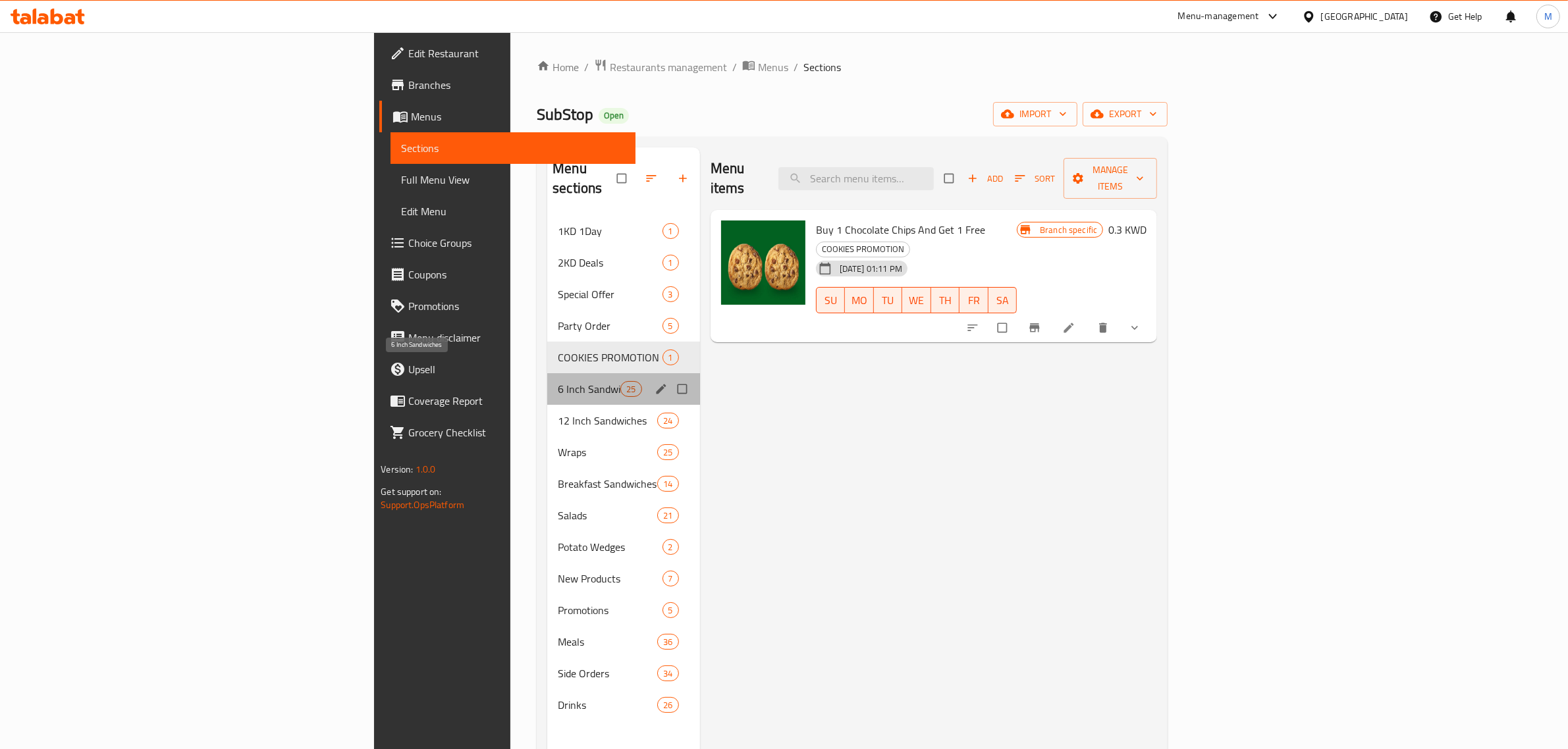
click at [558, 381] on span "6 Inch Sandwiches" at bounding box center [589, 389] width 62 height 16
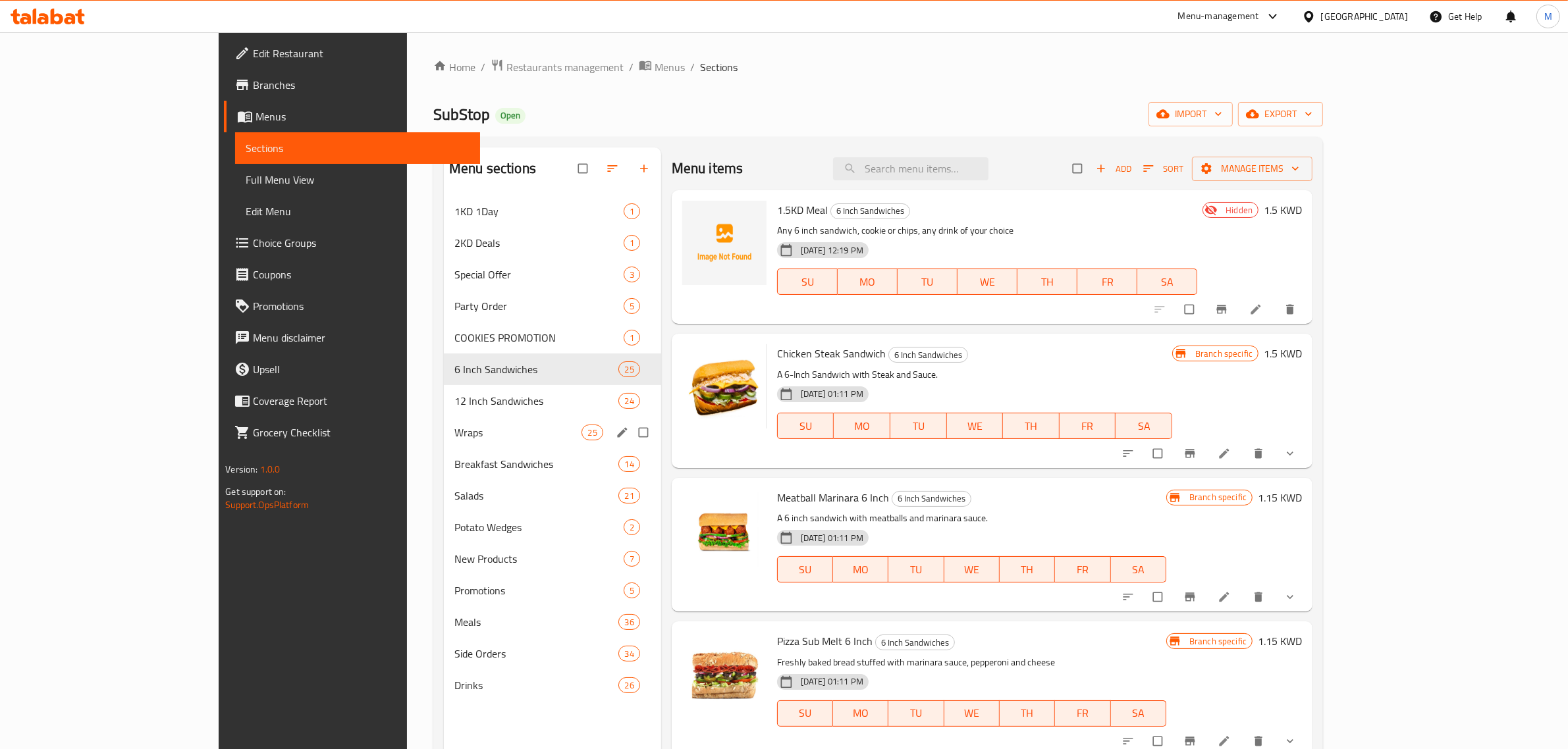
click at [444, 422] on div "Wraps 25" at bounding box center [552, 433] width 217 height 32
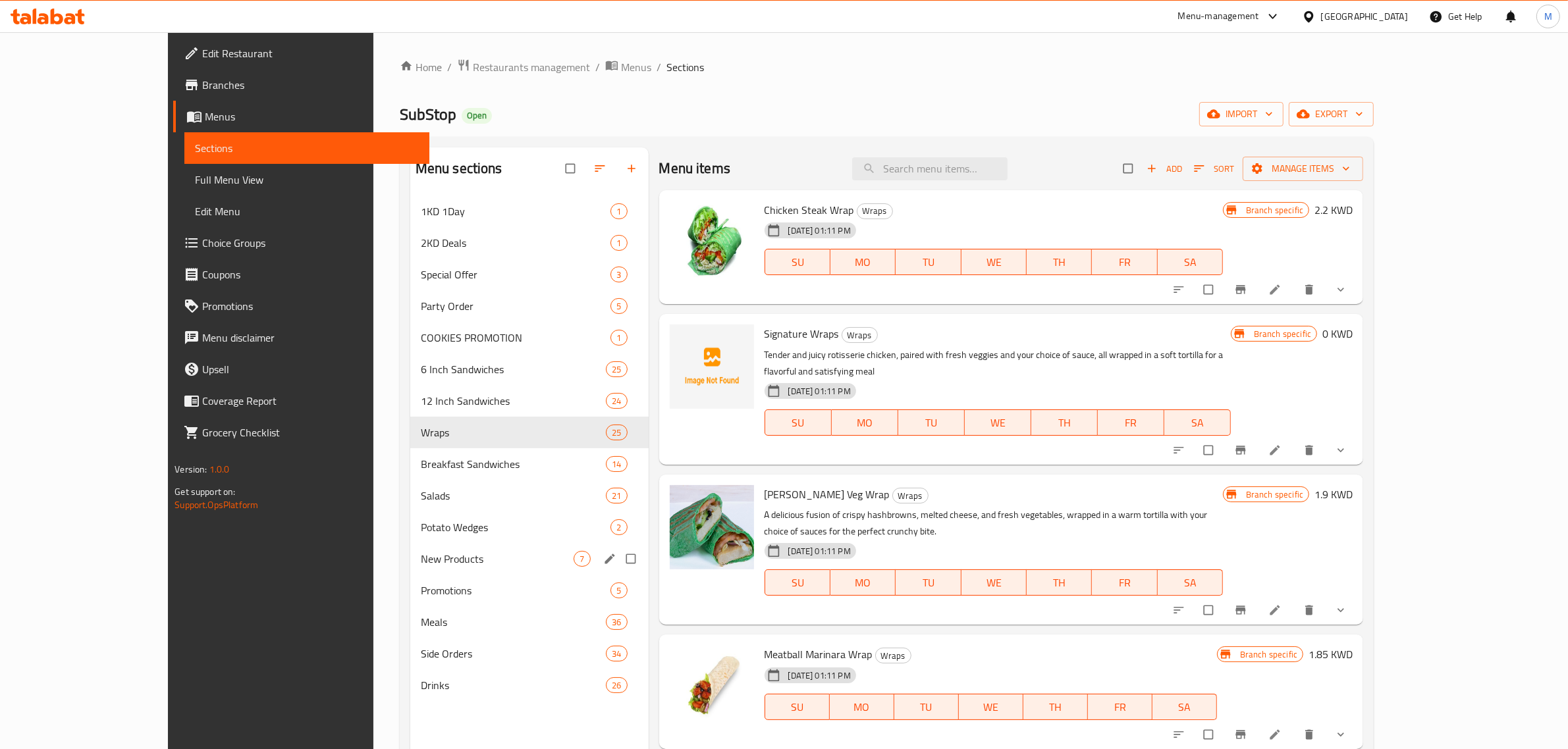
click at [442, 570] on div "New Products 7" at bounding box center [530, 559] width 238 height 32
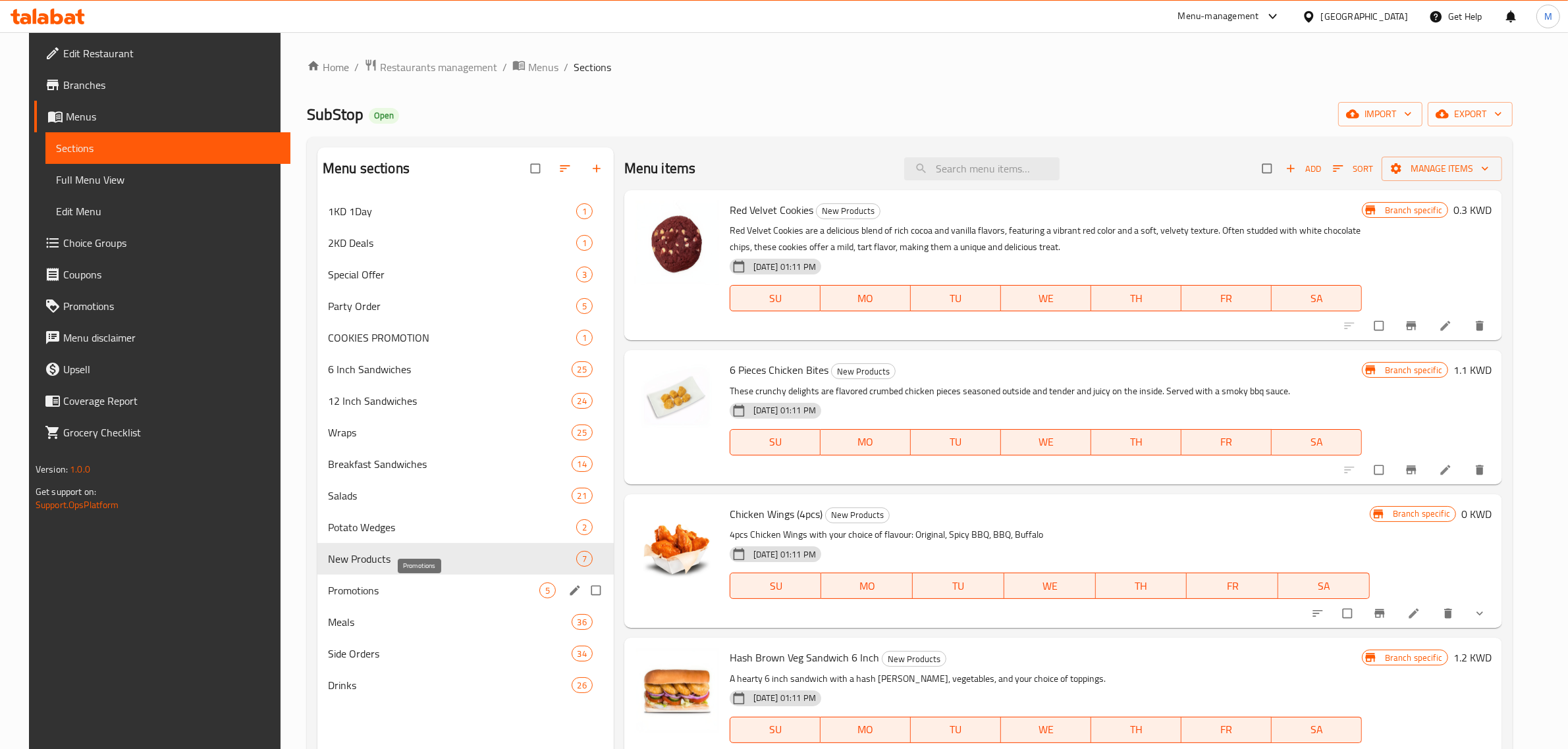
click at [409, 599] on div "Promotions 5" at bounding box center [466, 591] width 296 height 32
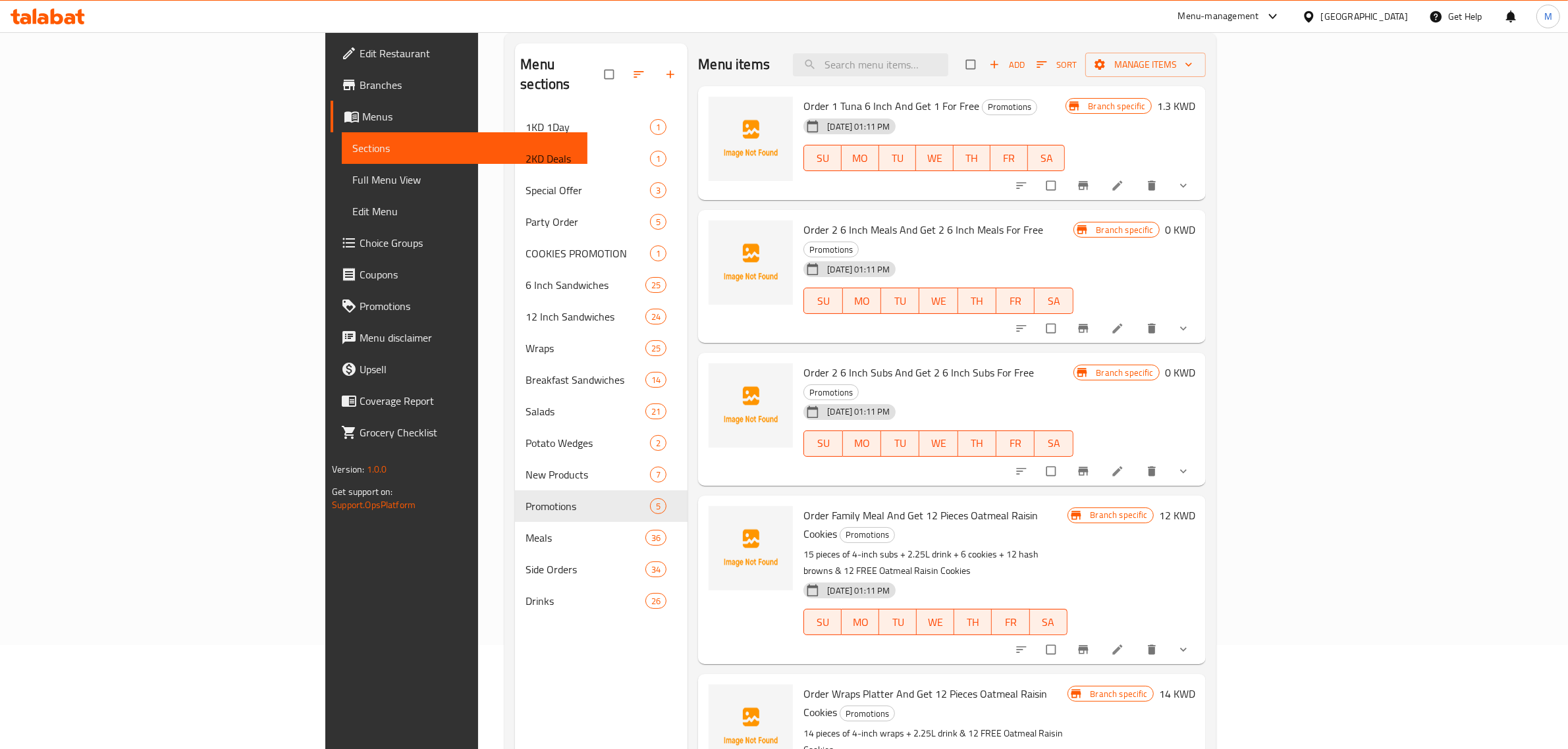
scroll to position [185, 0]
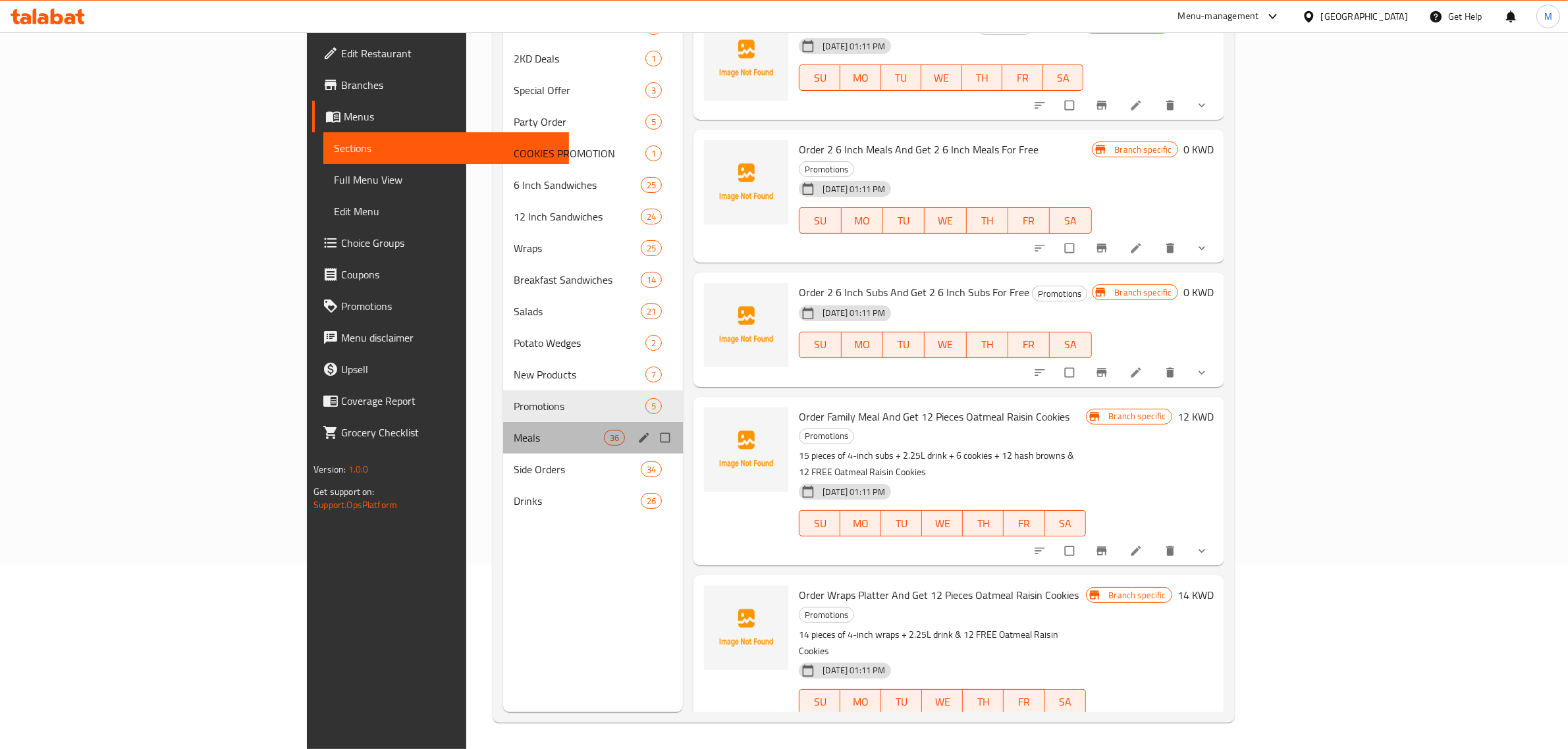
click at [503, 425] on div "Meals 36" at bounding box center [593, 438] width 180 height 32
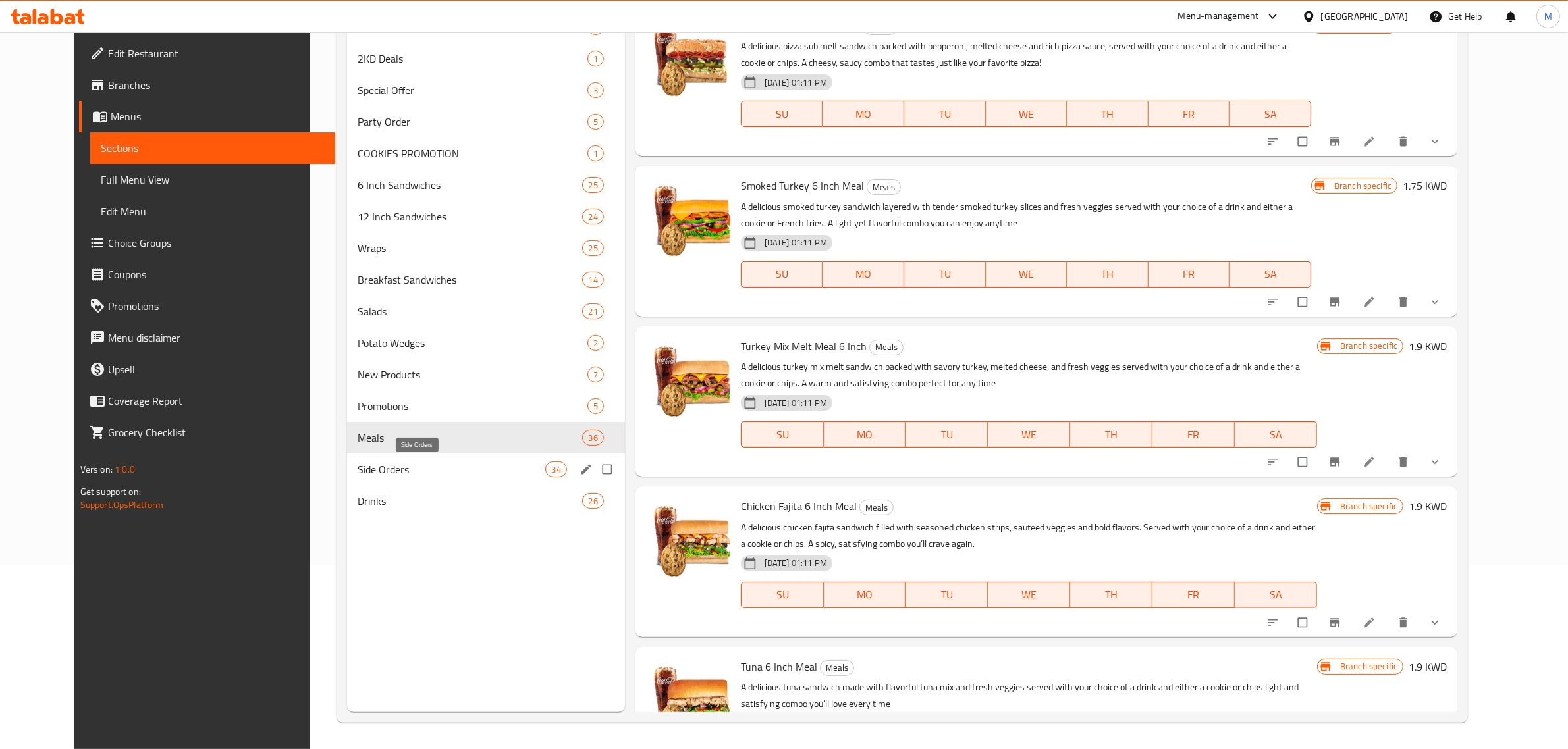
click at [432, 465] on span "Side Orders" at bounding box center [451, 469] width 187 height 16
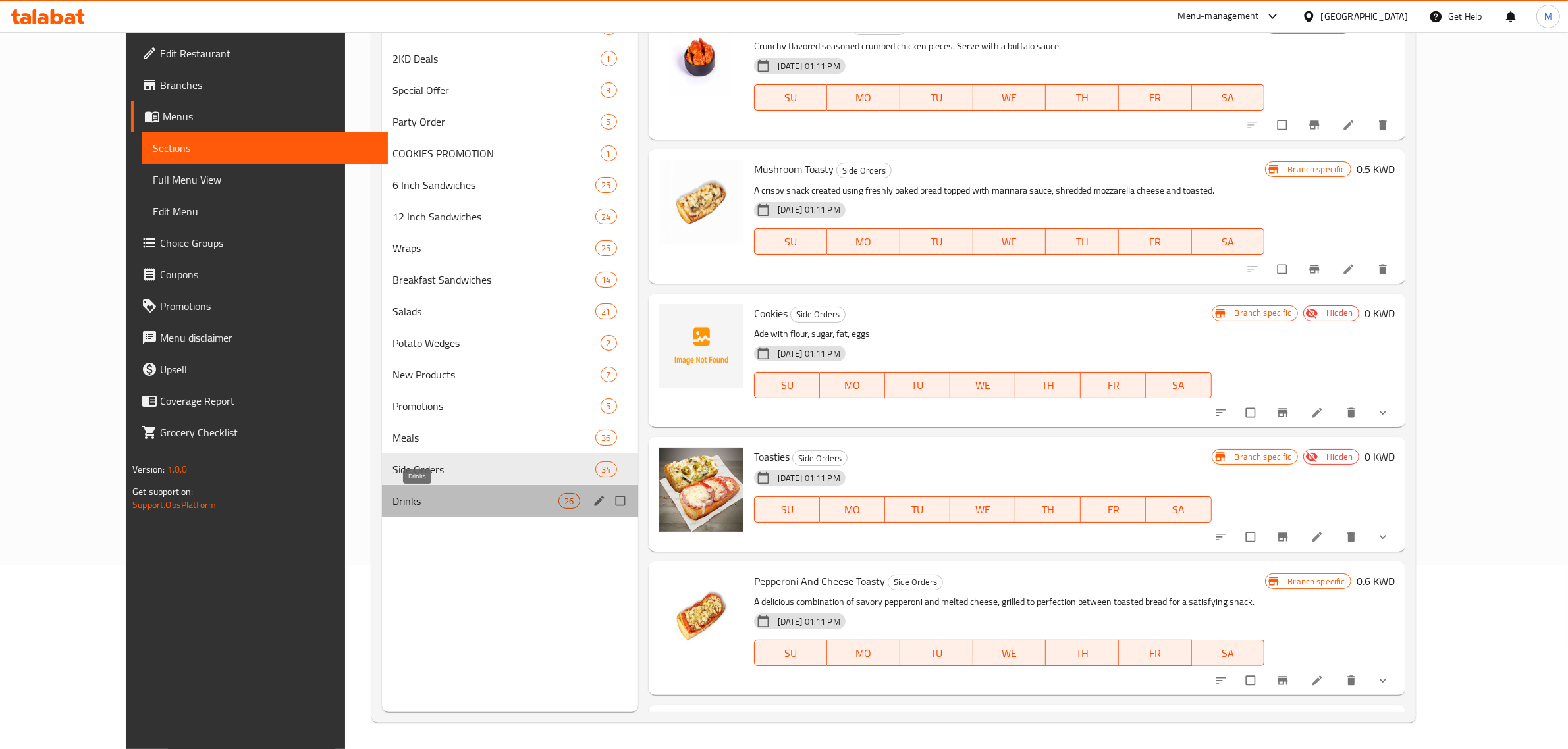
click at [433, 493] on span "Drinks" at bounding box center [475, 501] width 166 height 16
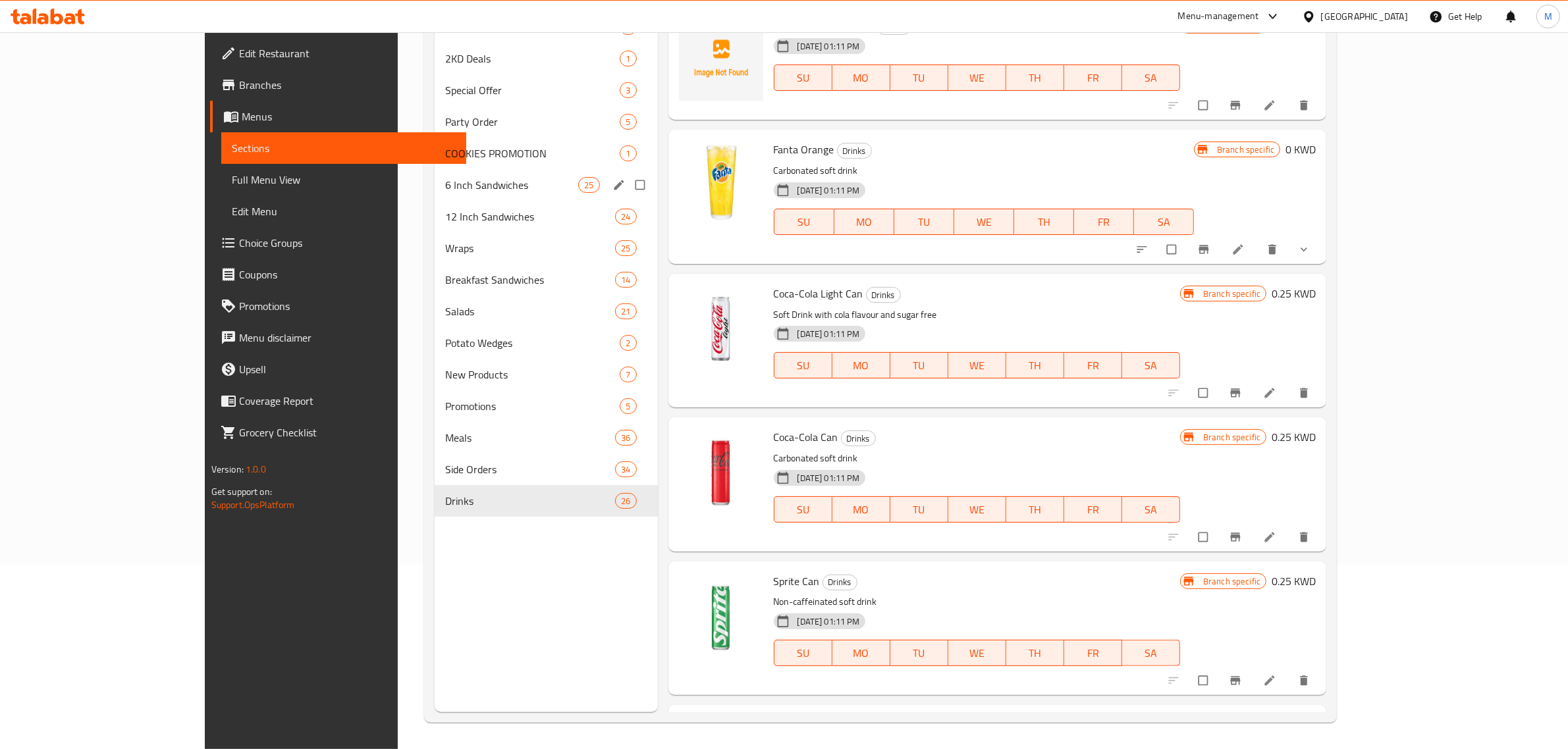
click at [435, 193] on div "6 Inch Sandwiches 25" at bounding box center [546, 185] width 223 height 32
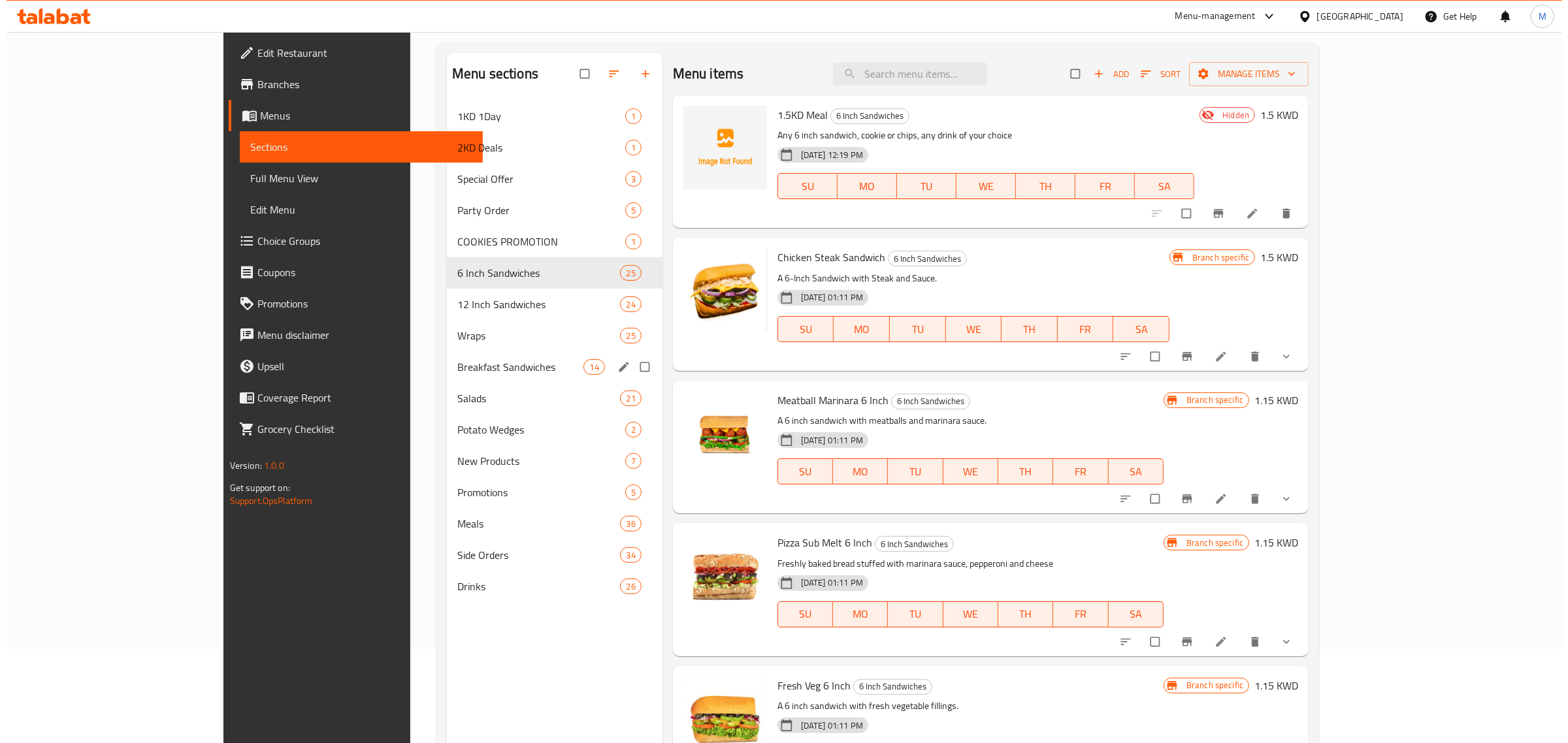
scroll to position [20, 0]
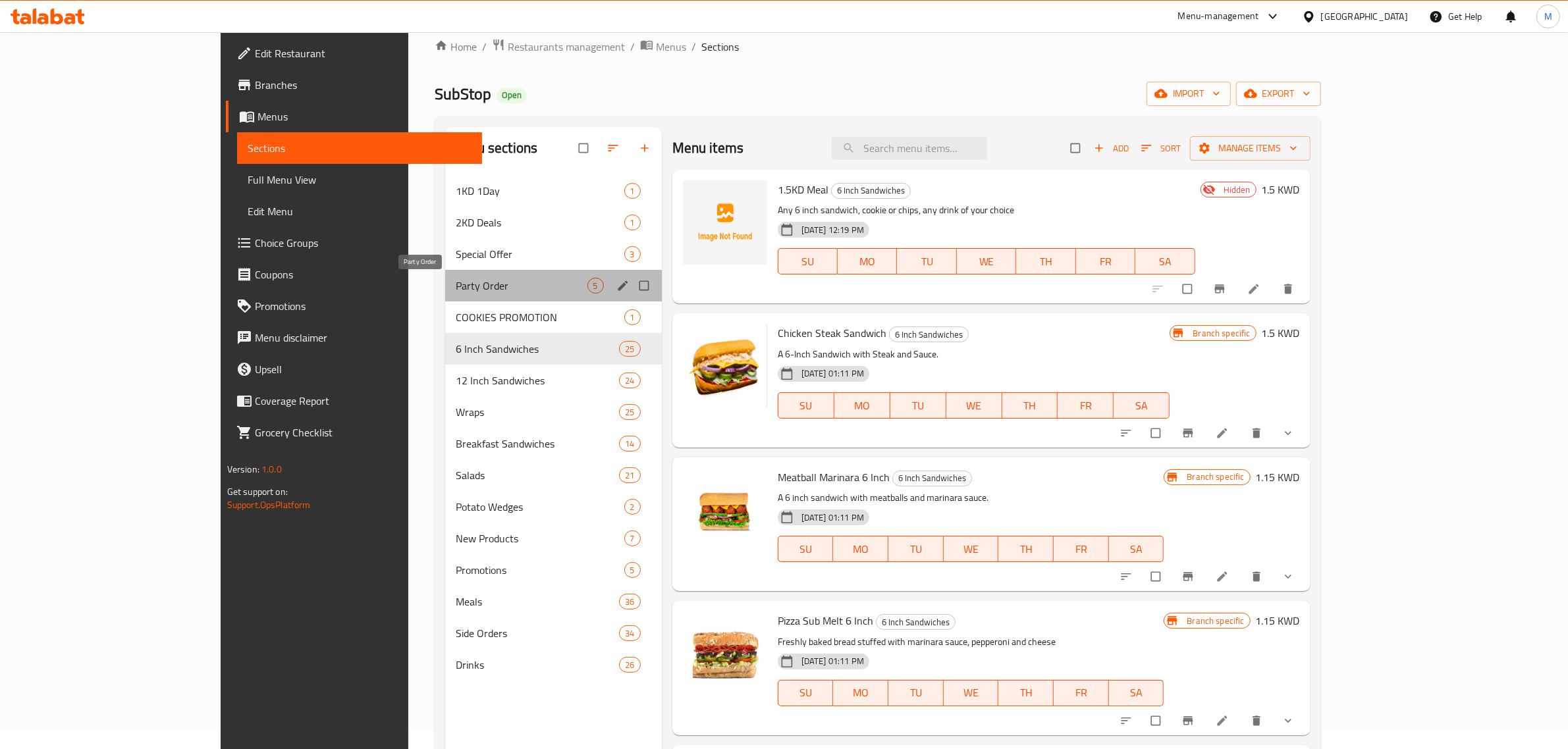
click at [456, 292] on span "Party Order" at bounding box center [521, 286] width 131 height 16
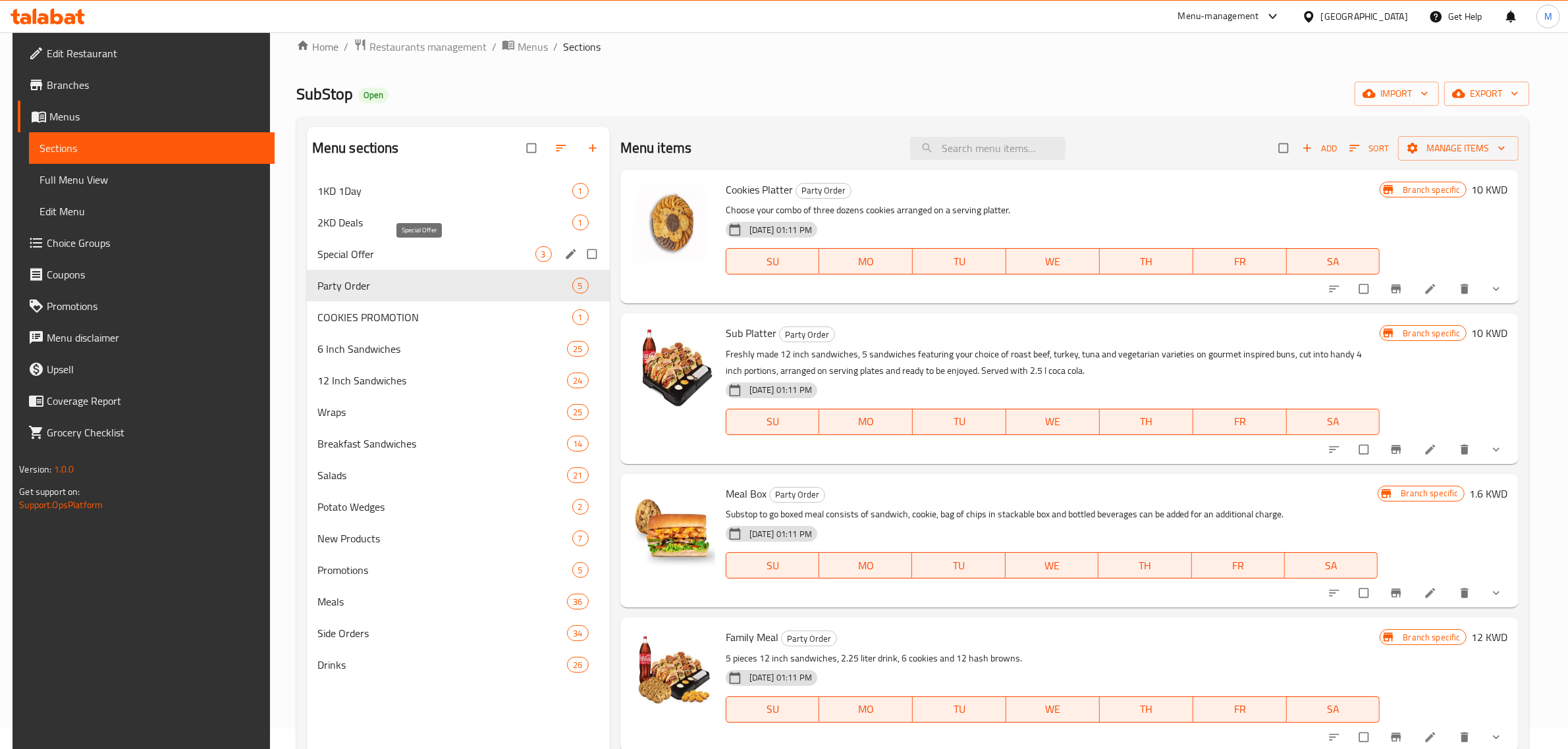
click at [385, 256] on span "Special Offer" at bounding box center [427, 254] width 218 height 16
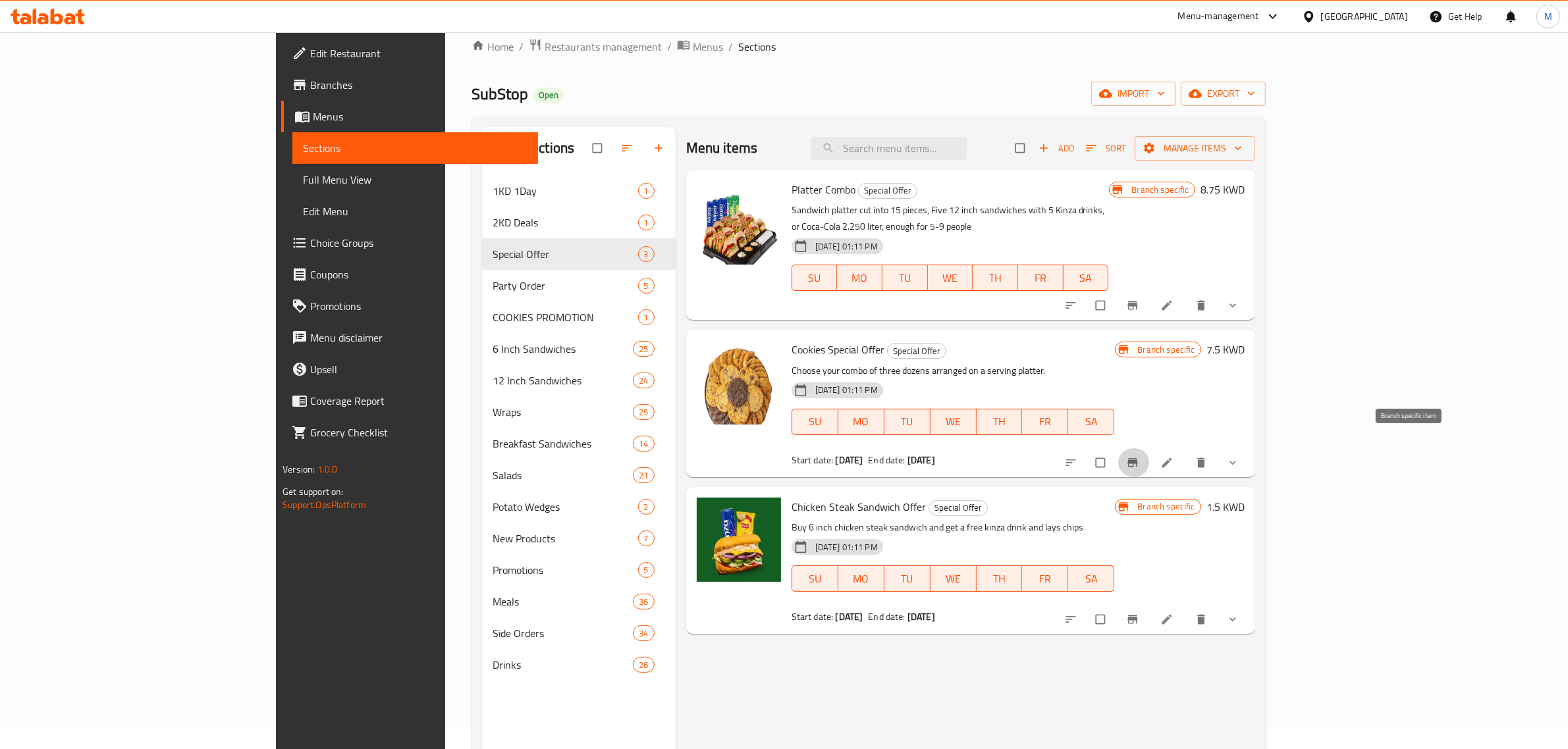
click at [1139, 456] on icon "Branch-specific-item" at bounding box center [1133, 463] width 13 height 13
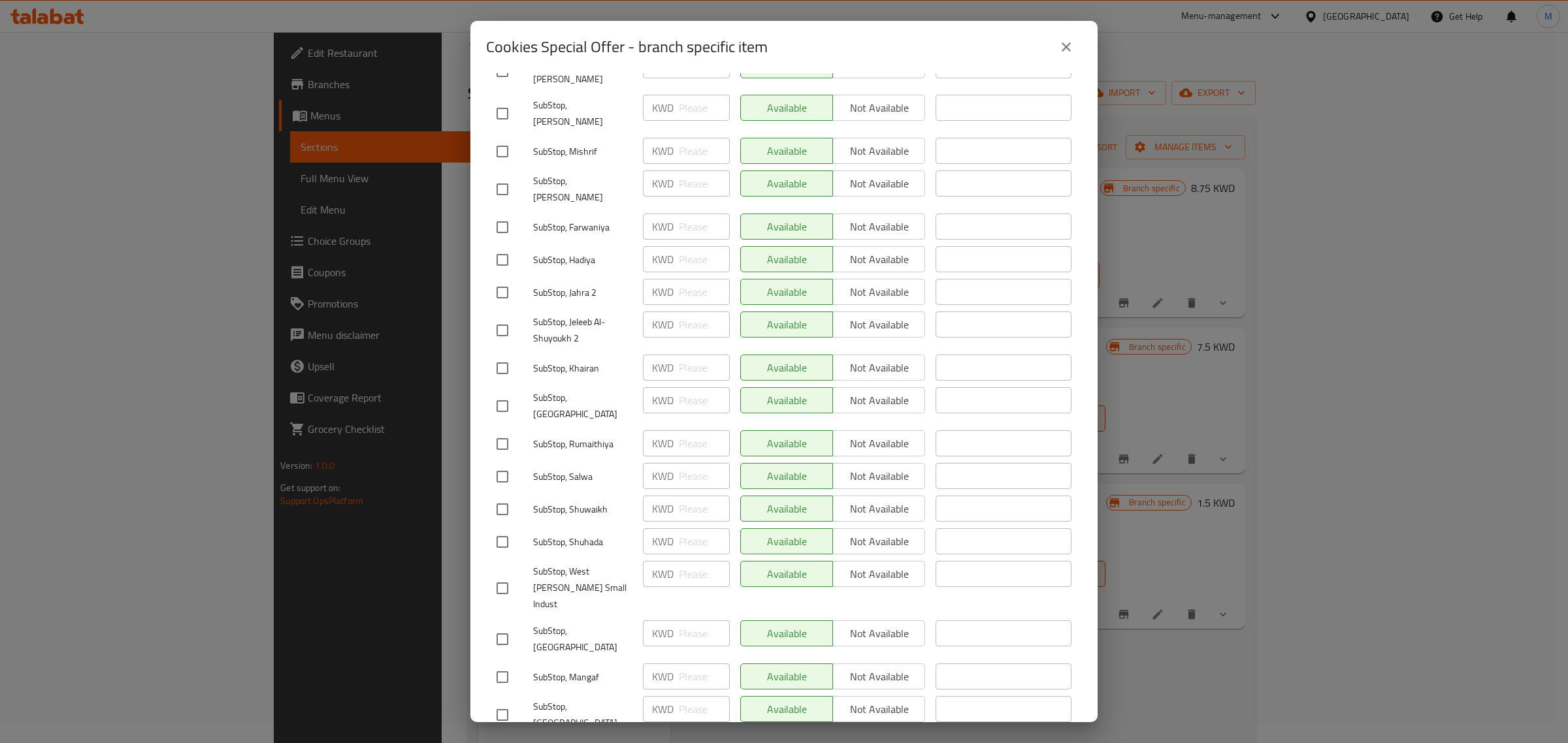
scroll to position [2084, 0]
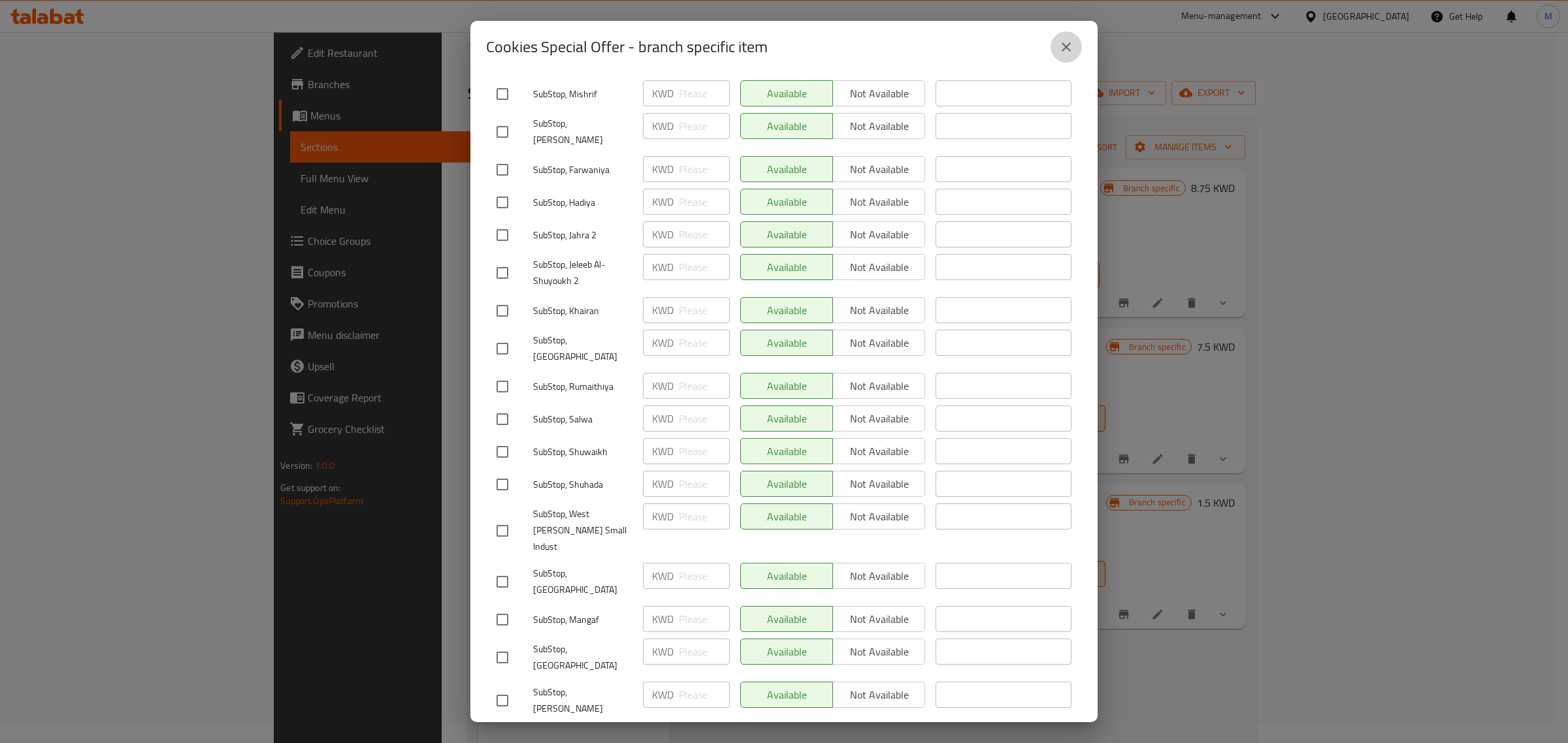
click at [1058, 45] on icon "close" at bounding box center [1066, 47] width 16 height 16
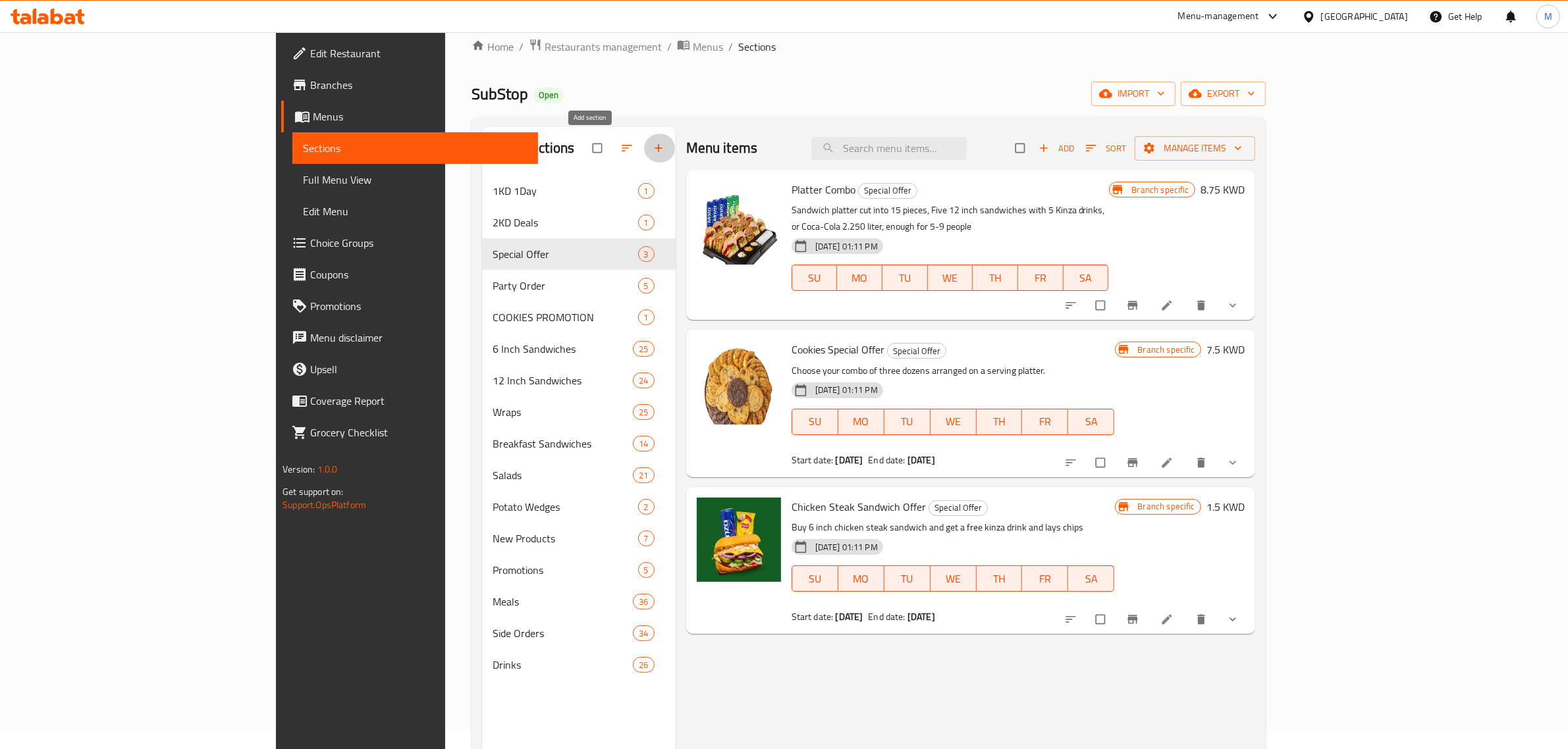
click at [652, 155] on icon "button" at bounding box center [658, 148] width 13 height 13
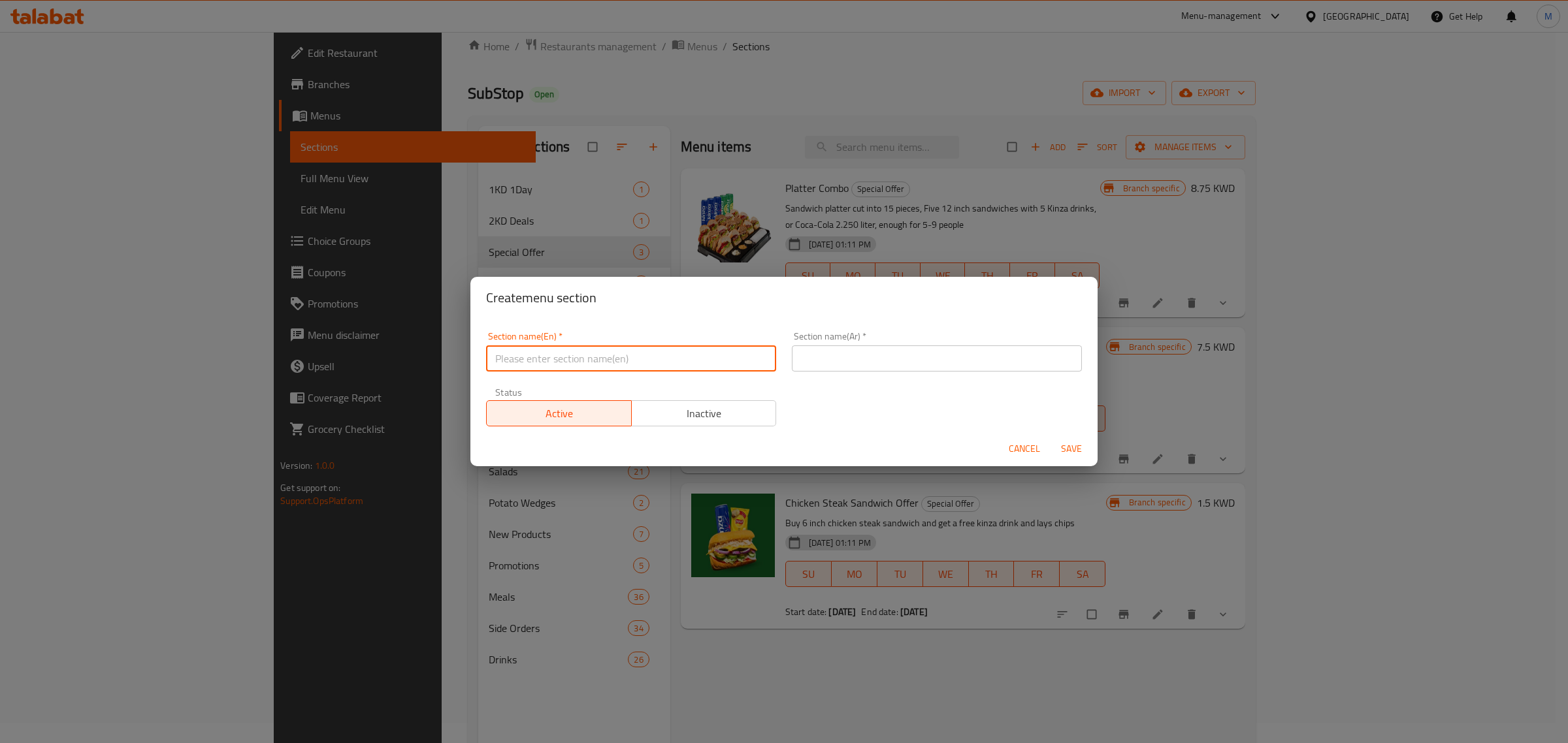
click at [604, 363] on input "text" at bounding box center [631, 358] width 290 height 26
type input "M4G"
click at [823, 360] on input "text" at bounding box center [937, 358] width 290 height 26
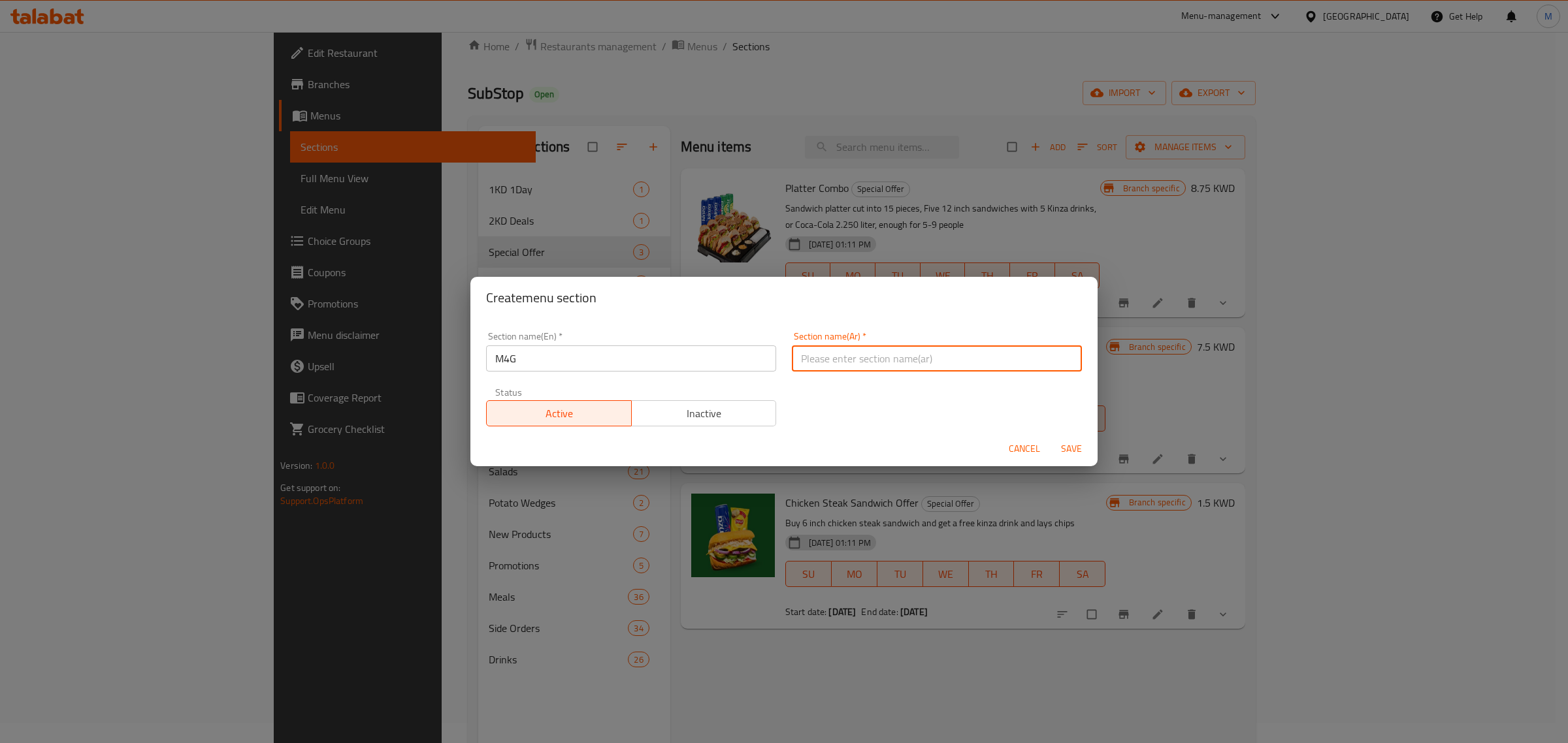
type input "عرض خاص"
click at [1065, 453] on span "Save" at bounding box center [1072, 449] width 32 height 17
